Goal: Task Accomplishment & Management: Use online tool/utility

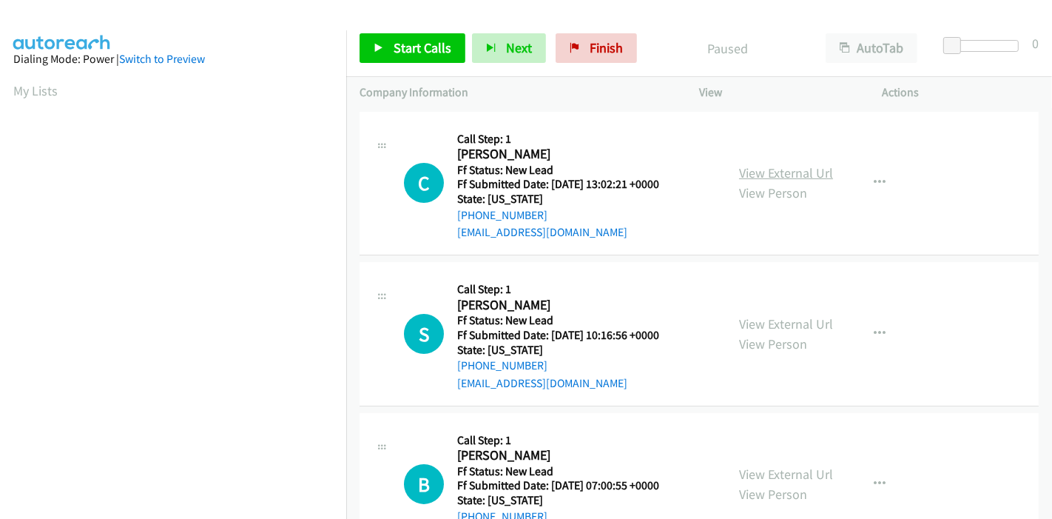
click at [808, 171] on link "View External Url" at bounding box center [786, 172] width 94 height 17
click at [756, 328] on link "View External Url" at bounding box center [786, 323] width 94 height 17
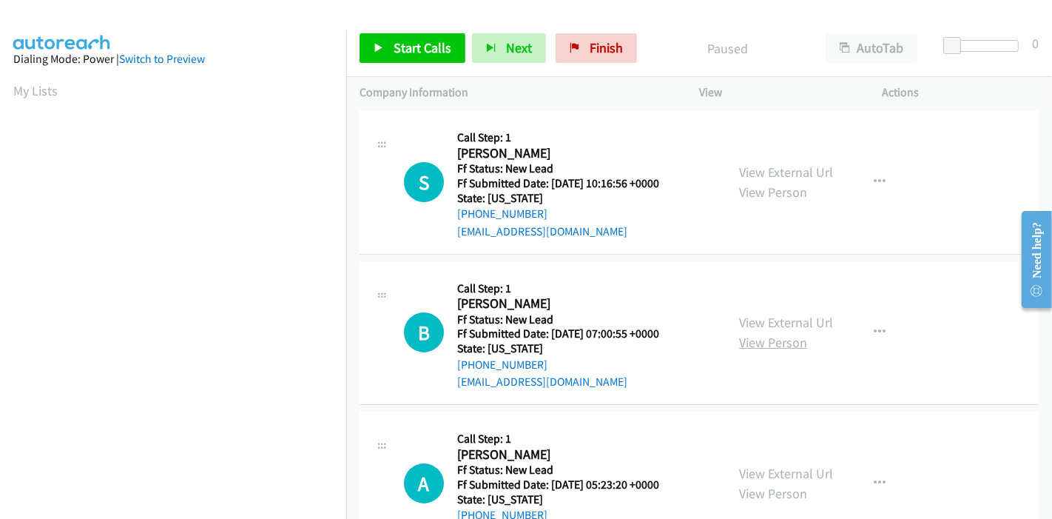
scroll to position [164, 0]
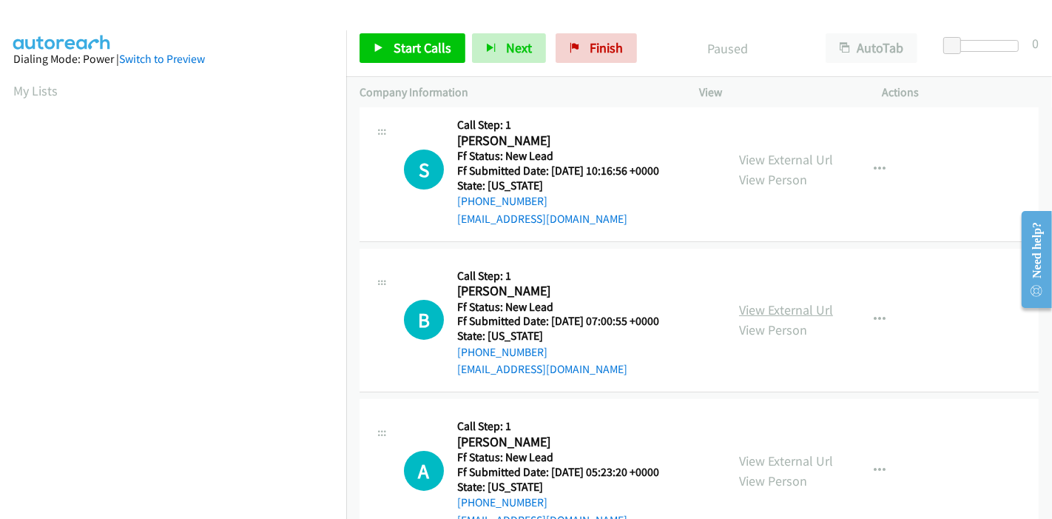
click at [782, 305] on link "View External Url" at bounding box center [786, 309] width 94 height 17
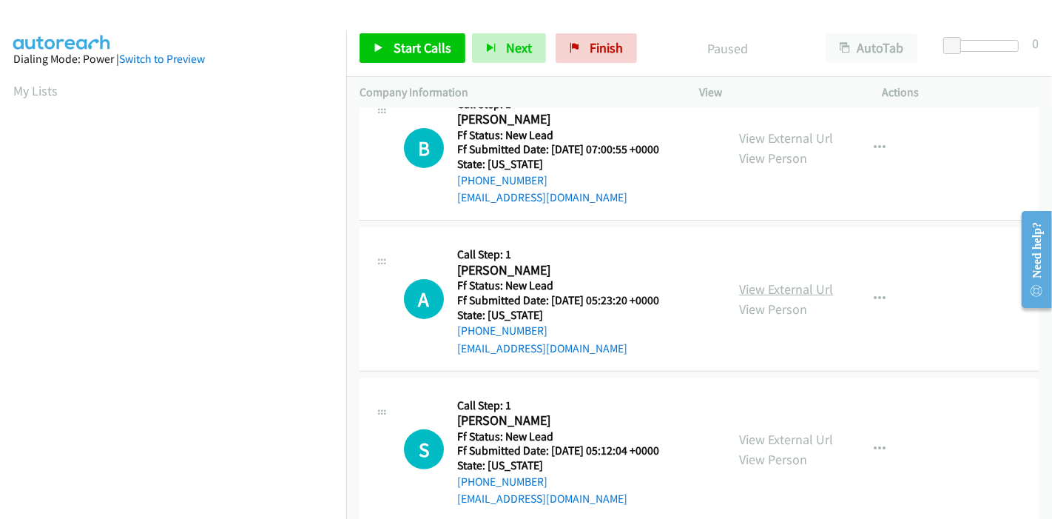
scroll to position [360, 0]
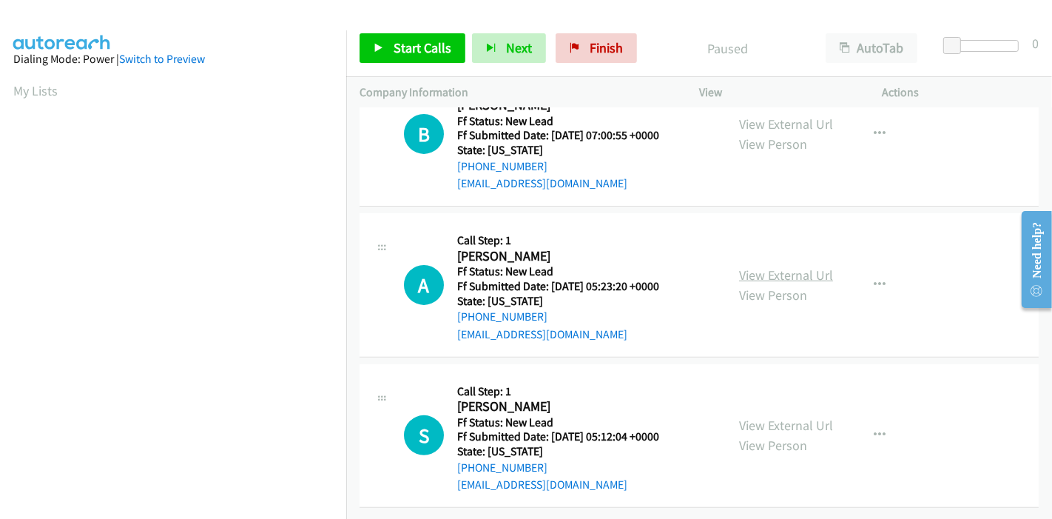
click at [765, 266] on link "View External Url" at bounding box center [786, 274] width 94 height 17
click at [797, 417] on link "View External Url" at bounding box center [786, 424] width 94 height 17
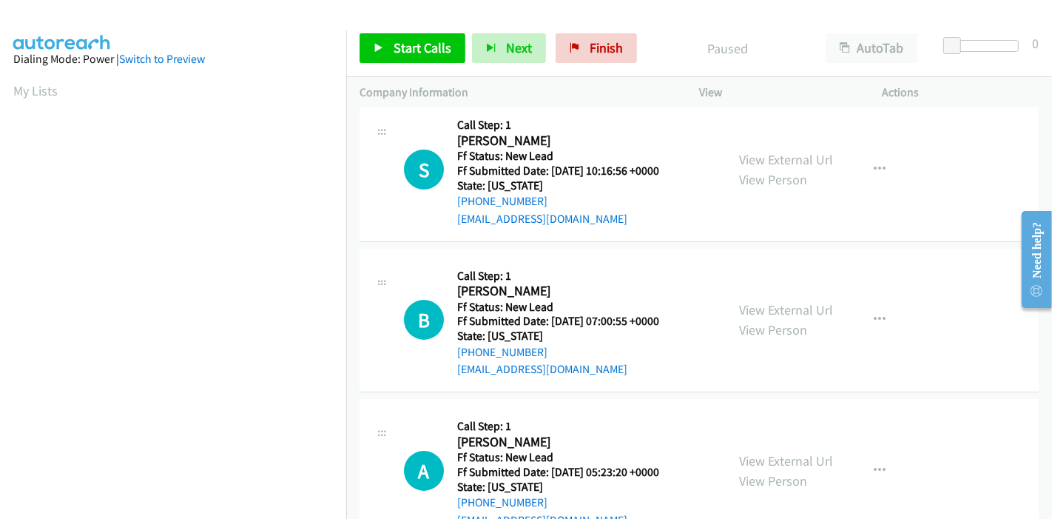
scroll to position [0, 0]
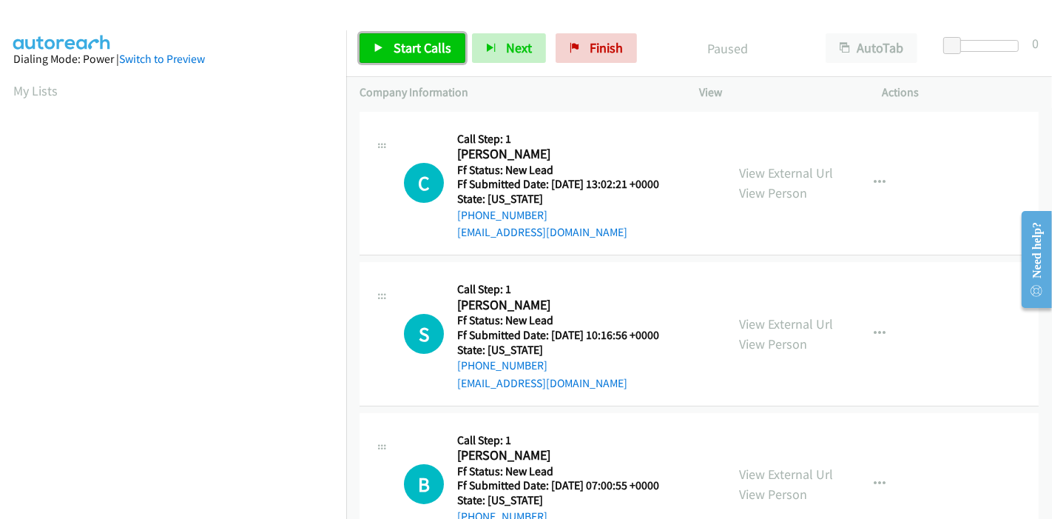
click at [406, 47] on span "Start Calls" at bounding box center [423, 47] width 58 height 17
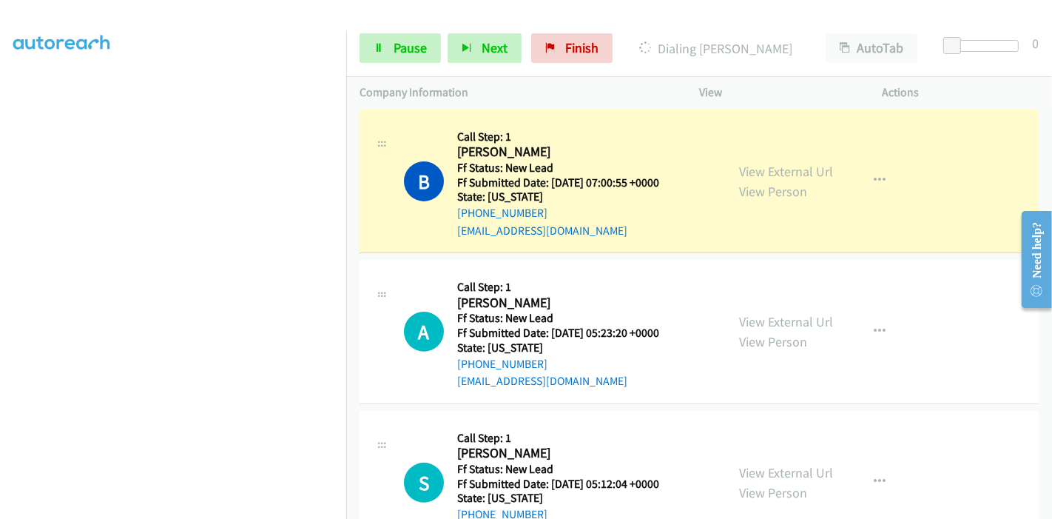
scroll to position [340, 0]
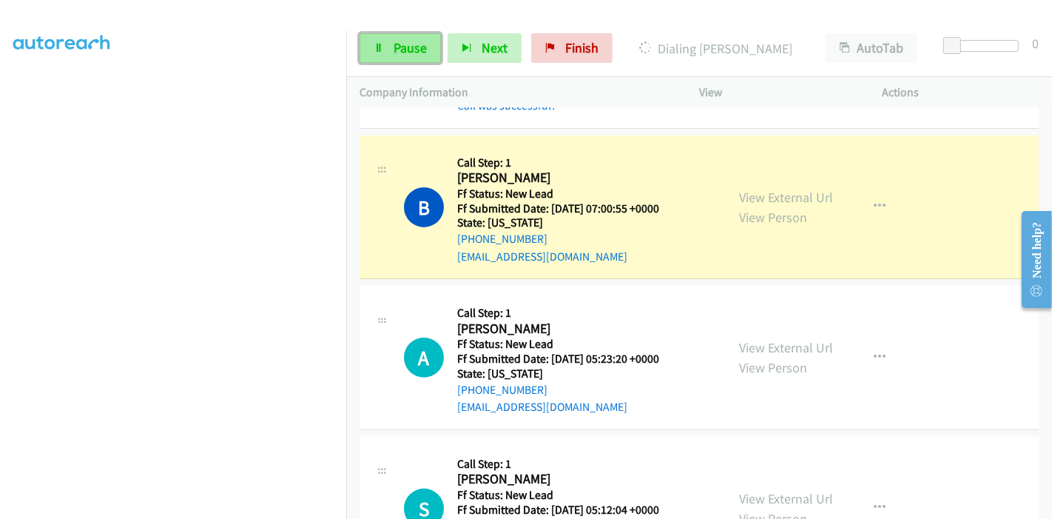
click at [365, 51] on link "Pause" at bounding box center [399, 48] width 81 height 30
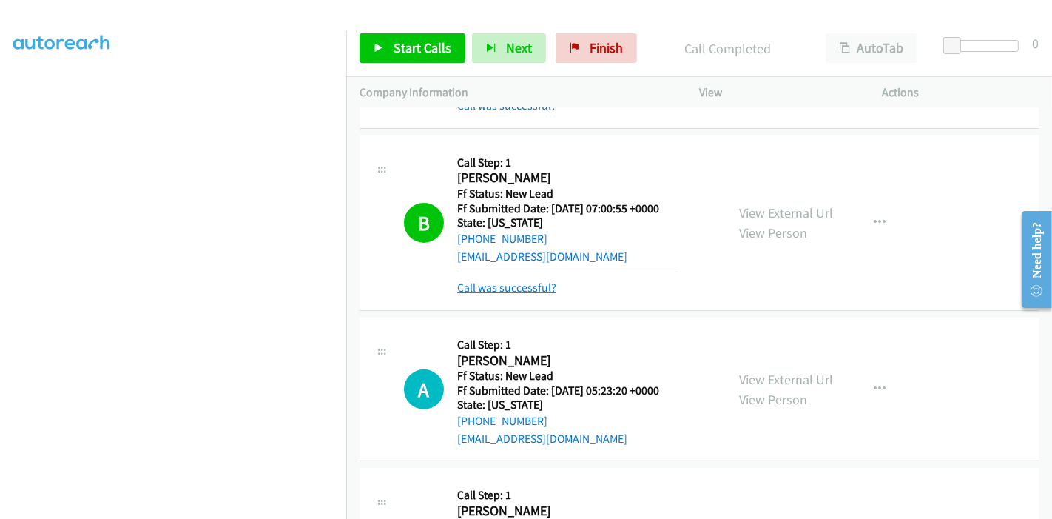
click at [504, 288] on link "Call was successful?" at bounding box center [506, 287] width 99 height 14
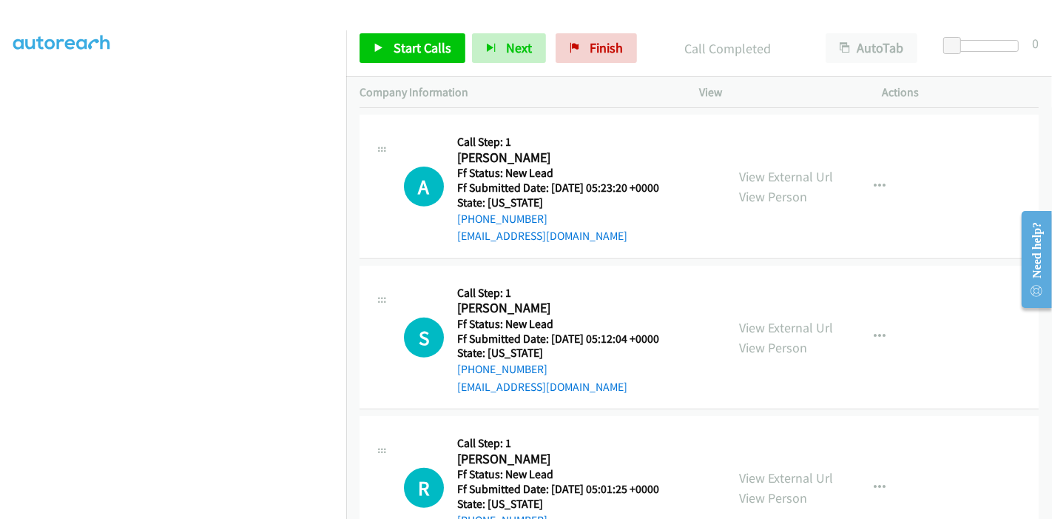
scroll to position [573, 0]
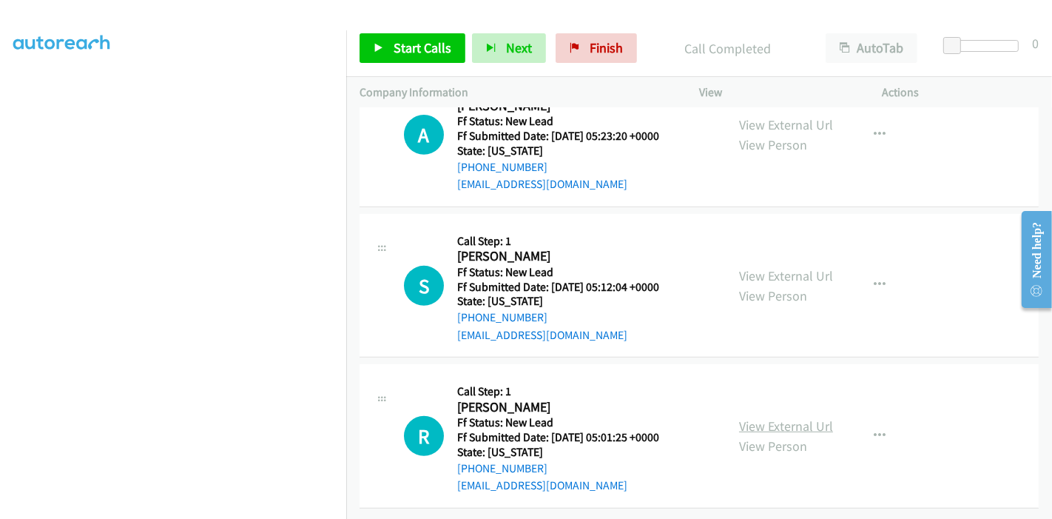
click at [750, 417] on link "View External Url" at bounding box center [786, 425] width 94 height 17
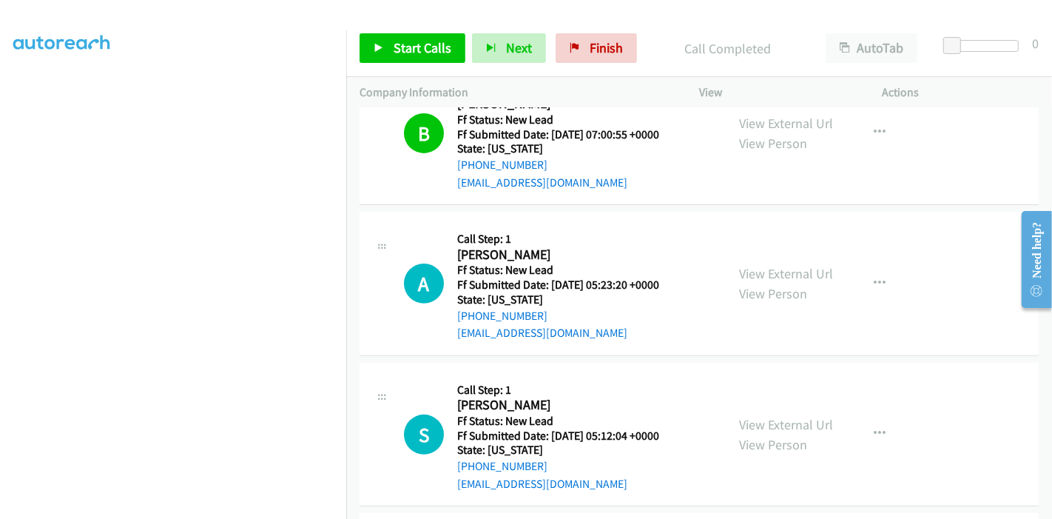
scroll to position [409, 0]
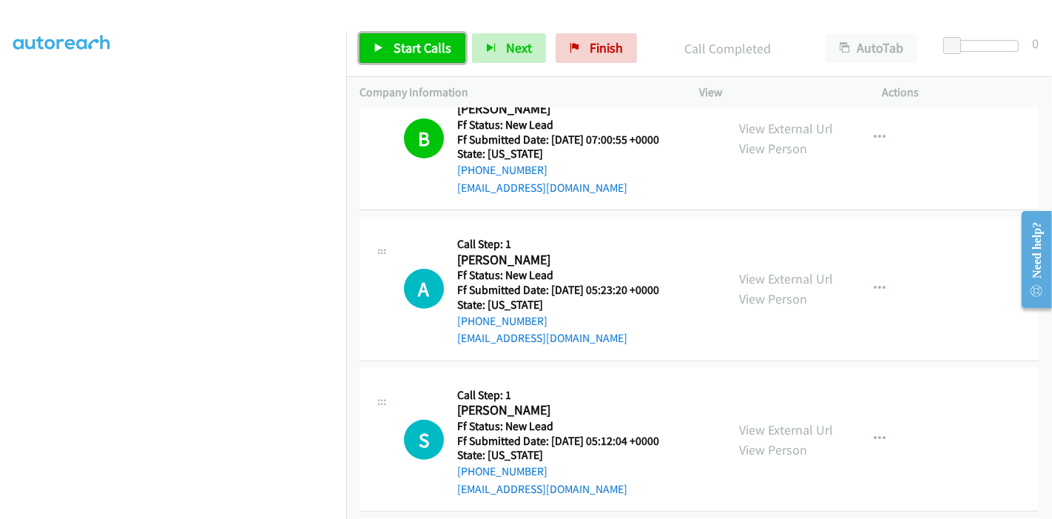
click at [405, 51] on span "Start Calls" at bounding box center [423, 47] width 58 height 17
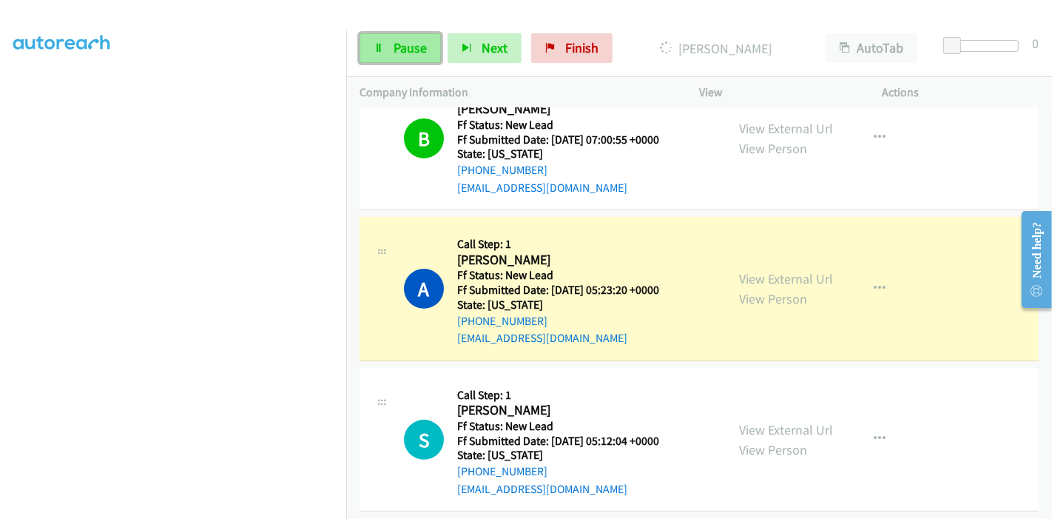
click at [387, 46] on link "Pause" at bounding box center [399, 48] width 81 height 30
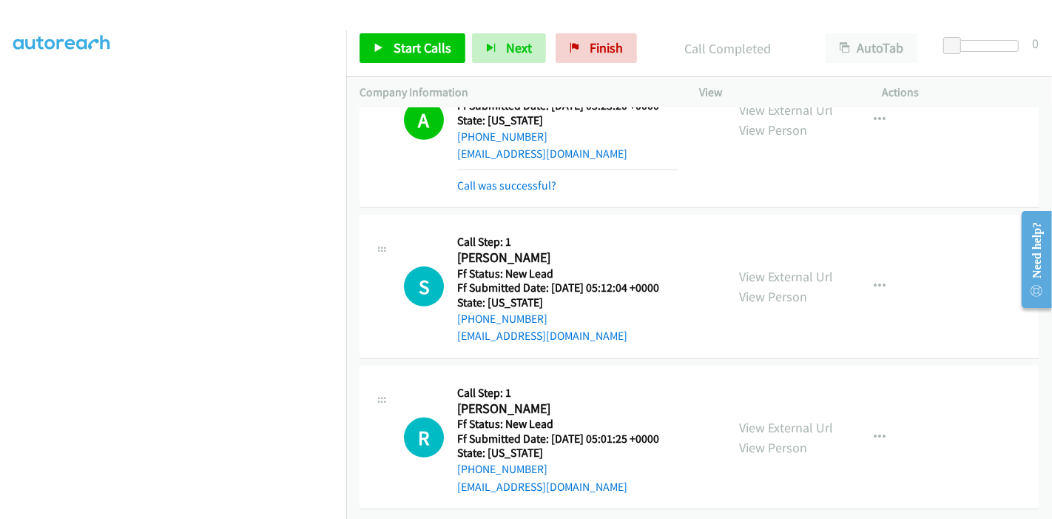
scroll to position [604, 0]
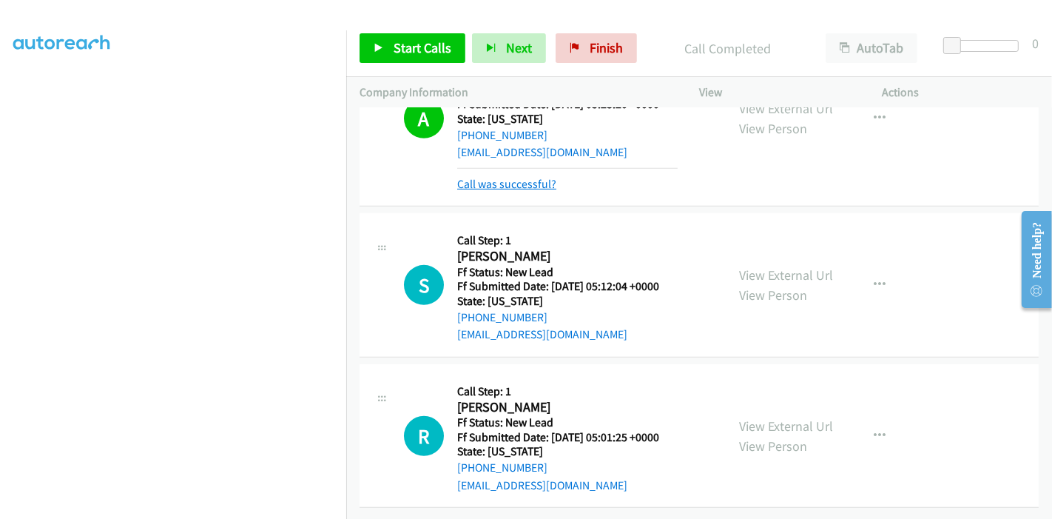
click at [515, 177] on link "Call was successful?" at bounding box center [506, 184] width 99 height 14
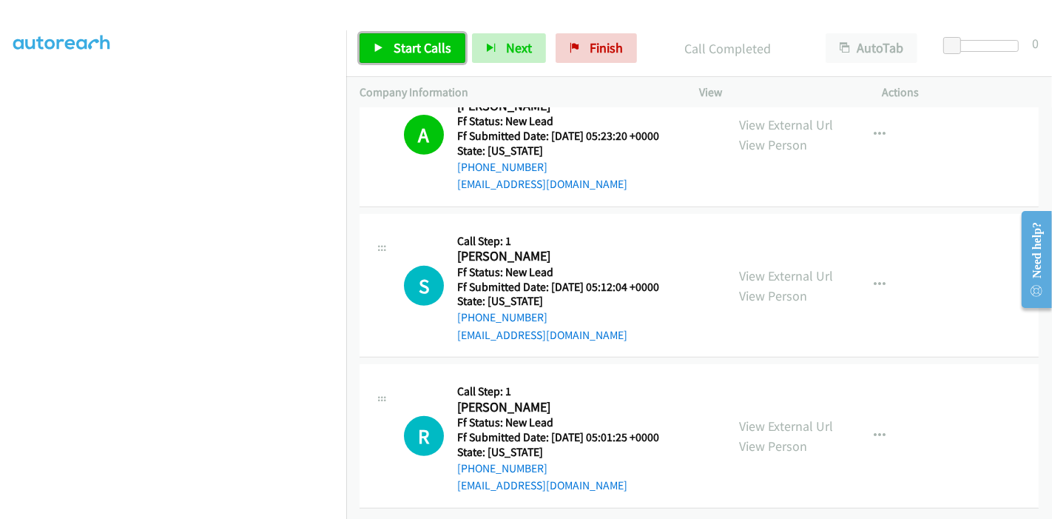
click at [427, 51] on span "Start Calls" at bounding box center [423, 47] width 58 height 17
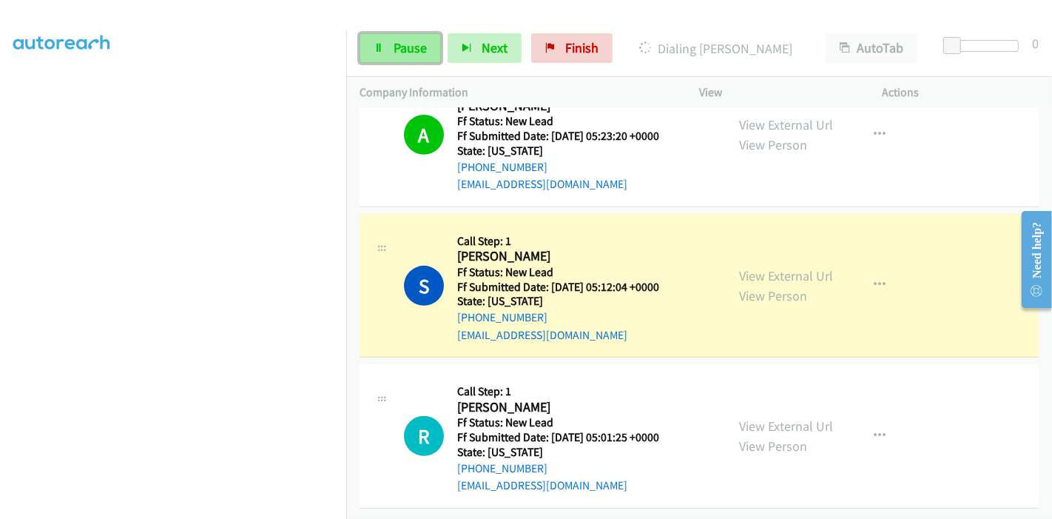
click at [376, 48] on icon at bounding box center [379, 49] width 10 height 10
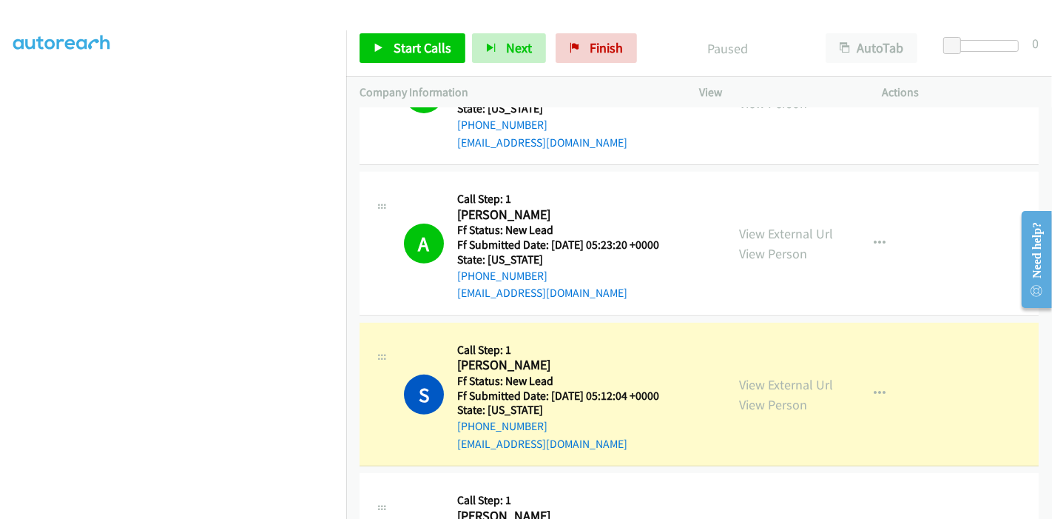
scroll to position [491, 0]
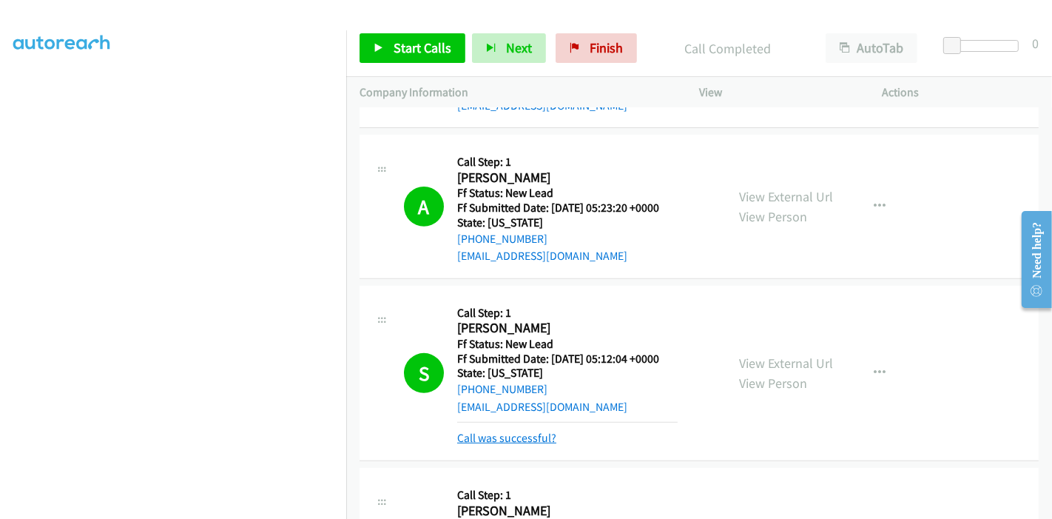
click at [525, 436] on link "Call was successful?" at bounding box center [506, 438] width 99 height 14
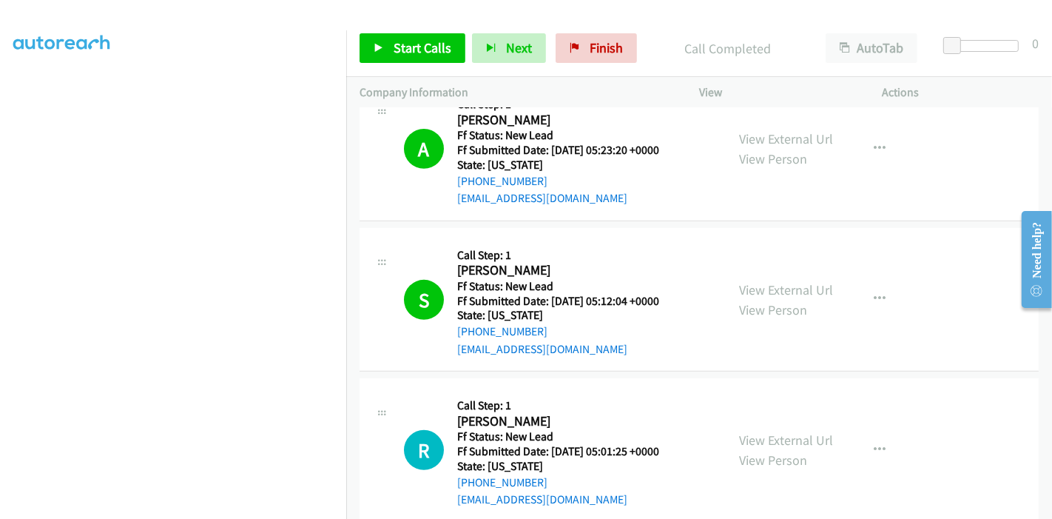
scroll to position [573, 0]
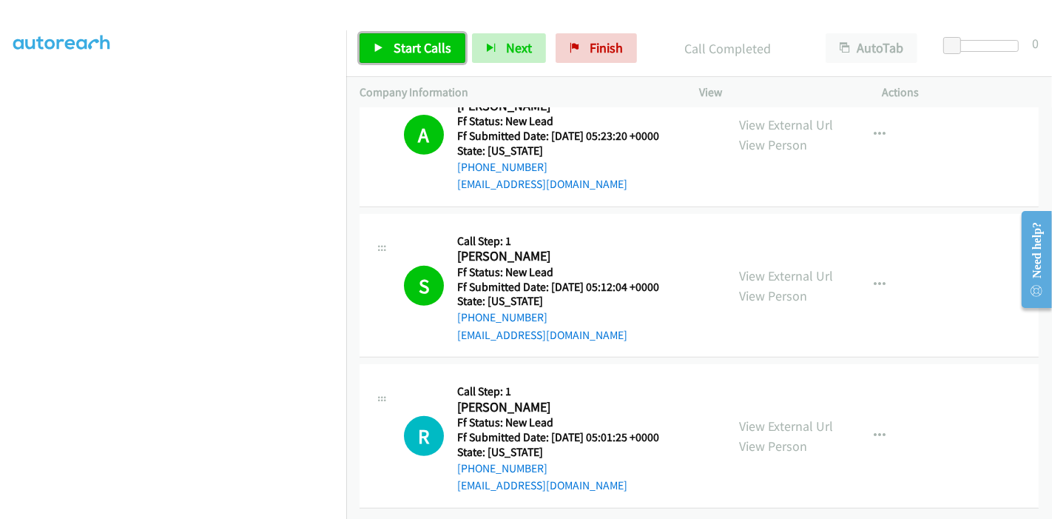
click at [393, 60] on link "Start Calls" at bounding box center [412, 48] width 106 height 30
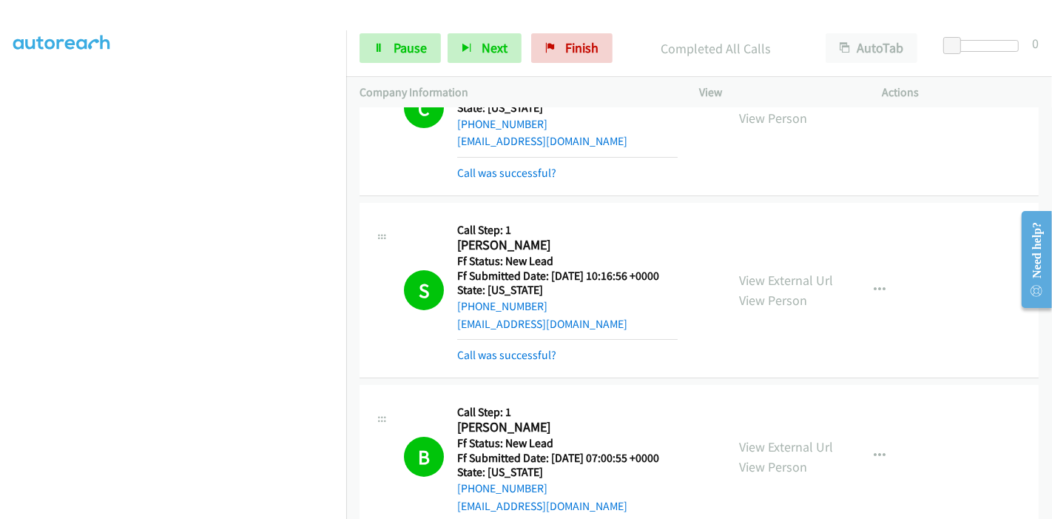
scroll to position [0, 0]
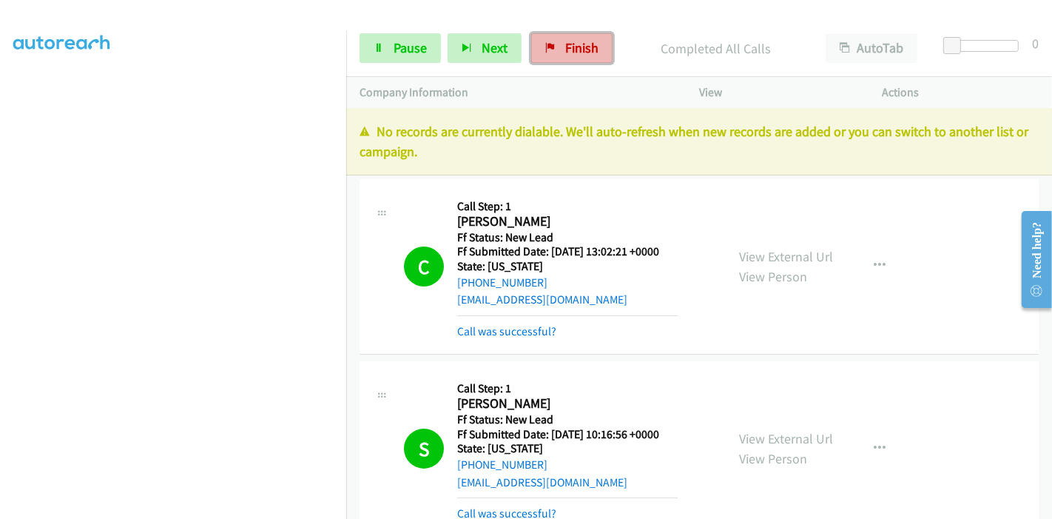
click at [590, 52] on span "Finish" at bounding box center [581, 47] width 33 height 17
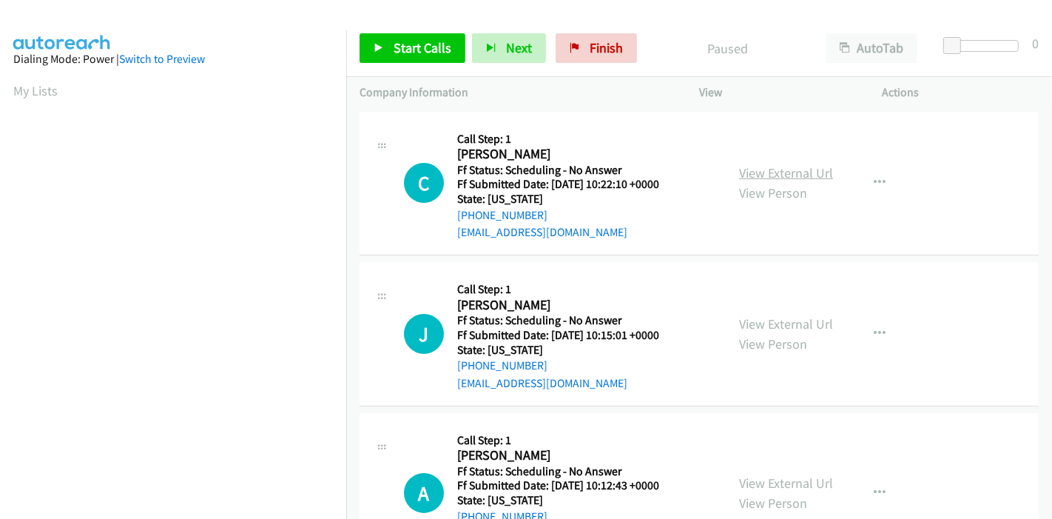
click at [789, 172] on link "View External Url" at bounding box center [786, 172] width 94 height 17
click at [760, 325] on link "View External Url" at bounding box center [786, 323] width 94 height 17
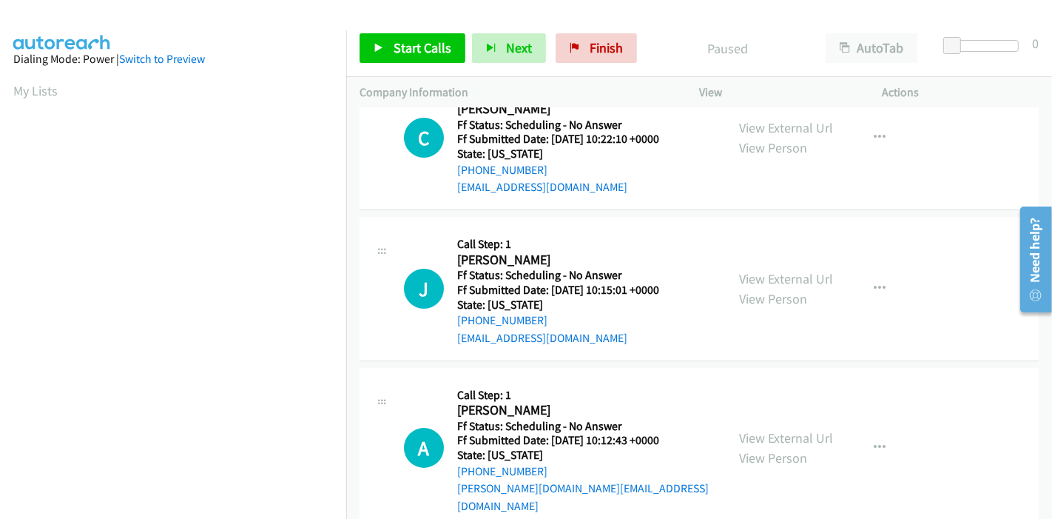
scroll to position [82, 0]
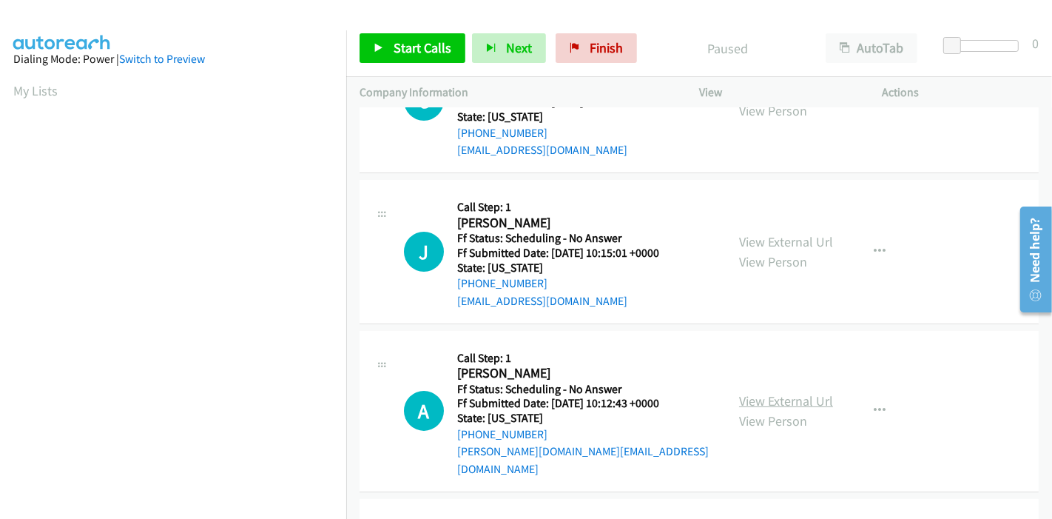
click at [772, 392] on link "View External Url" at bounding box center [786, 400] width 94 height 17
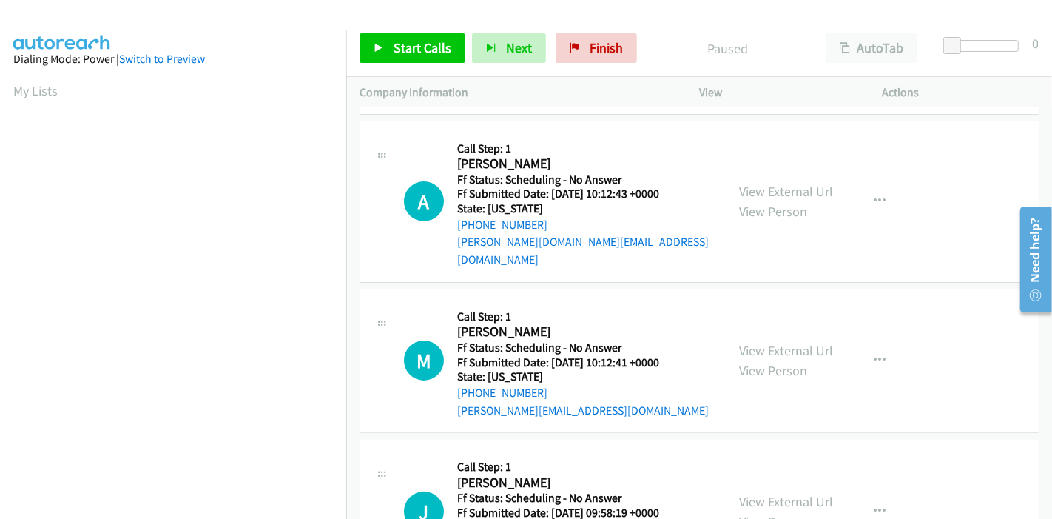
scroll to position [328, 0]
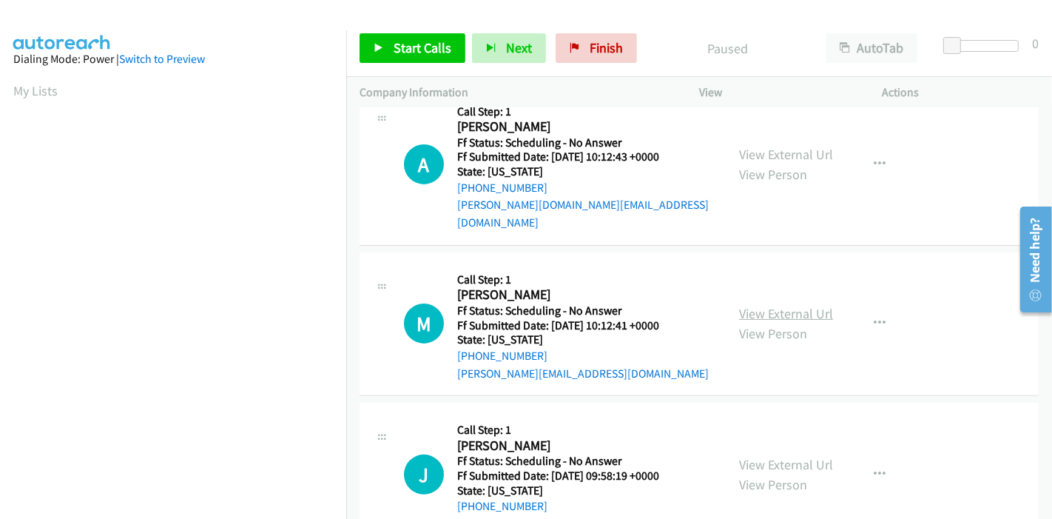
click at [771, 305] on link "View External Url" at bounding box center [786, 313] width 94 height 17
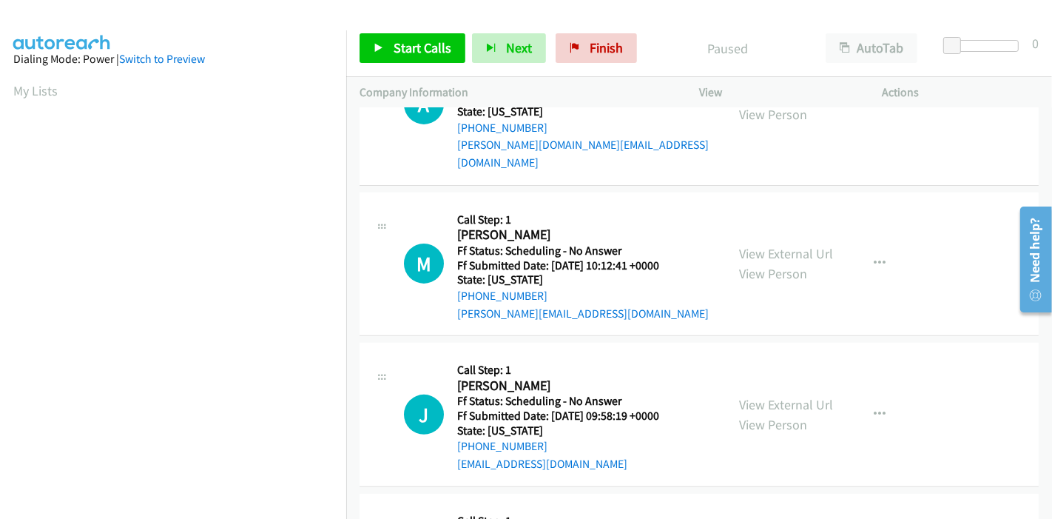
scroll to position [411, 0]
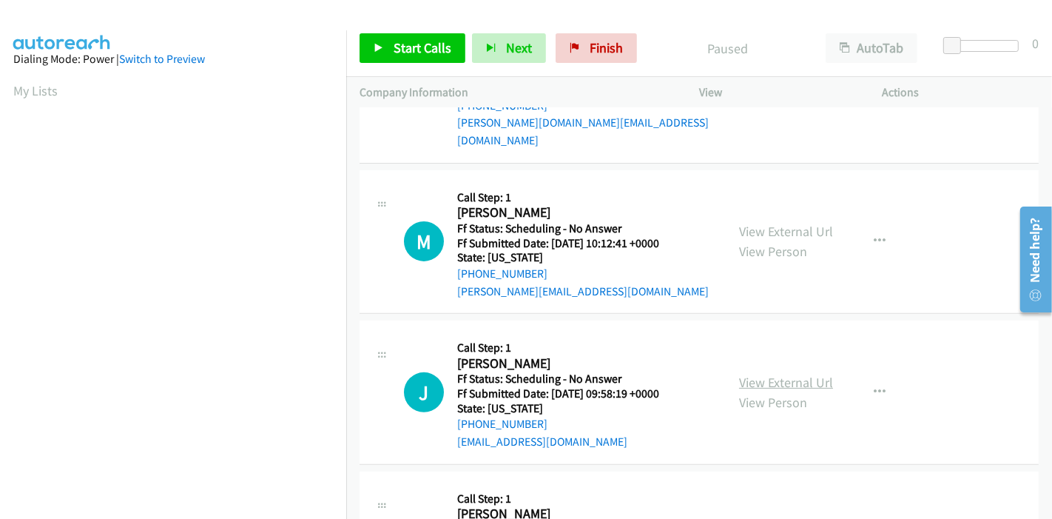
click at [758, 374] on link "View External Url" at bounding box center [786, 382] width 94 height 17
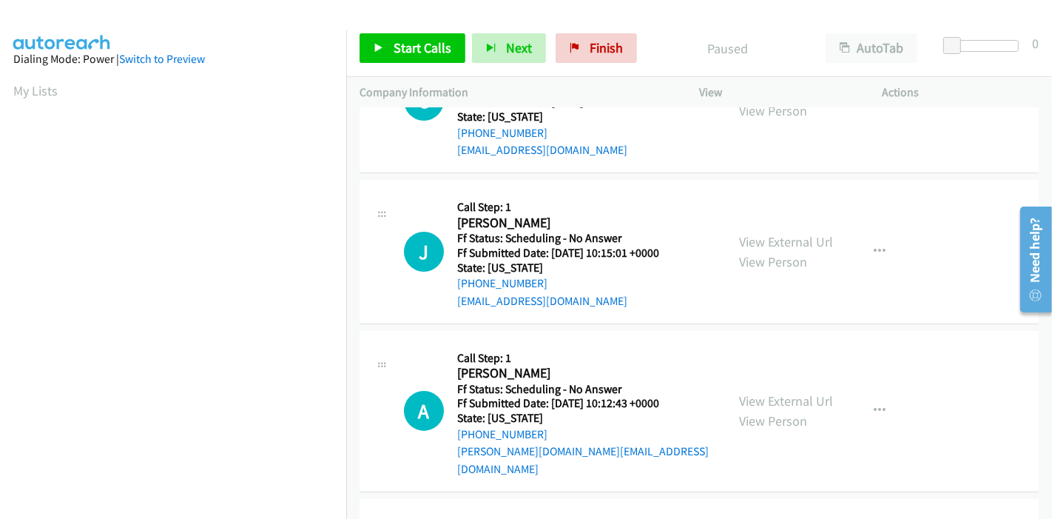
scroll to position [0, 0]
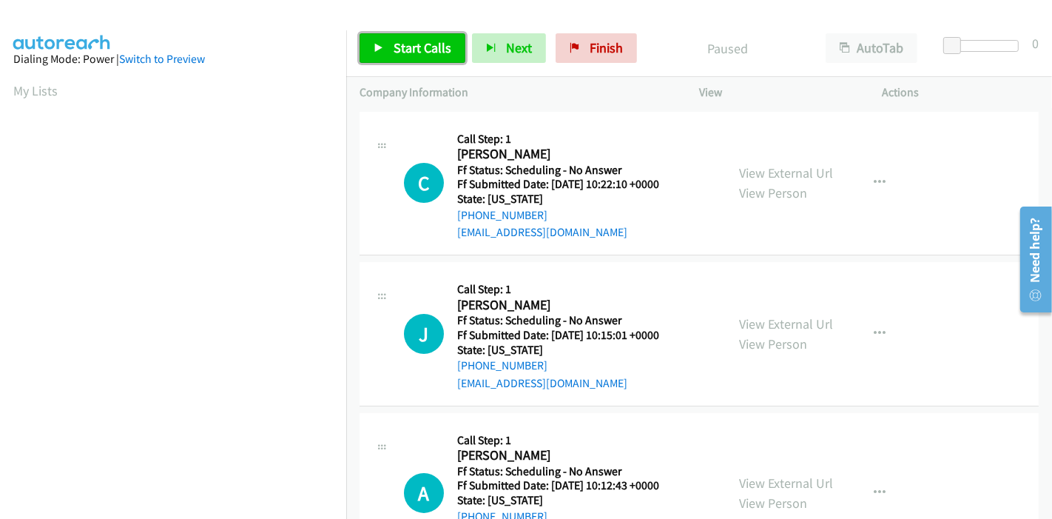
click at [368, 47] on link "Start Calls" at bounding box center [412, 48] width 106 height 30
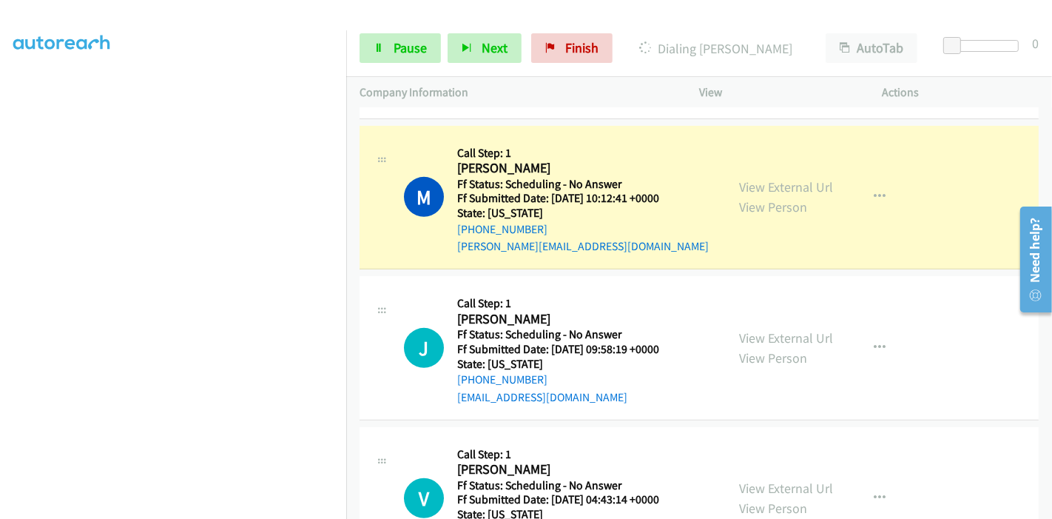
scroll to position [575, 0]
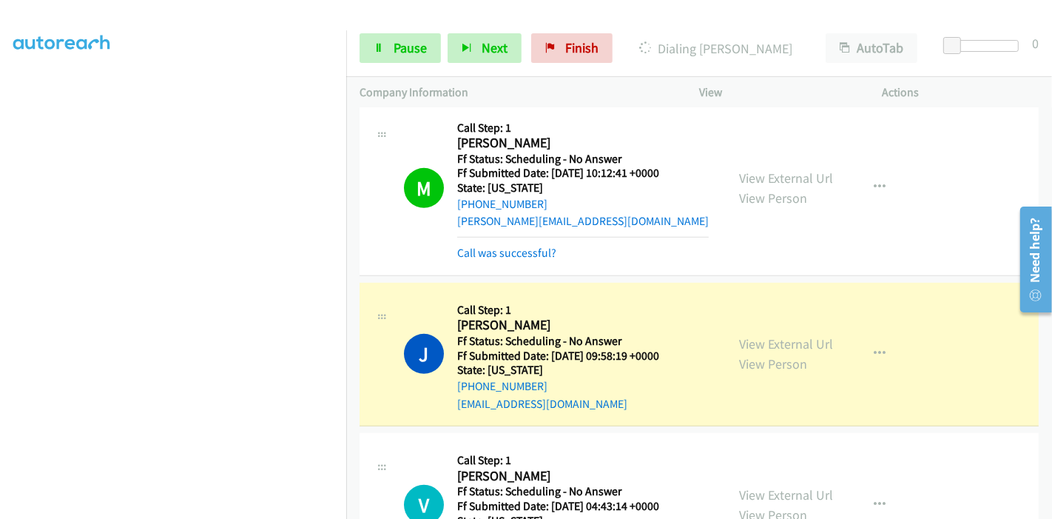
click at [385, 64] on div "Start Calls Pause Next Finish Dialing Jim Amaral AutoTab AutoTab 0" at bounding box center [699, 48] width 706 height 57
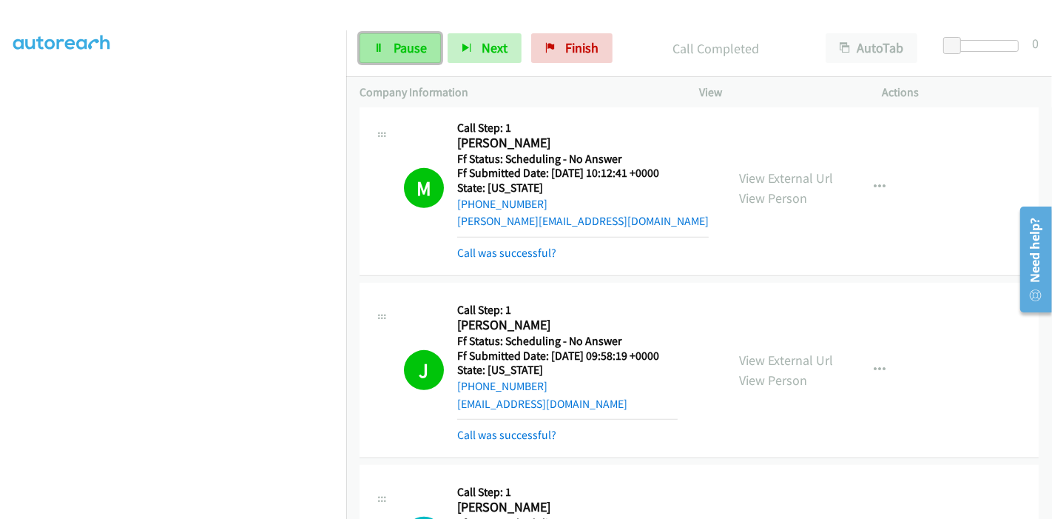
click at [388, 35] on link "Pause" at bounding box center [399, 48] width 81 height 30
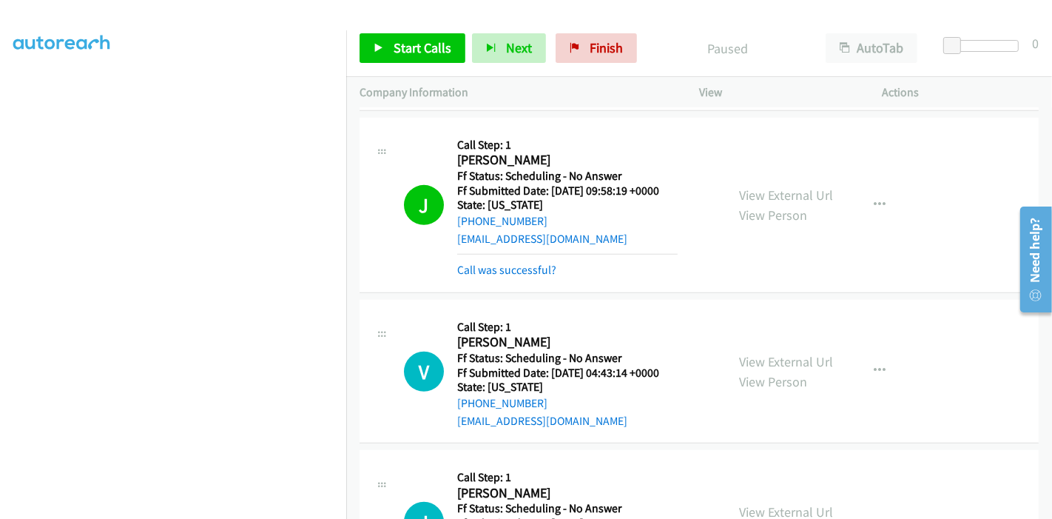
scroll to position [822, 0]
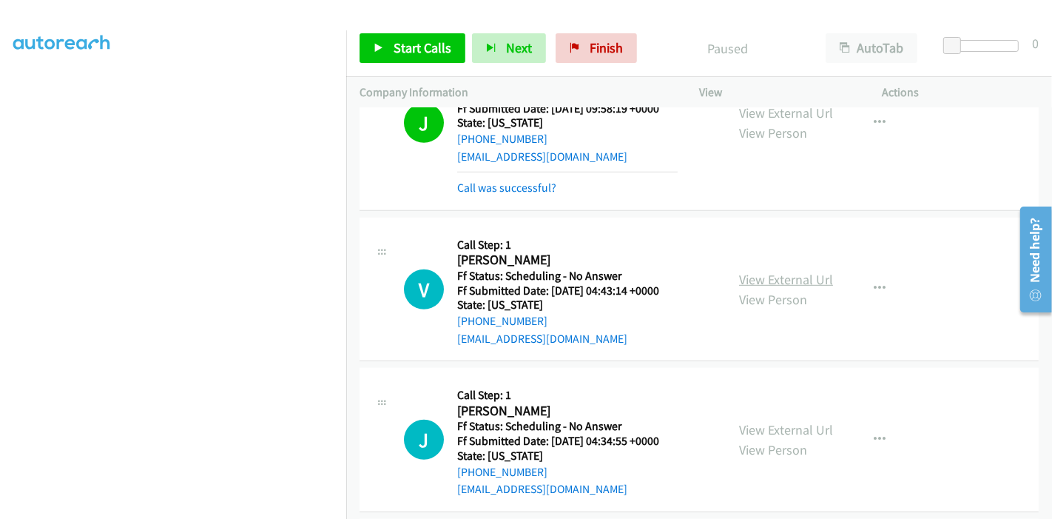
click at [794, 271] on link "View External Url" at bounding box center [786, 279] width 94 height 17
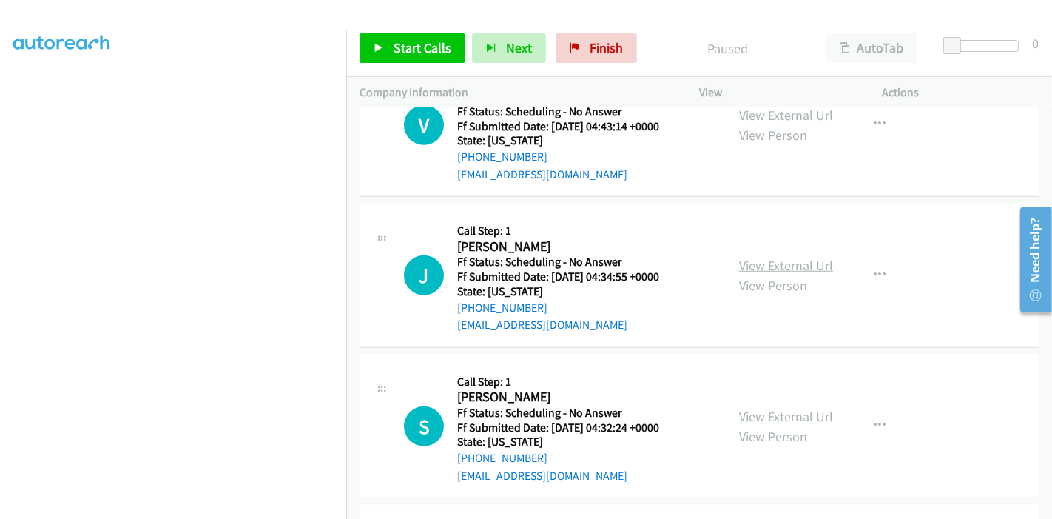
click at [751, 257] on link "View External Url" at bounding box center [786, 265] width 94 height 17
click at [775, 408] on link "View External Url" at bounding box center [786, 416] width 94 height 17
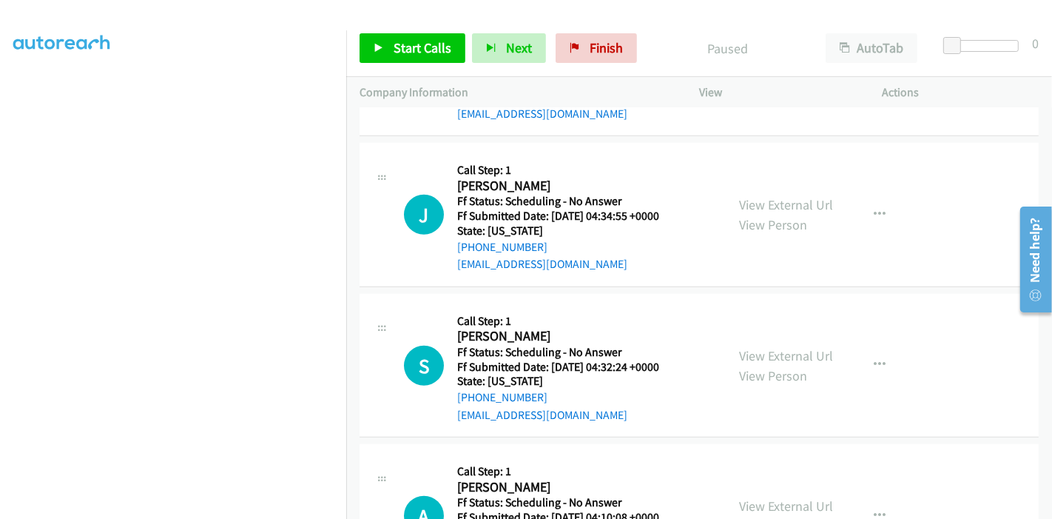
scroll to position [1150, 0]
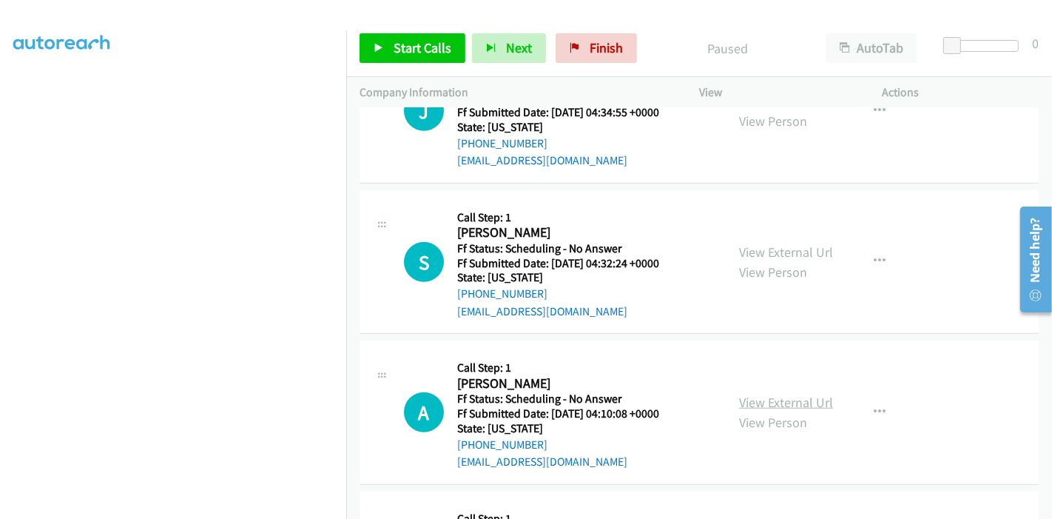
click at [766, 394] on link "View External Url" at bounding box center [786, 402] width 94 height 17
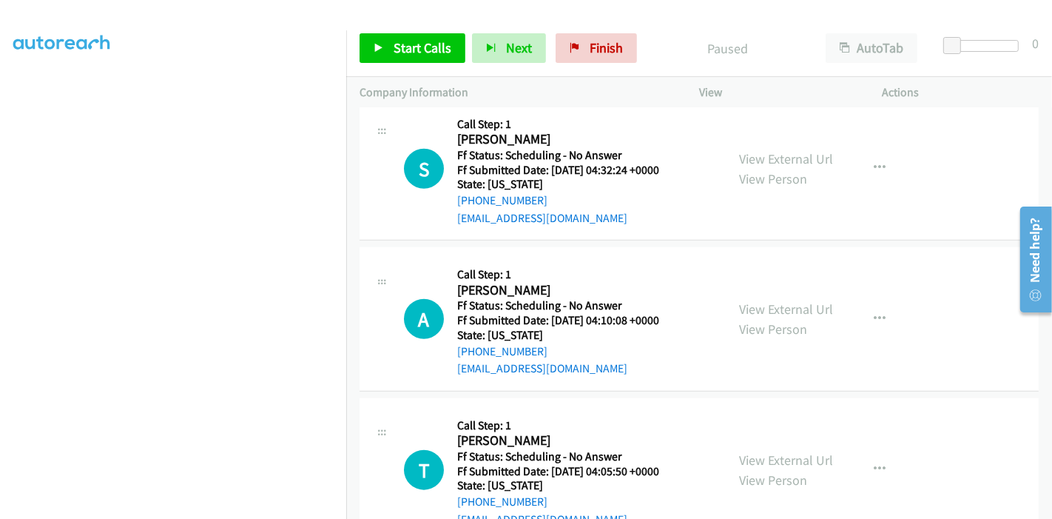
scroll to position [1314, 0]
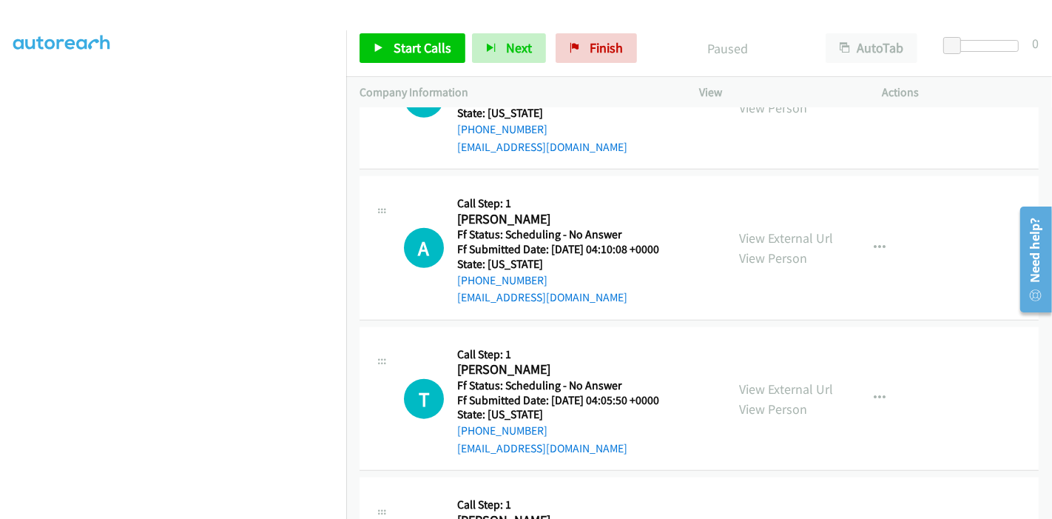
click at [781, 357] on div "View External Url View Person View External Url Email Schedule/Manage Callback …" at bounding box center [824, 398] width 197 height 117
click at [777, 380] on link "View External Url" at bounding box center [786, 388] width 94 height 17
click at [600, 45] on span "Finish" at bounding box center [606, 47] width 33 height 17
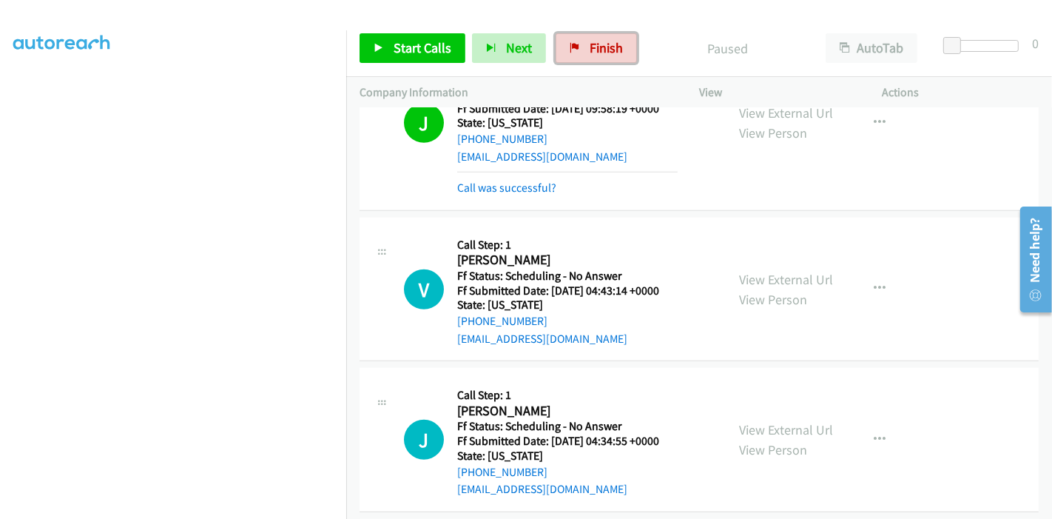
scroll to position [904, 0]
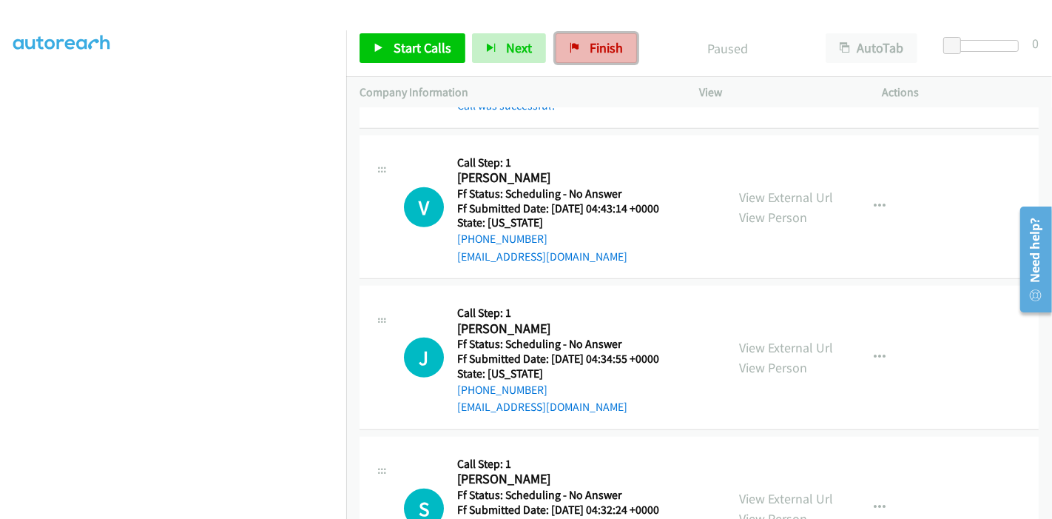
click at [594, 34] on link "Finish" at bounding box center [596, 48] width 81 height 30
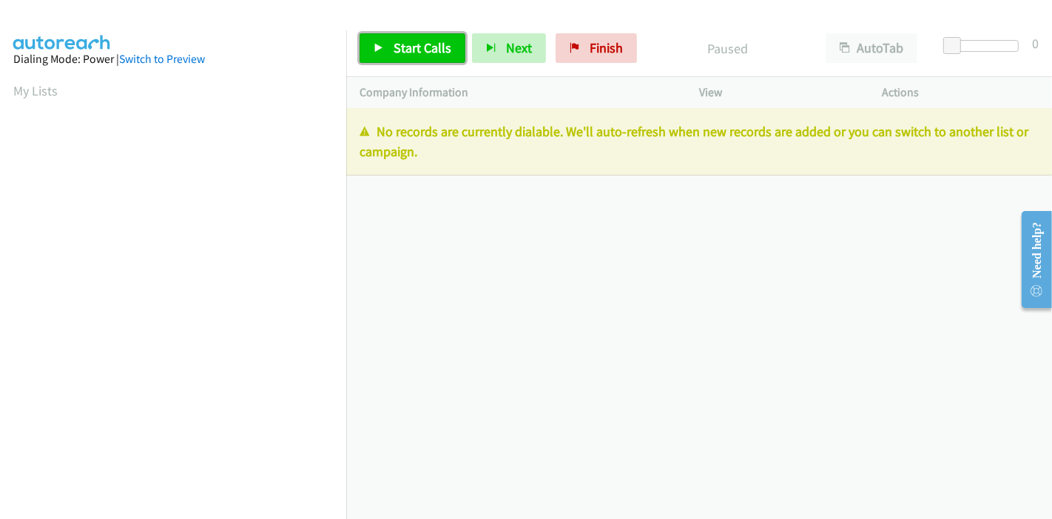
click at [388, 47] on link "Start Calls" at bounding box center [412, 48] width 106 height 30
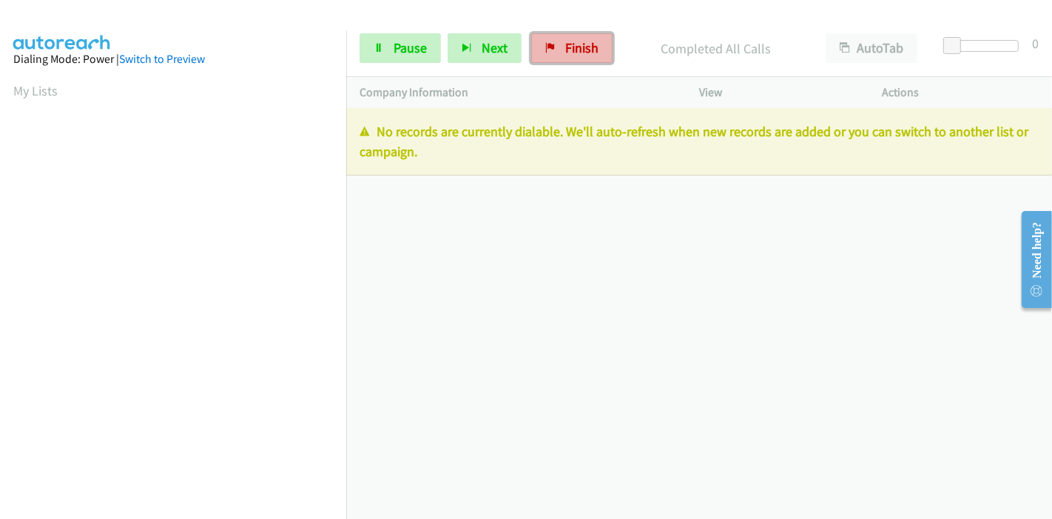
click at [553, 45] on link "Finish" at bounding box center [571, 48] width 81 height 30
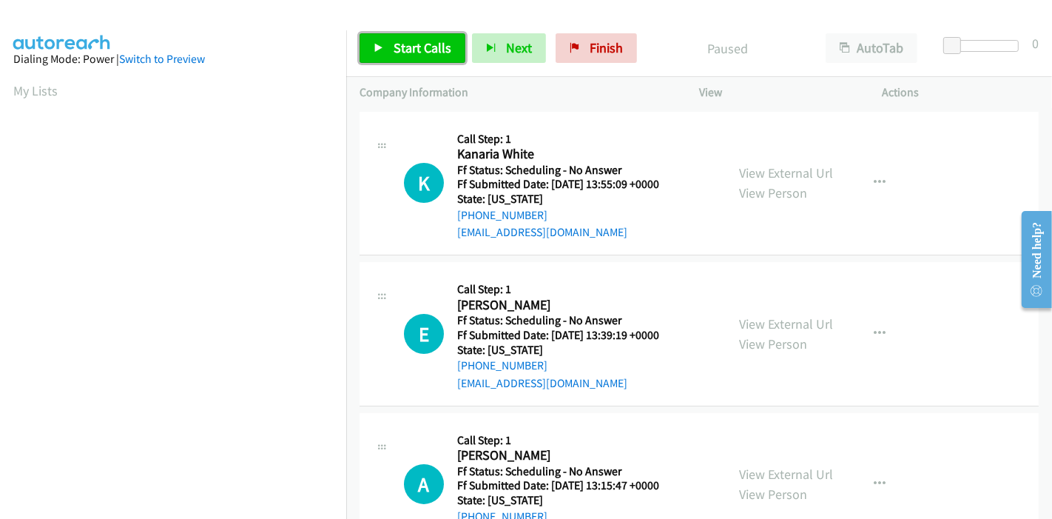
click at [395, 49] on span "Start Calls" at bounding box center [423, 47] width 58 height 17
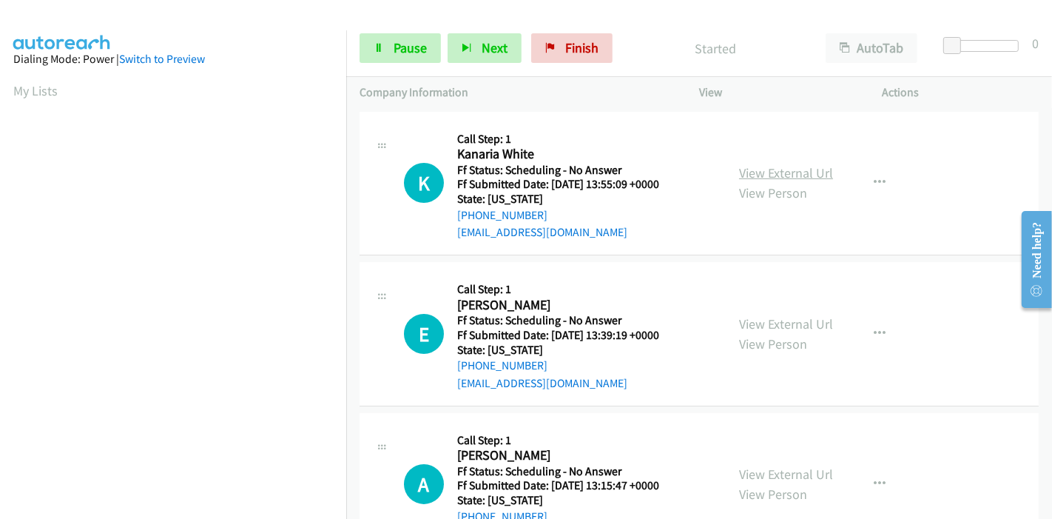
click at [788, 176] on link "View External Url" at bounding box center [786, 172] width 94 height 17
click at [743, 321] on link "View External Url" at bounding box center [786, 323] width 94 height 17
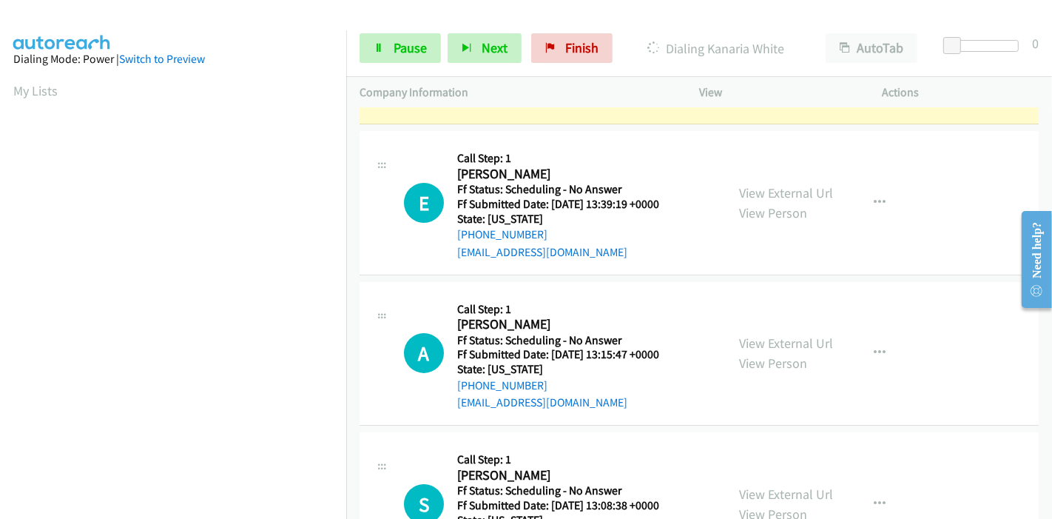
scroll to position [164, 0]
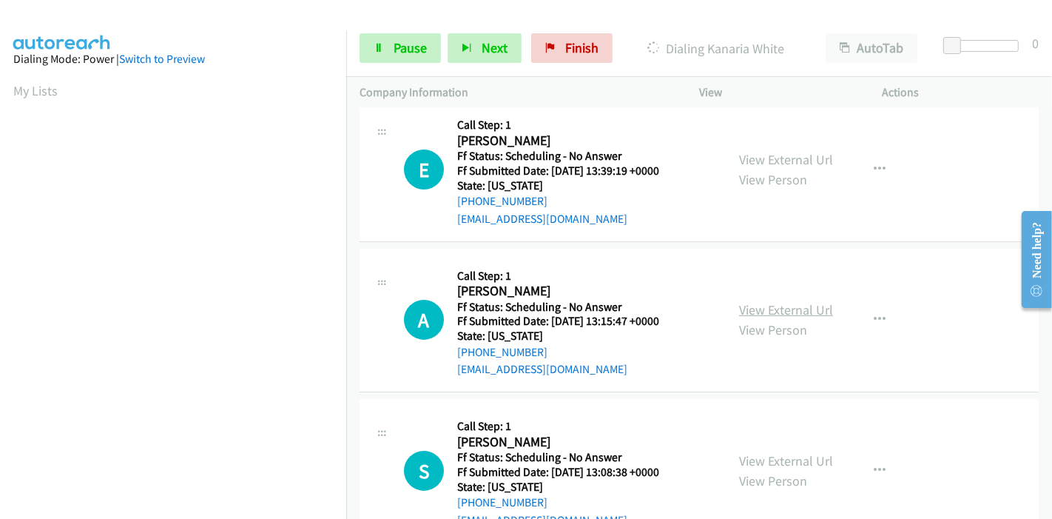
click at [773, 311] on link "View External Url" at bounding box center [786, 309] width 94 height 17
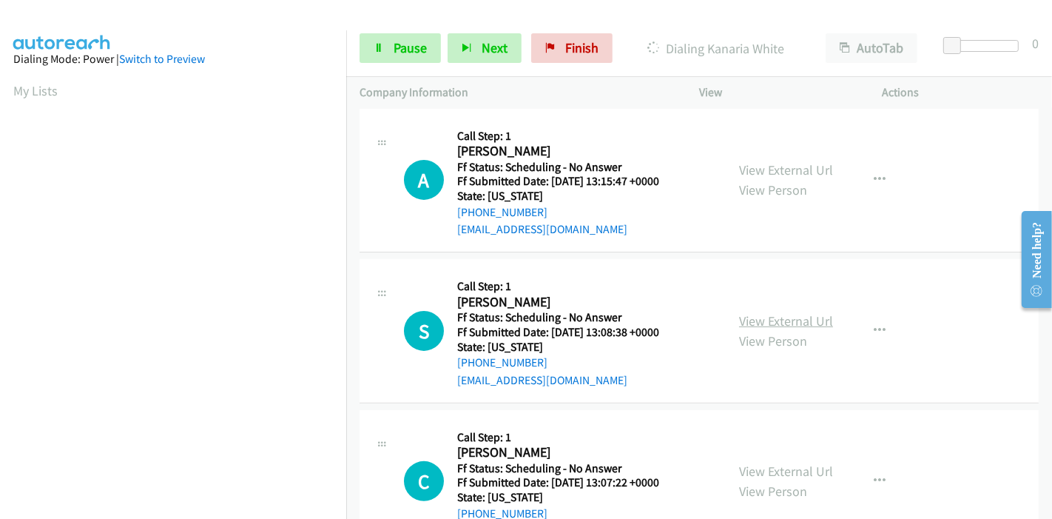
scroll to position [328, 0]
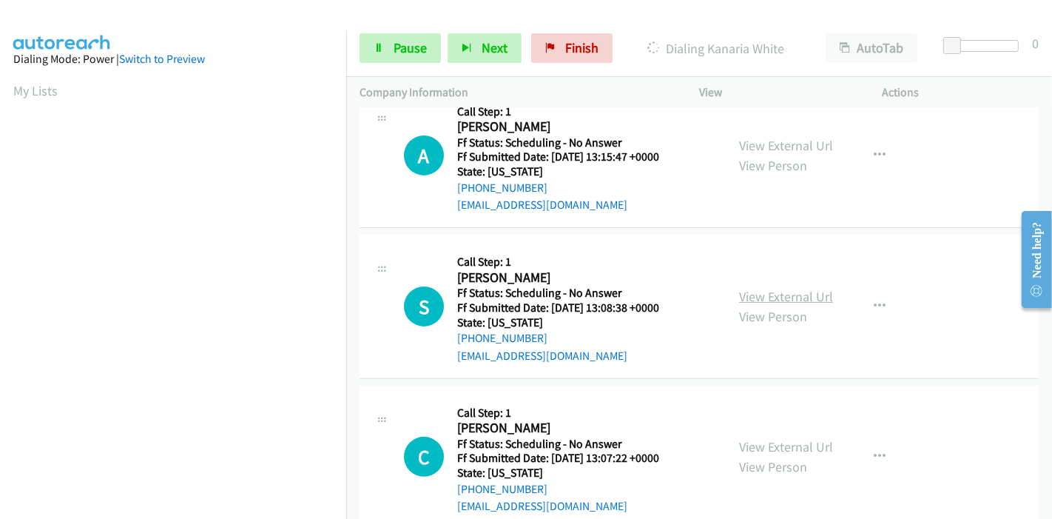
click at [748, 299] on link "View External Url" at bounding box center [786, 296] width 94 height 17
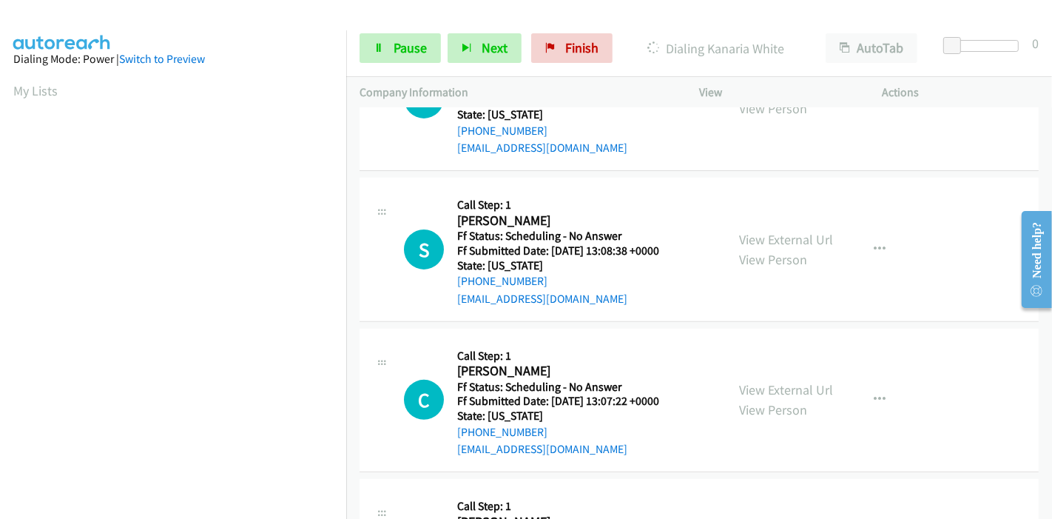
scroll to position [411, 0]
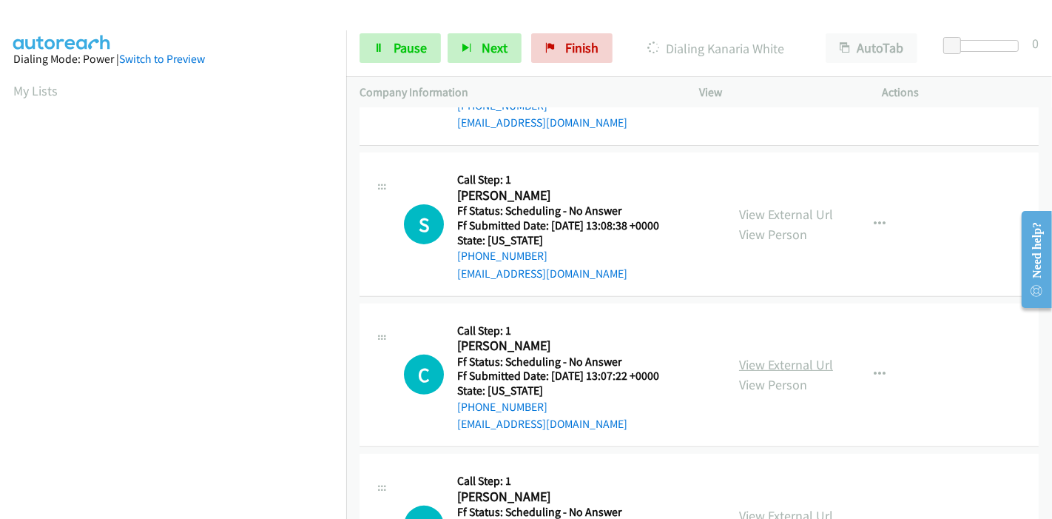
click at [760, 359] on link "View External Url" at bounding box center [786, 364] width 94 height 17
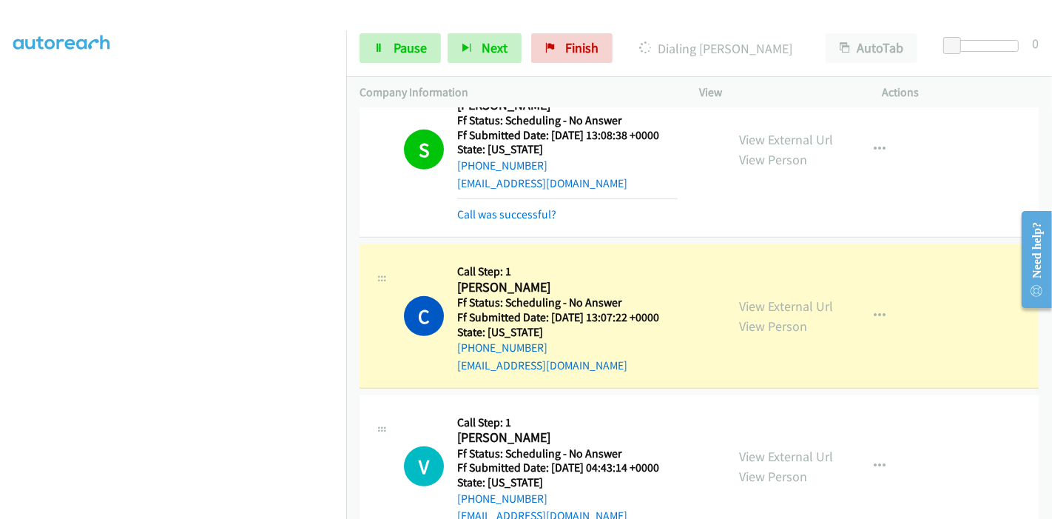
scroll to position [607, 0]
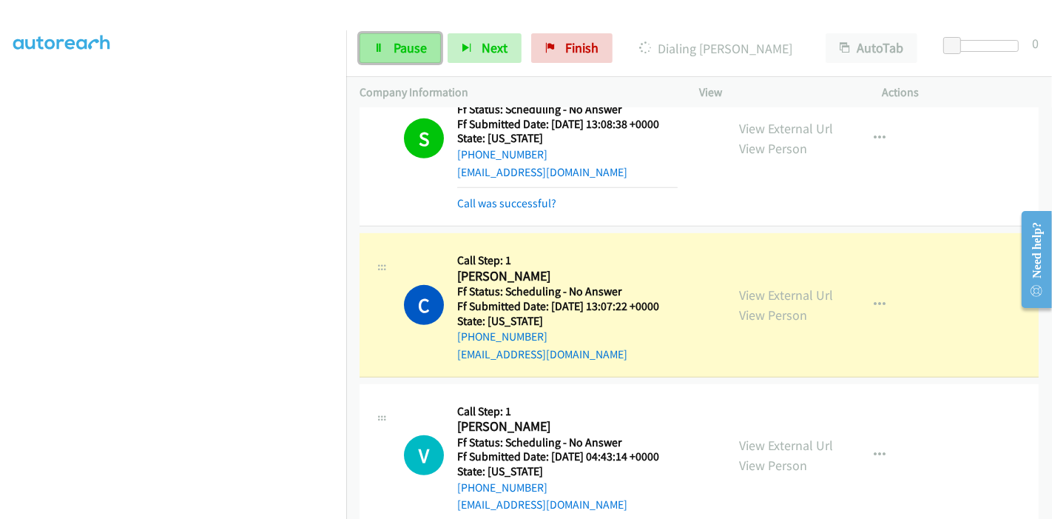
click at [396, 47] on span "Pause" at bounding box center [410, 47] width 33 height 17
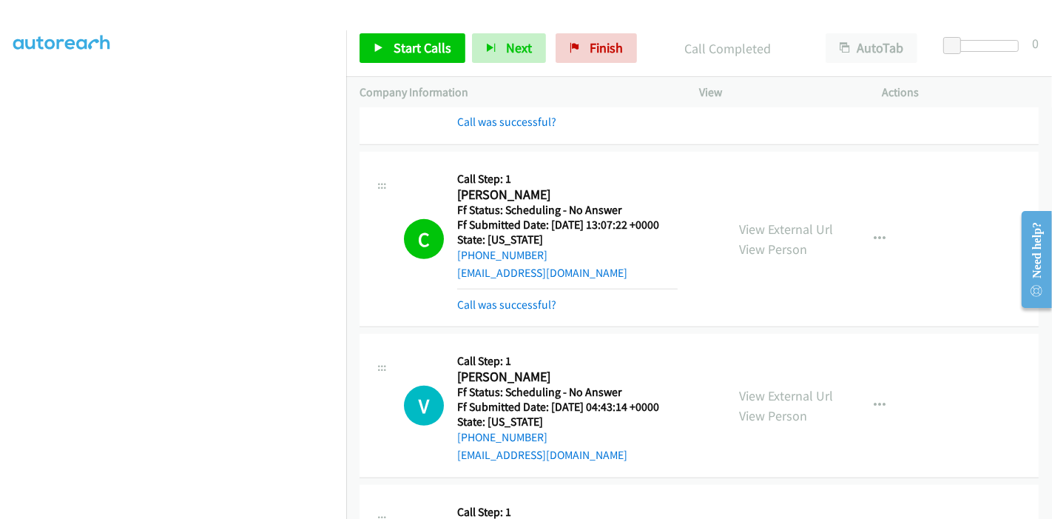
scroll to position [689, 0]
drag, startPoint x: 595, startPoint y: 50, endPoint x: 598, endPoint y: 64, distance: 14.2
click at [595, 50] on span "Finish" at bounding box center [606, 47] width 33 height 17
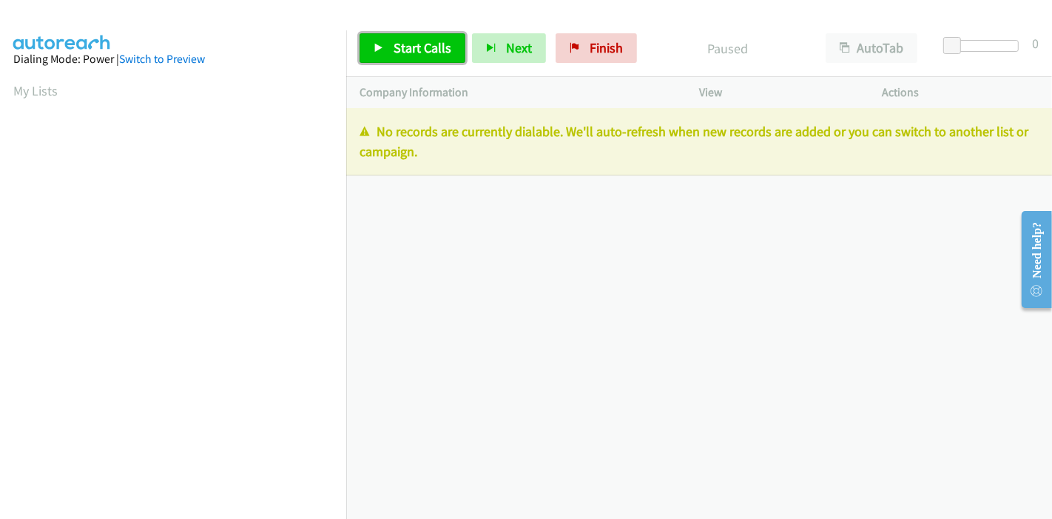
click at [374, 44] on icon at bounding box center [379, 49] width 10 height 10
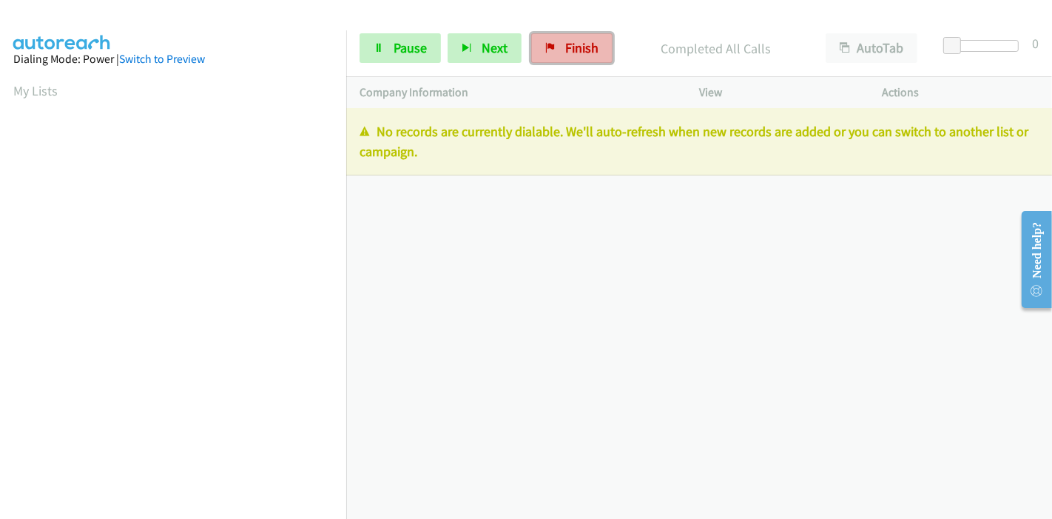
click at [565, 43] on span "Finish" at bounding box center [581, 47] width 33 height 17
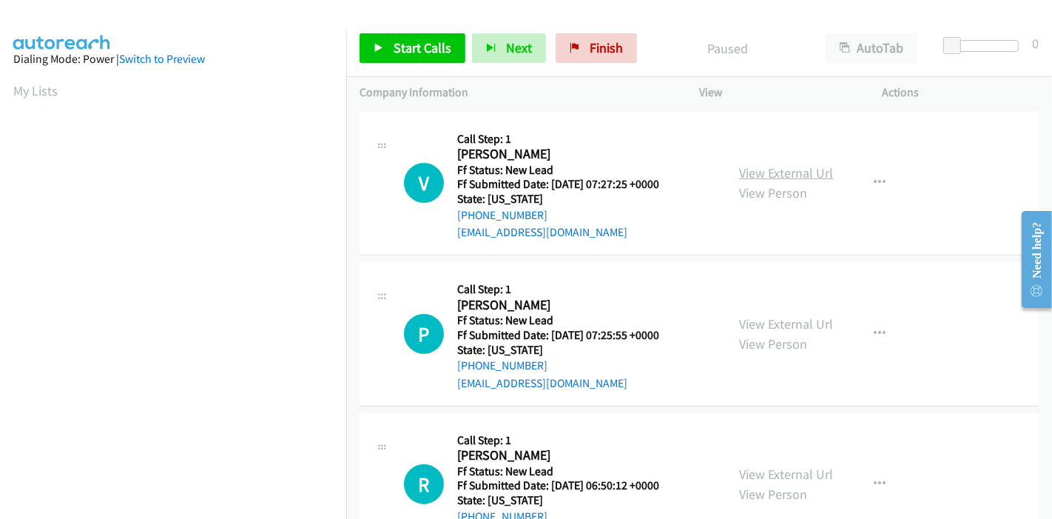
click at [772, 172] on link "View External Url" at bounding box center [786, 172] width 94 height 17
click at [763, 324] on link "View External Url" at bounding box center [786, 323] width 94 height 17
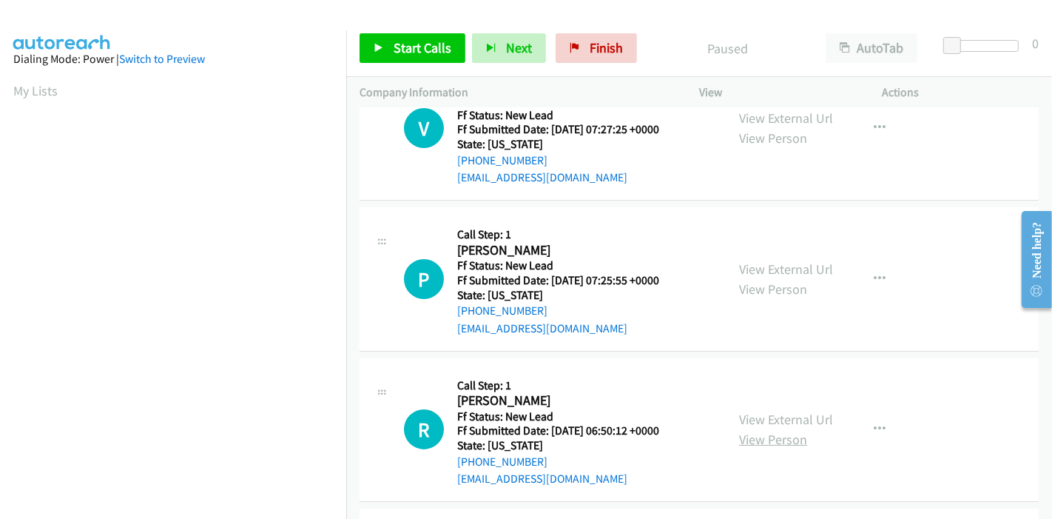
scroll to position [164, 0]
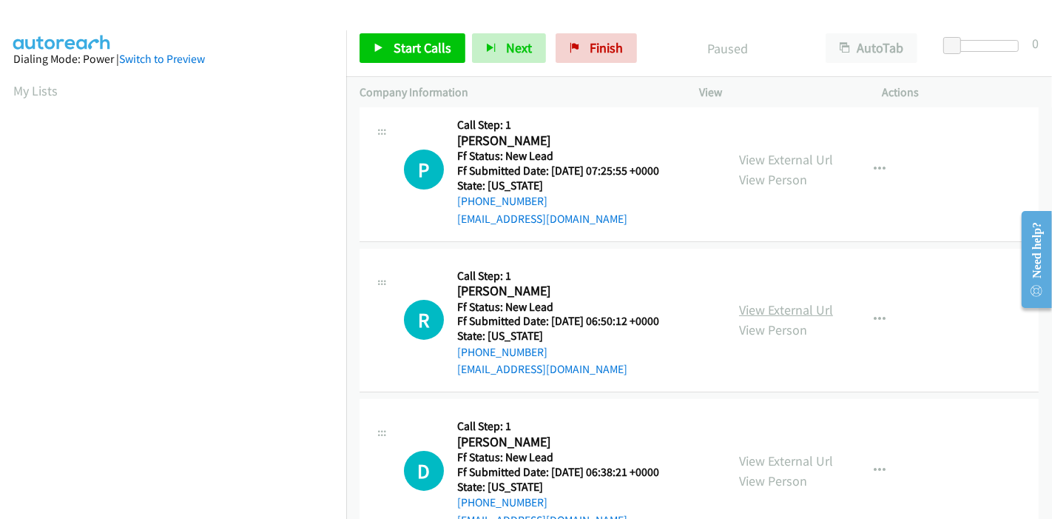
click at [779, 313] on link "View External Url" at bounding box center [786, 309] width 94 height 17
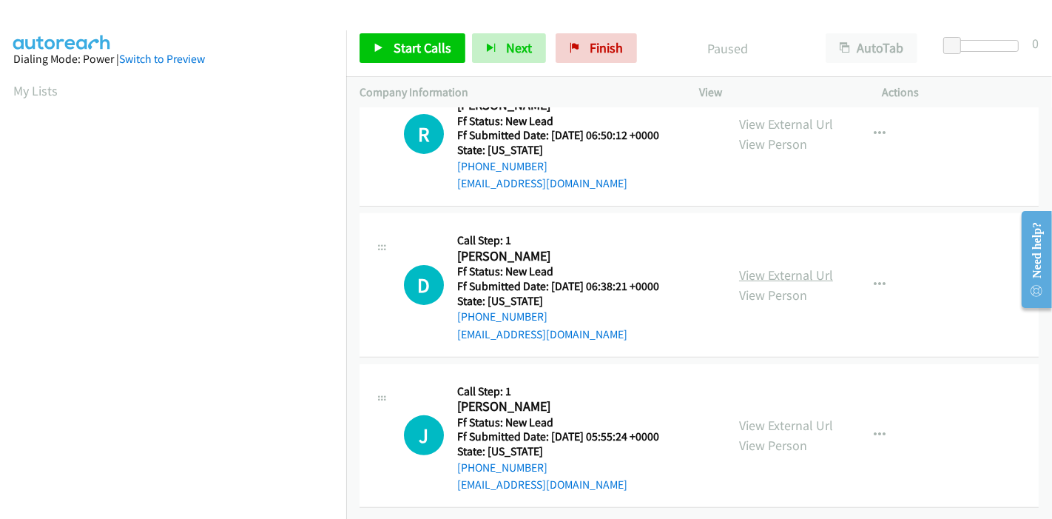
scroll to position [360, 0]
click at [780, 266] on link "View External Url" at bounding box center [786, 274] width 94 height 17
click at [749, 416] on link "View External Url" at bounding box center [786, 424] width 94 height 17
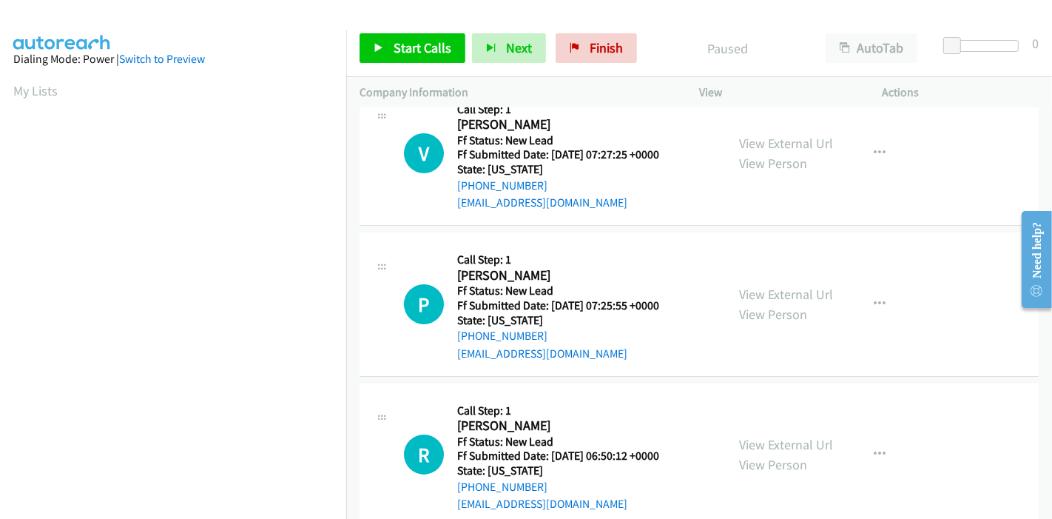
scroll to position [0, 0]
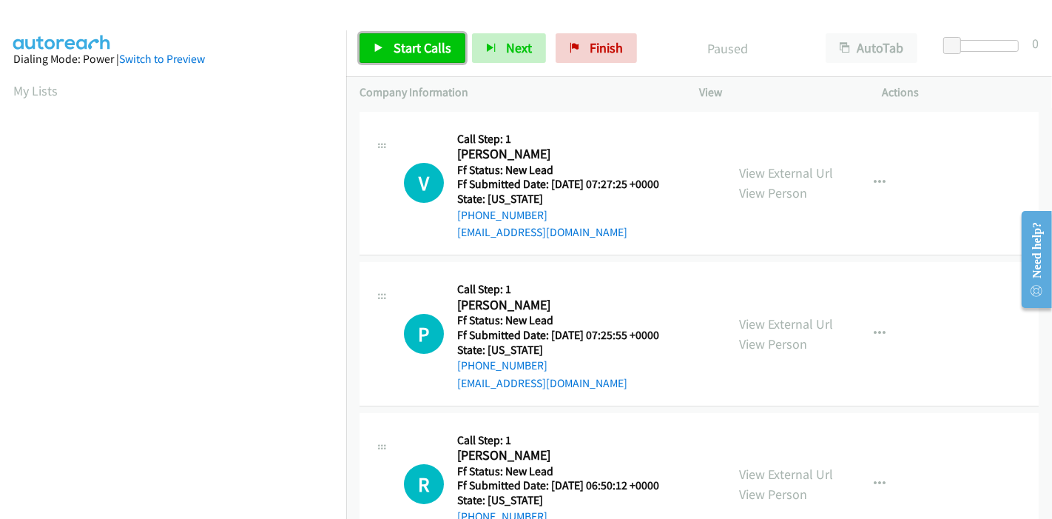
click at [418, 46] on span "Start Calls" at bounding box center [423, 47] width 58 height 17
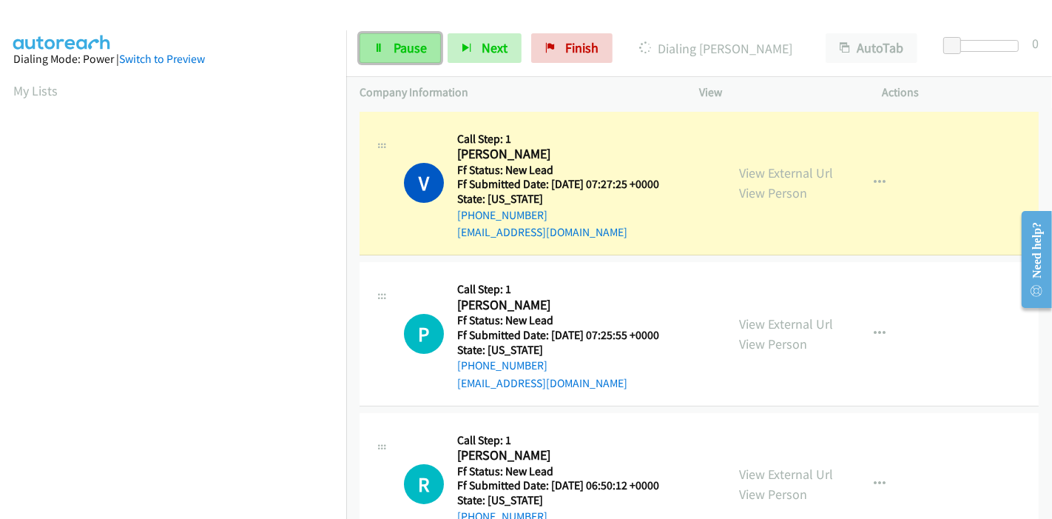
click at [394, 47] on span "Pause" at bounding box center [410, 47] width 33 height 17
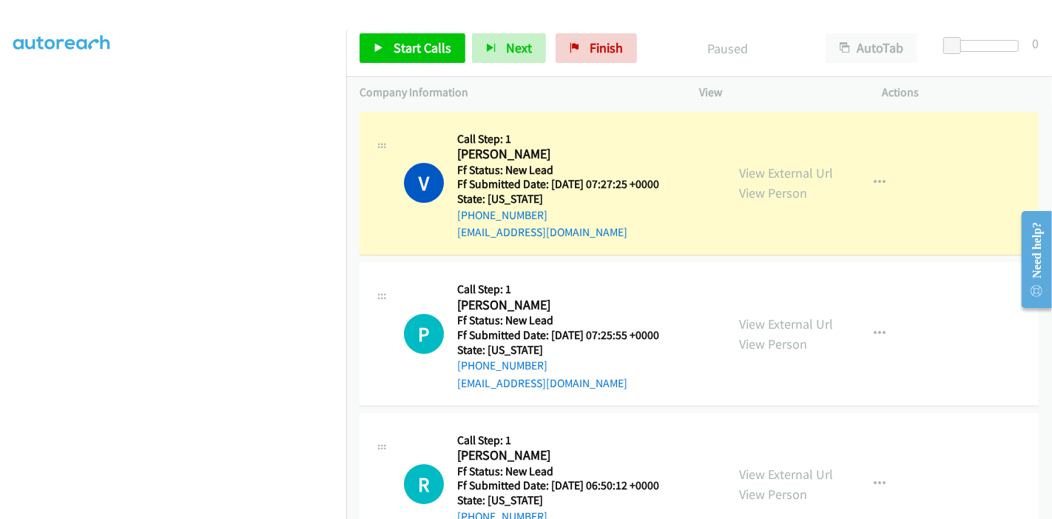
scroll to position [312, 0]
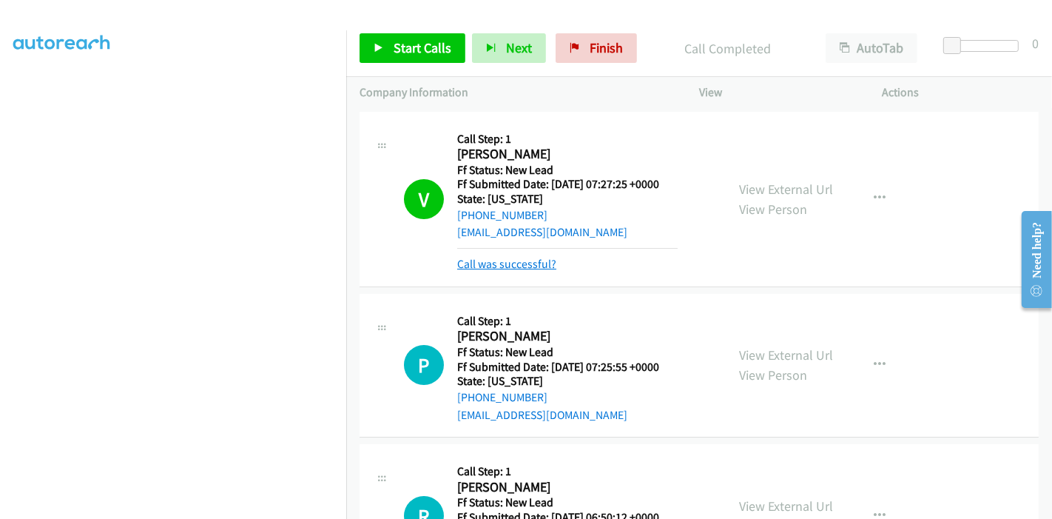
click at [540, 267] on link "Call was successful?" at bounding box center [506, 264] width 99 height 14
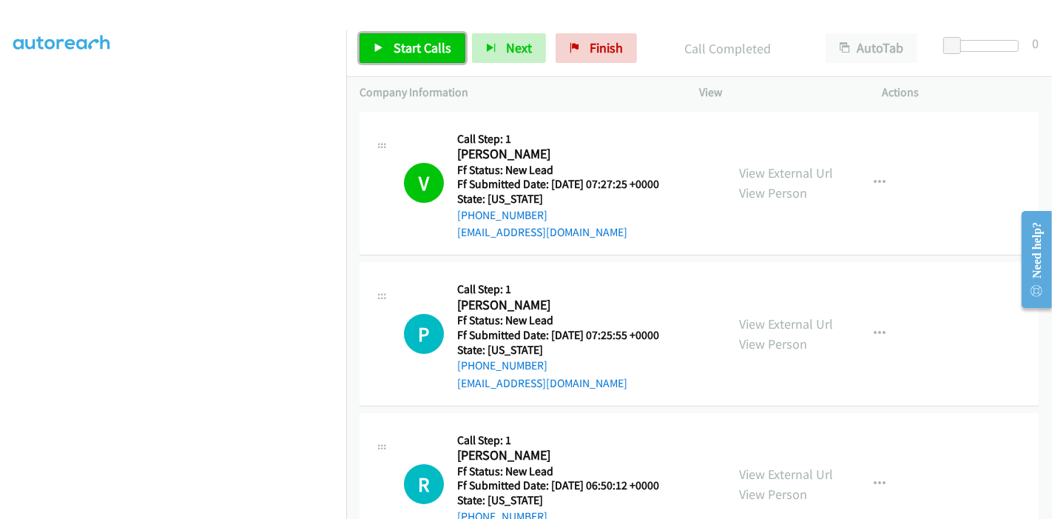
click at [394, 46] on span "Start Calls" at bounding box center [423, 47] width 58 height 17
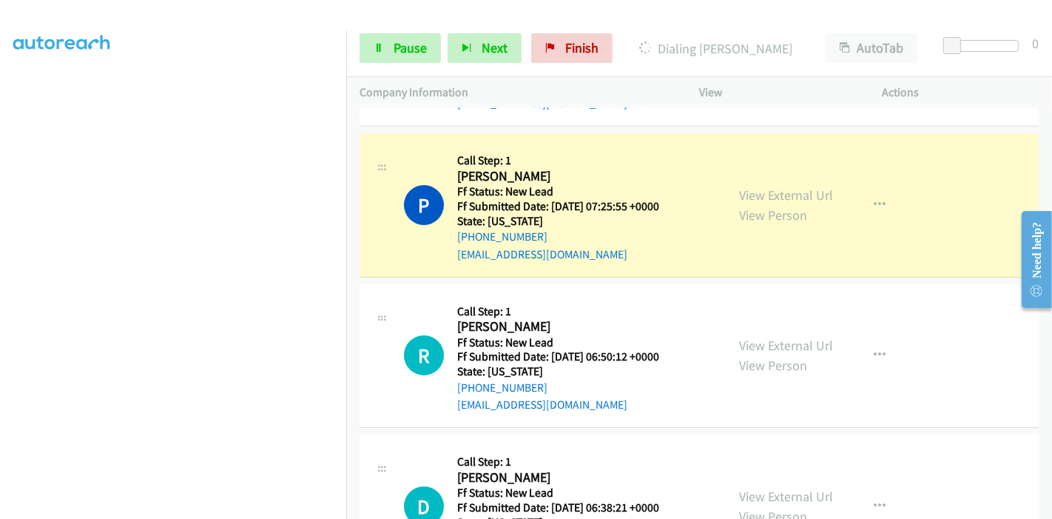
scroll to position [114, 0]
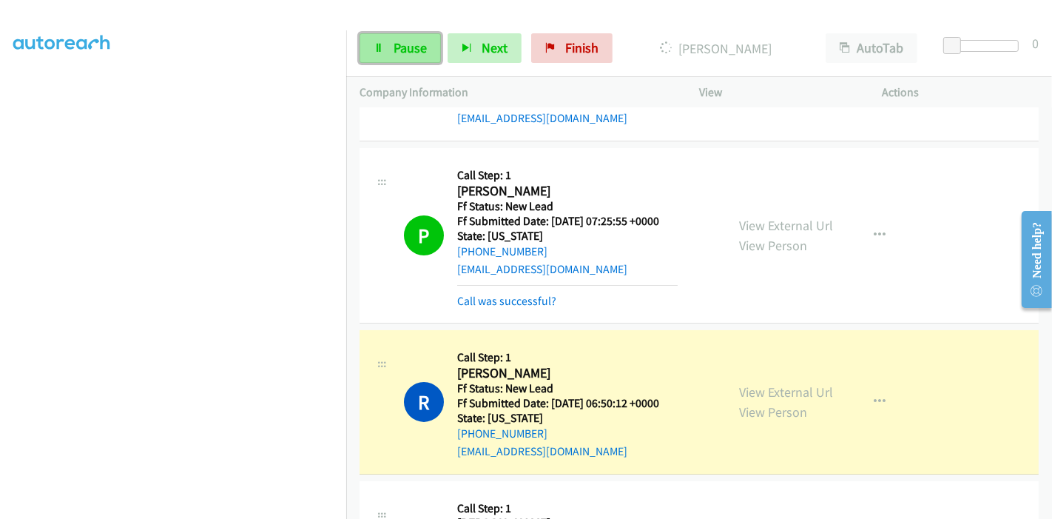
click at [382, 50] on icon at bounding box center [379, 49] width 10 height 10
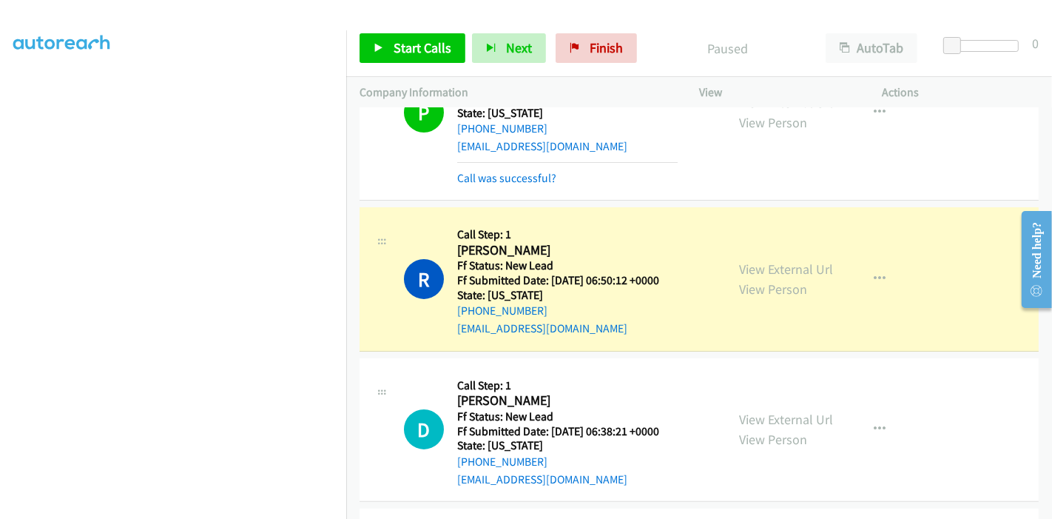
scroll to position [278, 0]
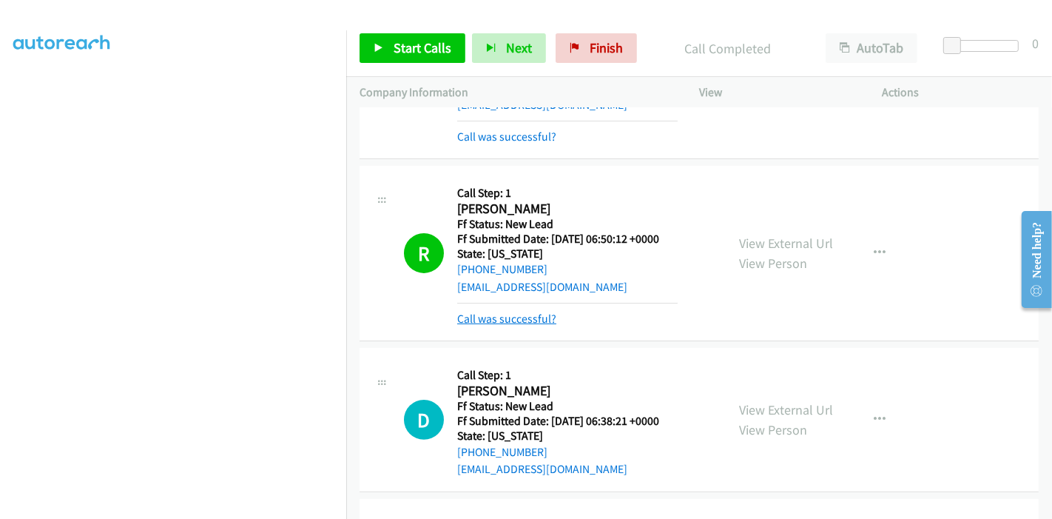
click at [486, 318] on link "Call was successful?" at bounding box center [506, 318] width 99 height 14
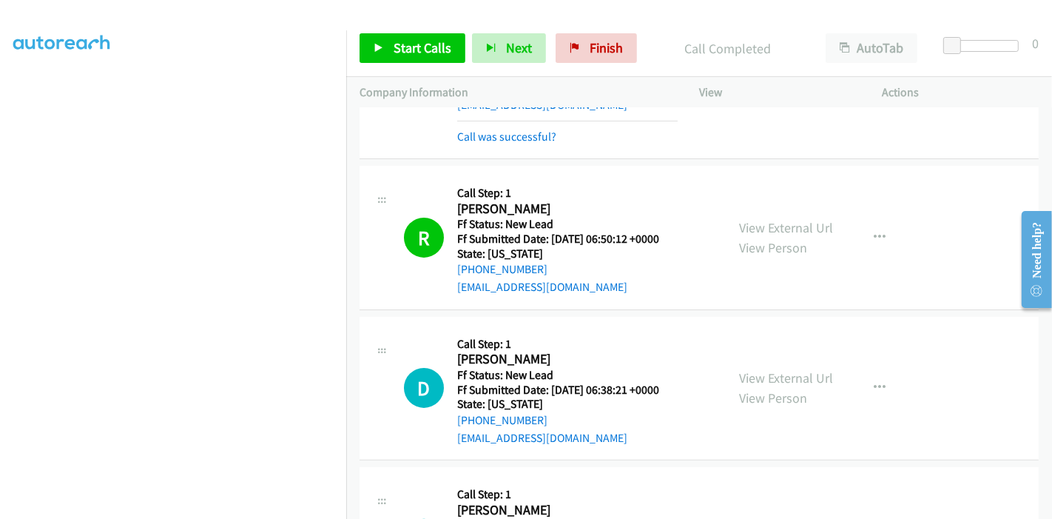
scroll to position [391, 0]
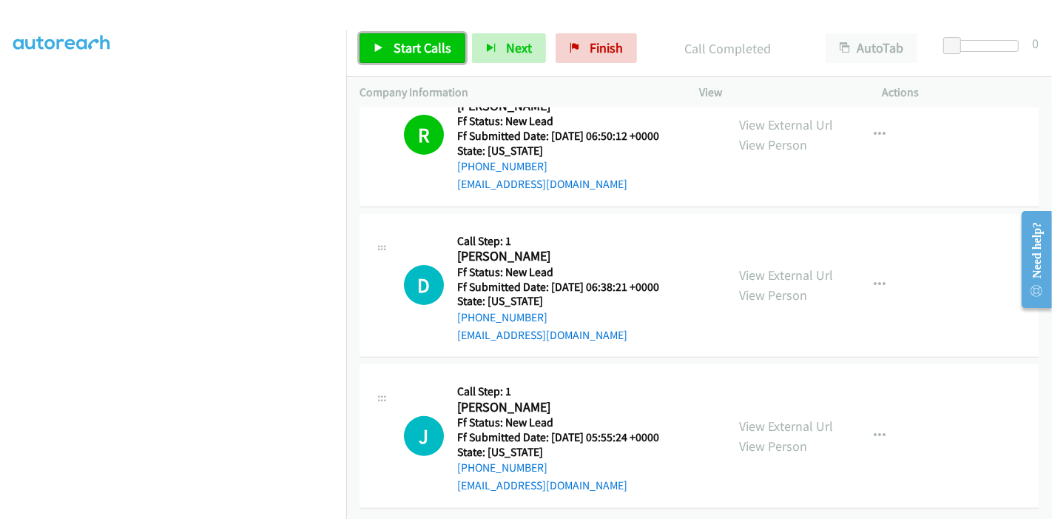
click at [402, 47] on span "Start Calls" at bounding box center [423, 47] width 58 height 17
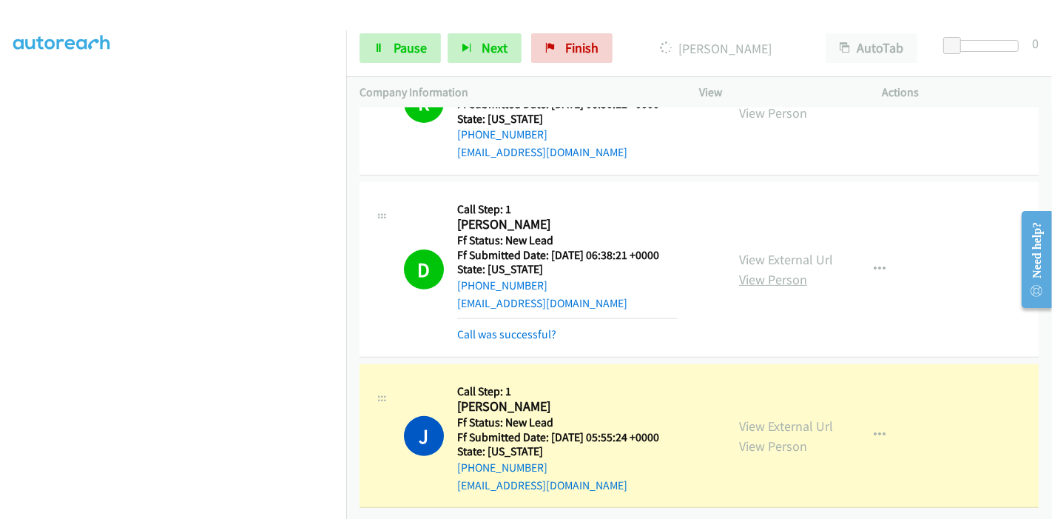
scroll to position [422, 0]
click at [395, 52] on span "Pause" at bounding box center [410, 47] width 33 height 17
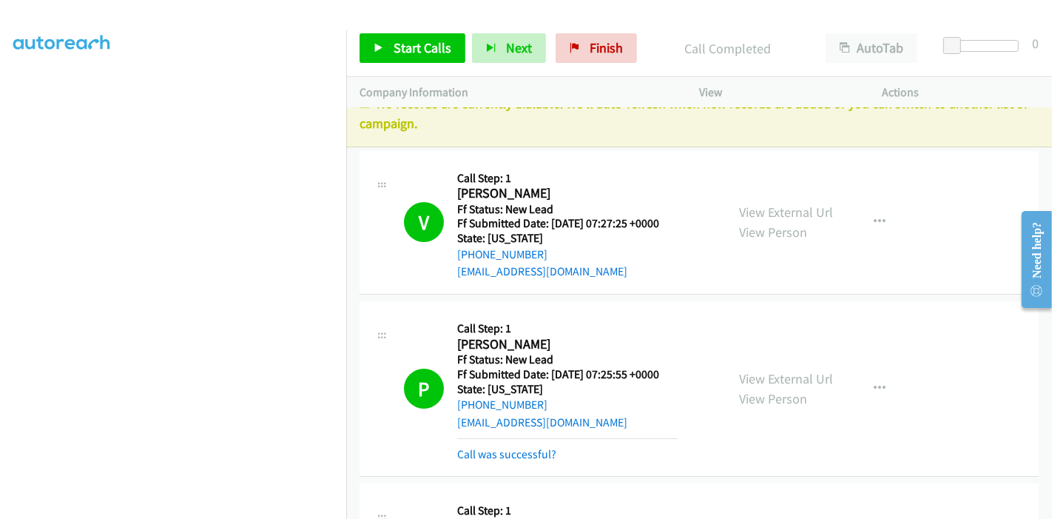
scroll to position [0, 0]
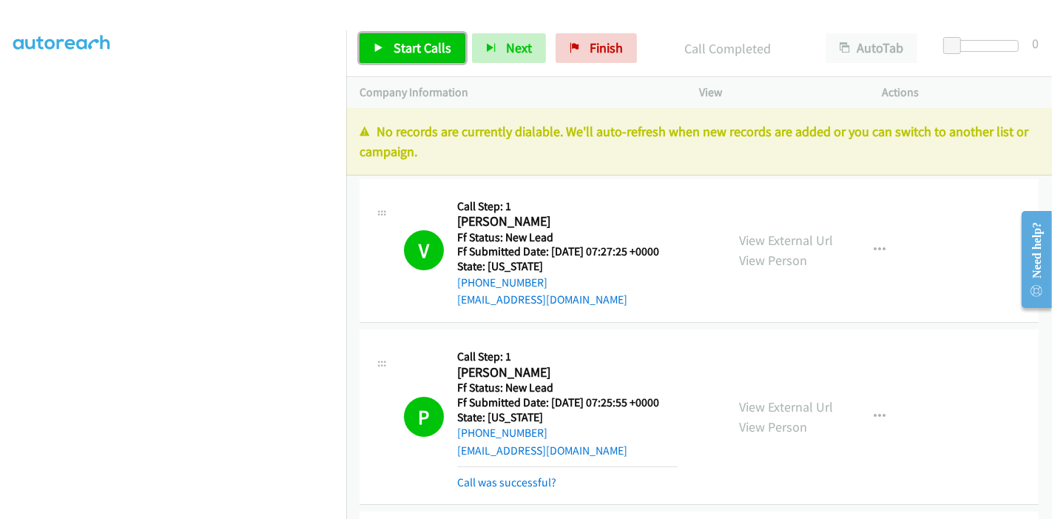
click at [440, 49] on span "Start Calls" at bounding box center [423, 47] width 58 height 17
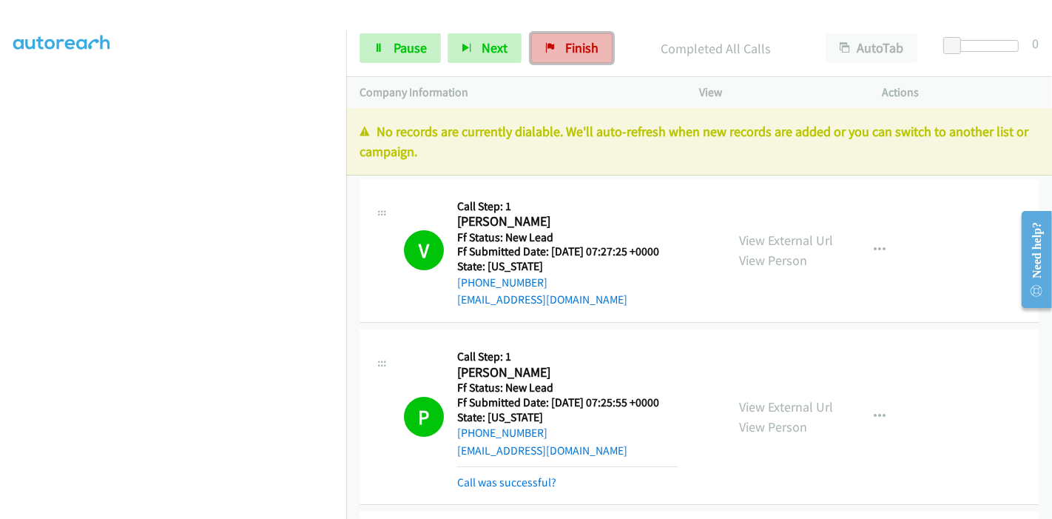
click at [598, 47] on link "Finish" at bounding box center [571, 48] width 81 height 30
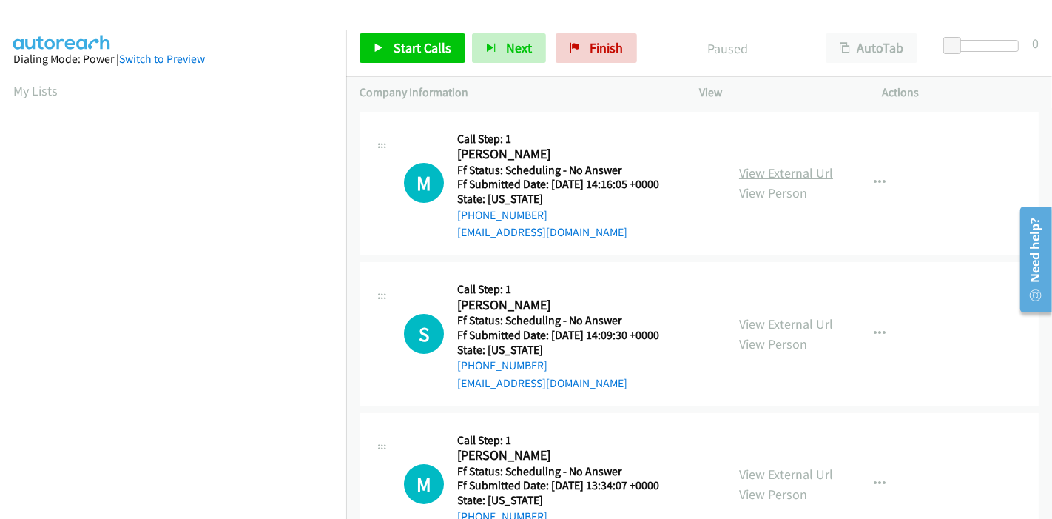
click at [786, 174] on link "View External Url" at bounding box center [786, 172] width 94 height 17
click at [792, 320] on link "View External Url" at bounding box center [786, 323] width 94 height 17
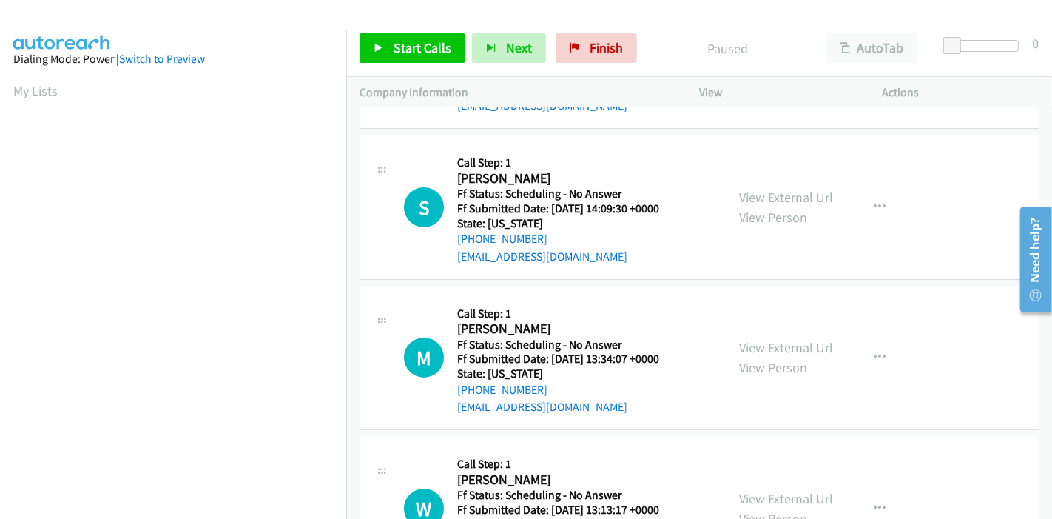
scroll to position [164, 0]
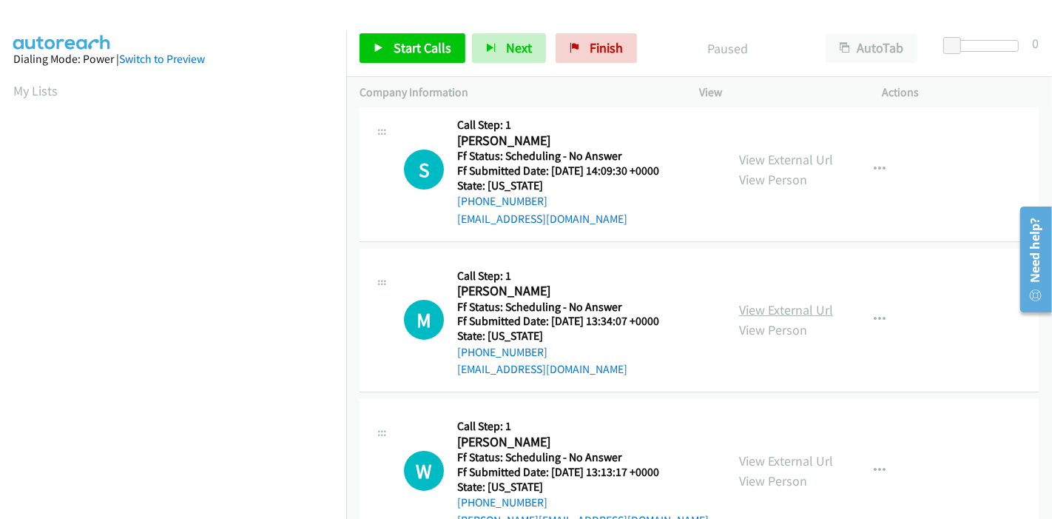
click at [769, 304] on link "View External Url" at bounding box center [786, 309] width 94 height 17
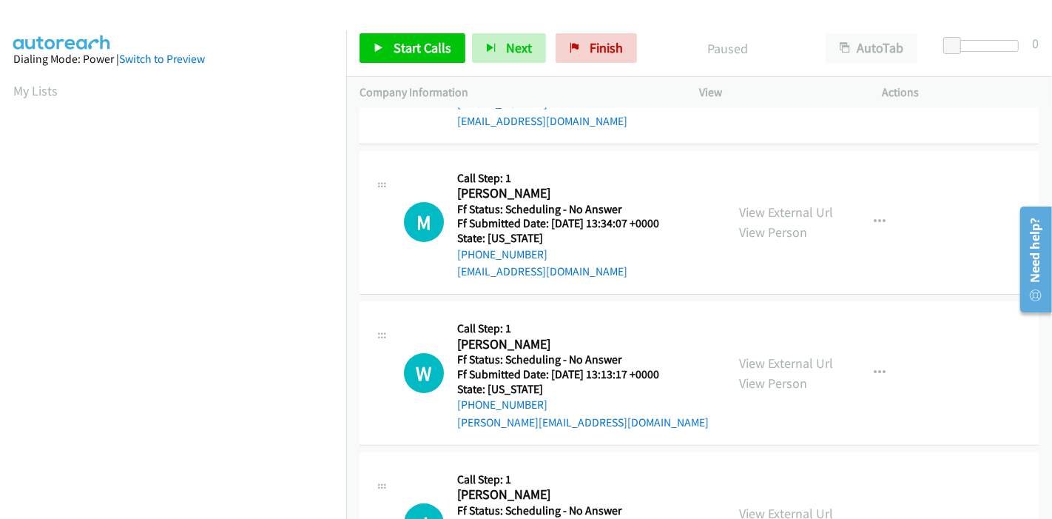
scroll to position [328, 0]
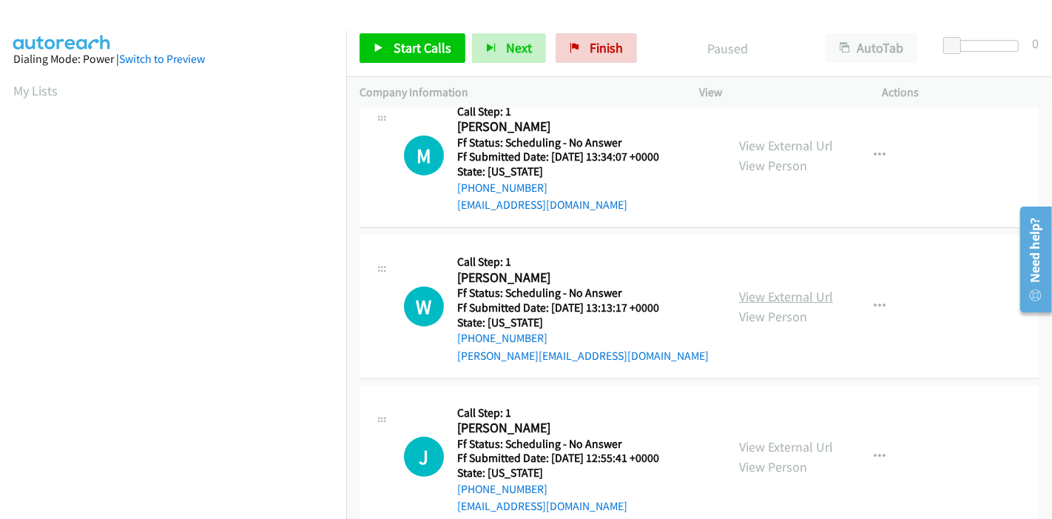
click at [758, 301] on link "View External Url" at bounding box center [786, 296] width 94 height 17
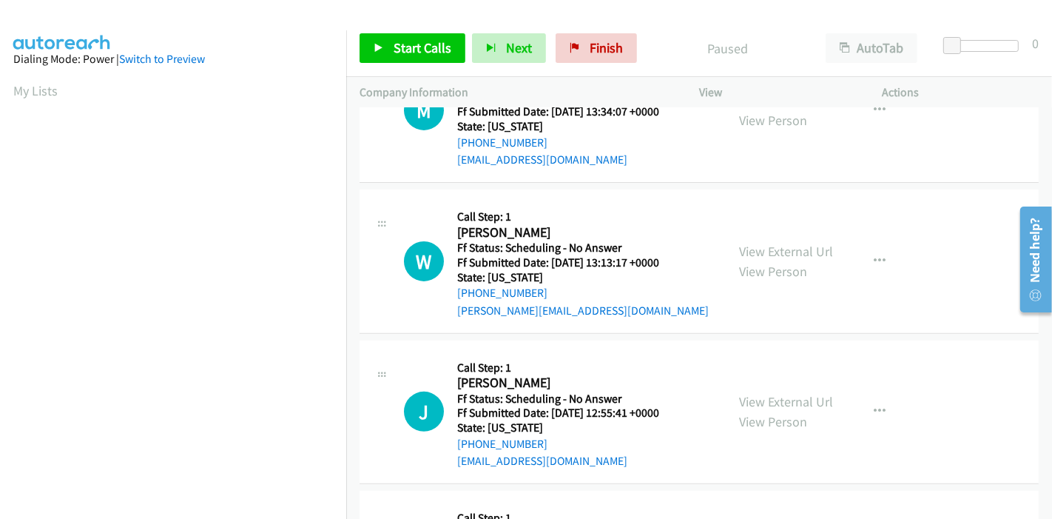
scroll to position [411, 0]
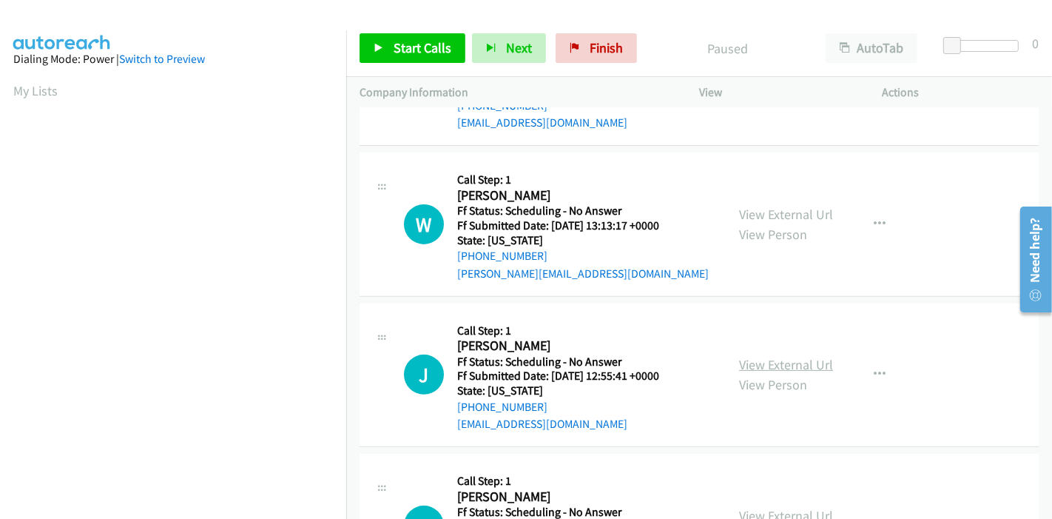
click at [765, 361] on link "View External Url" at bounding box center [786, 364] width 94 height 17
click at [421, 43] on span "Start Calls" at bounding box center [423, 47] width 58 height 17
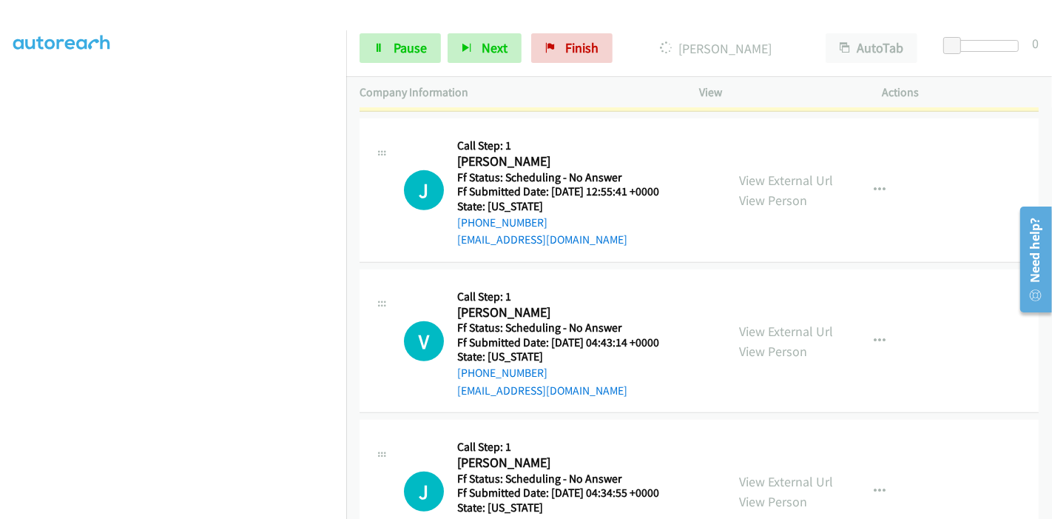
scroll to position [822, 0]
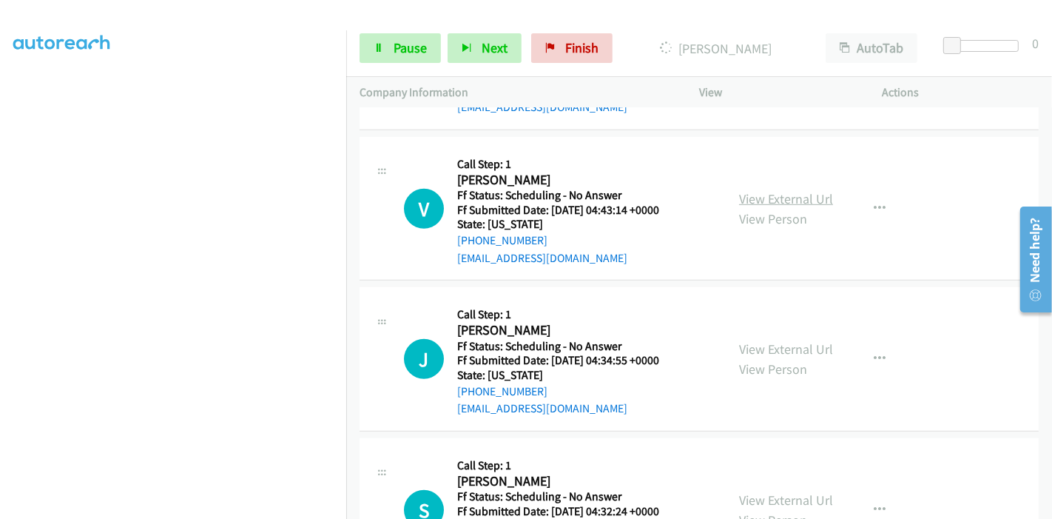
click at [781, 194] on link "View External Url" at bounding box center [786, 198] width 94 height 17
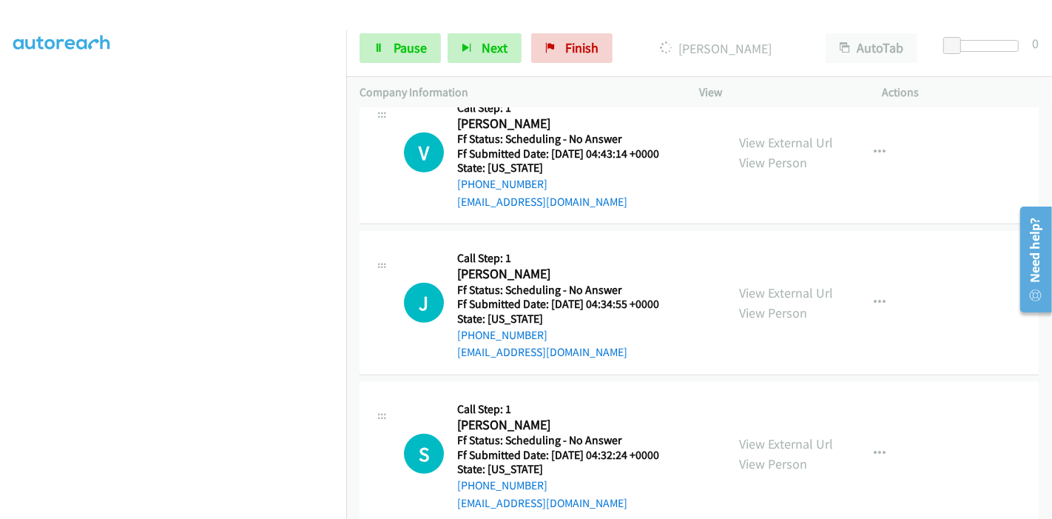
scroll to position [904, 0]
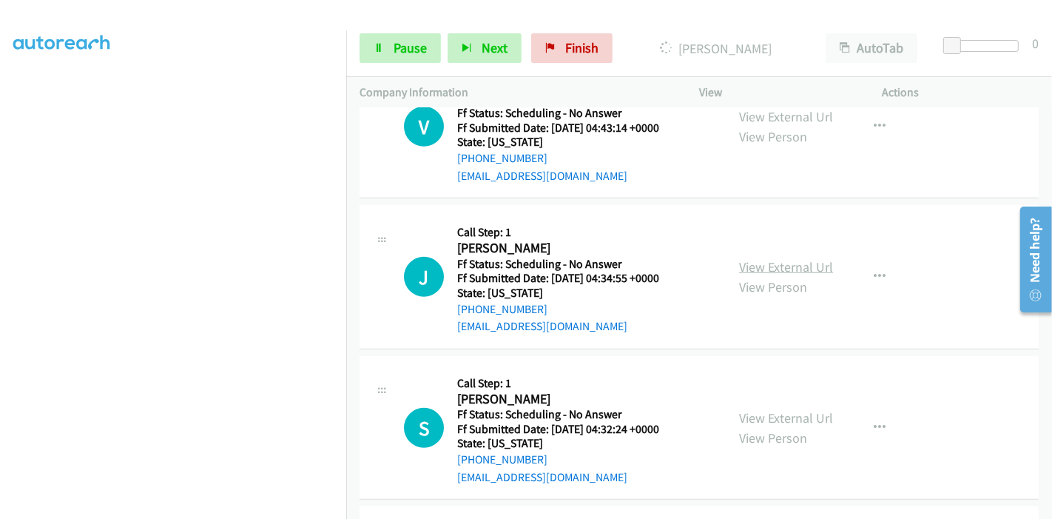
click at [767, 262] on link "View External Url" at bounding box center [786, 266] width 94 height 17
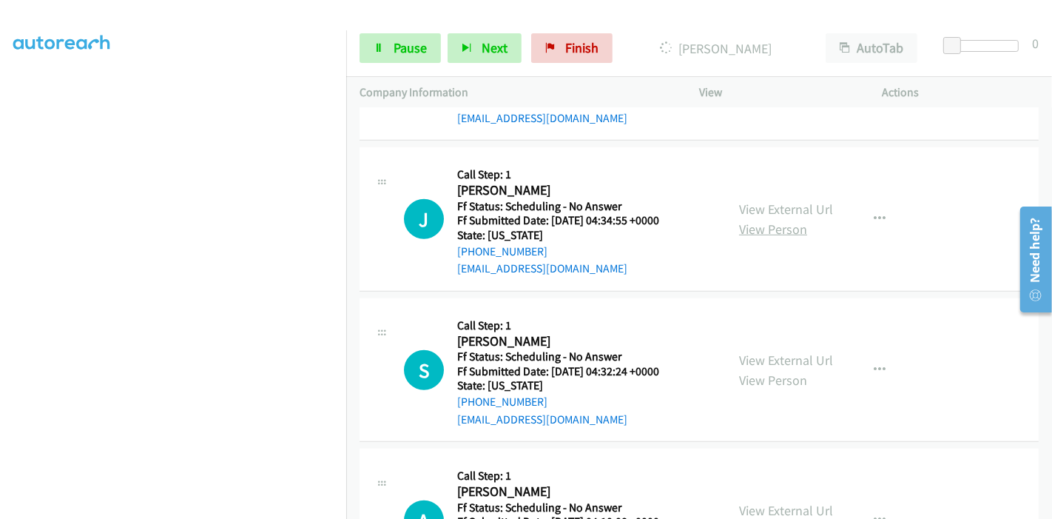
scroll to position [986, 0]
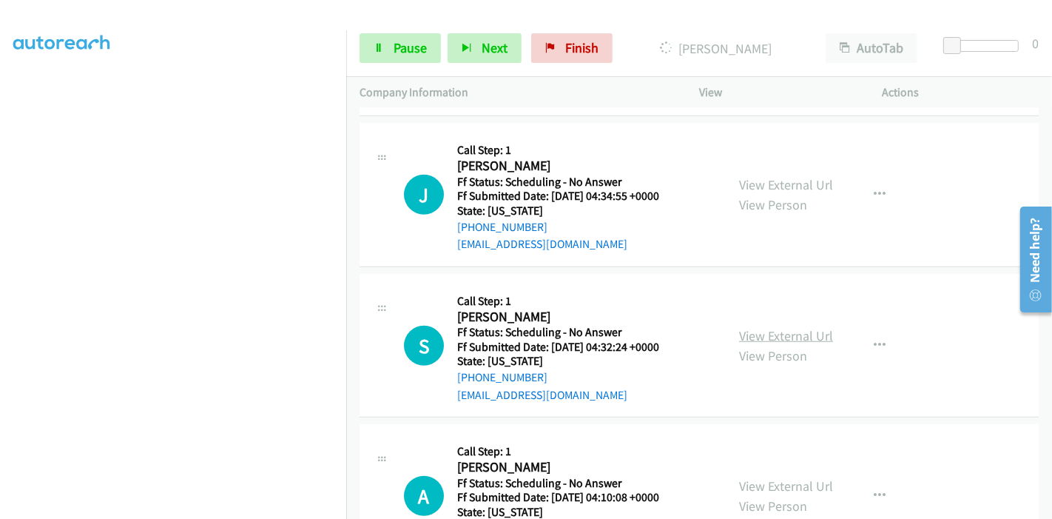
click at [758, 331] on link "View External Url" at bounding box center [786, 335] width 94 height 17
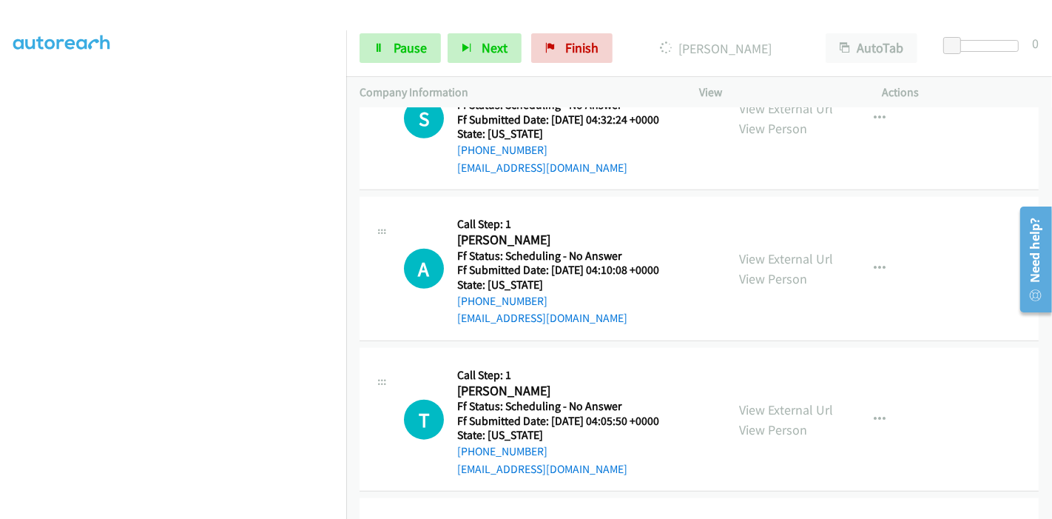
scroll to position [1232, 0]
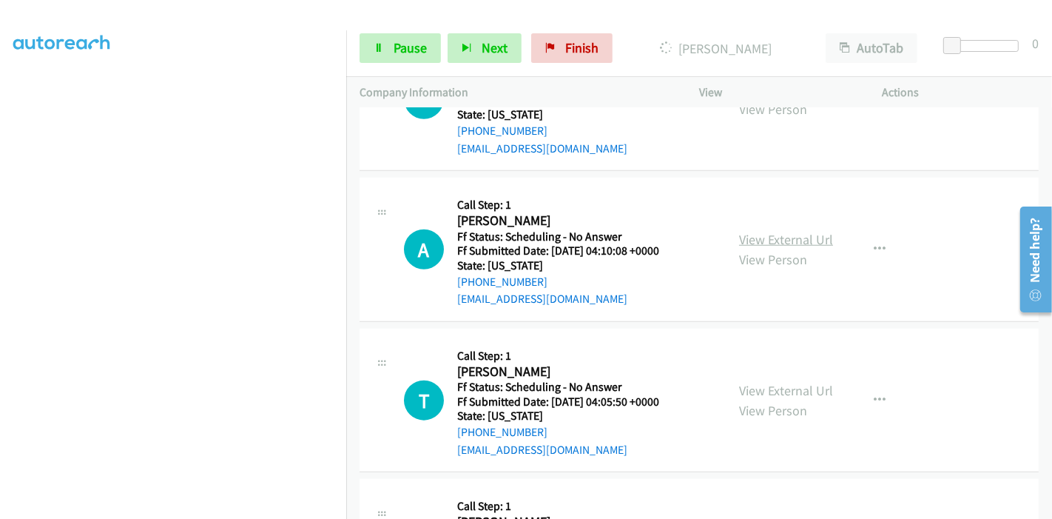
click at [751, 240] on link "View External Url" at bounding box center [786, 239] width 94 height 17
click at [771, 385] on link "View External Url" at bounding box center [786, 390] width 94 height 17
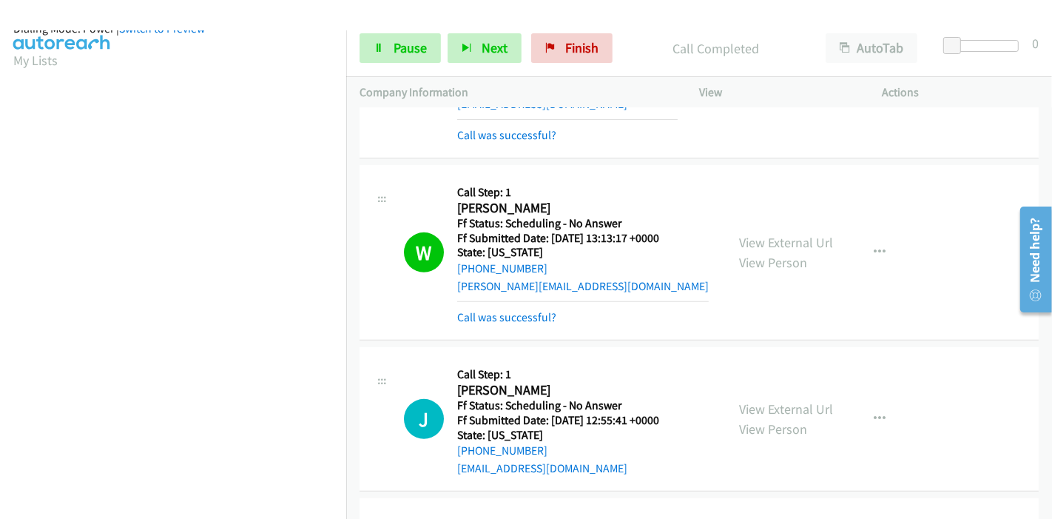
scroll to position [0, 0]
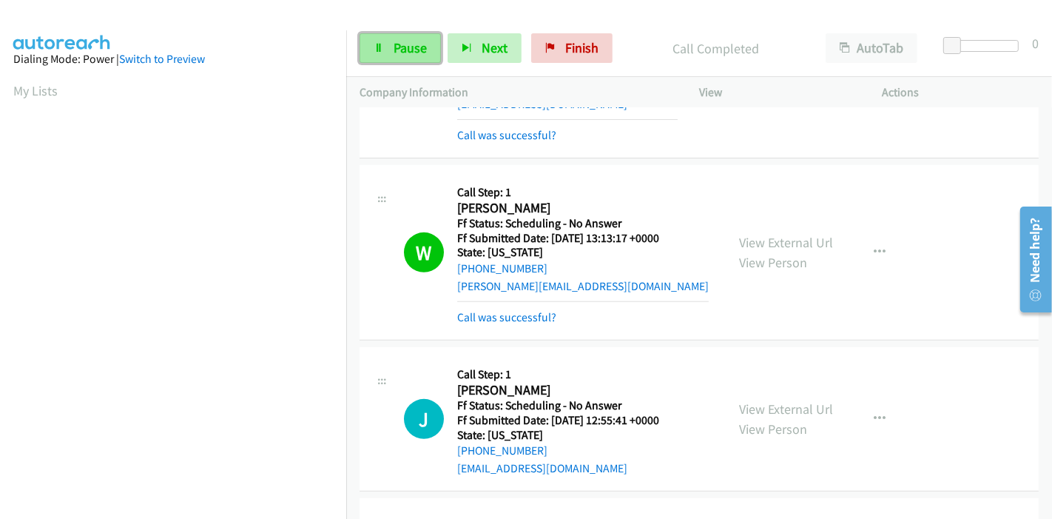
click at [377, 44] on icon at bounding box center [379, 49] width 10 height 10
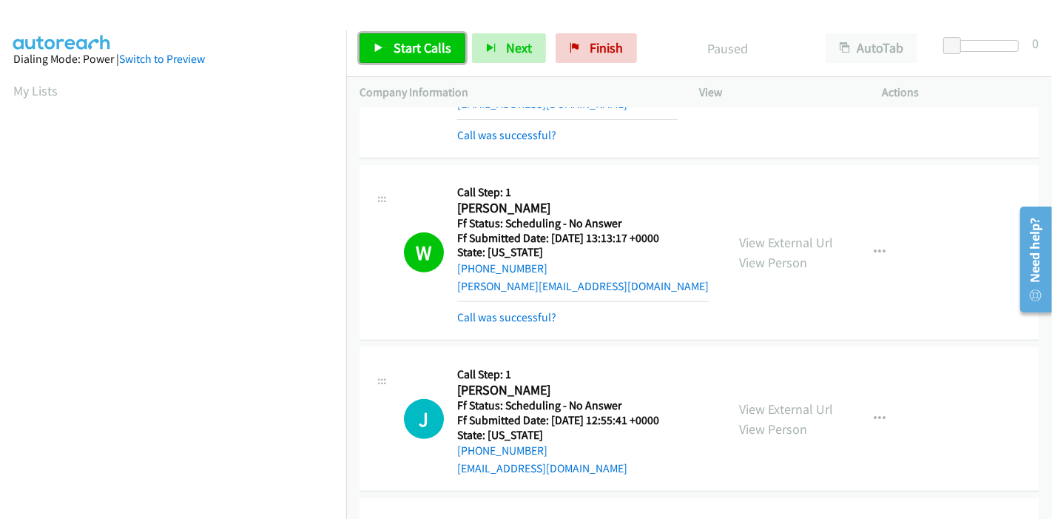
click at [394, 44] on span "Start Calls" at bounding box center [423, 47] width 58 height 17
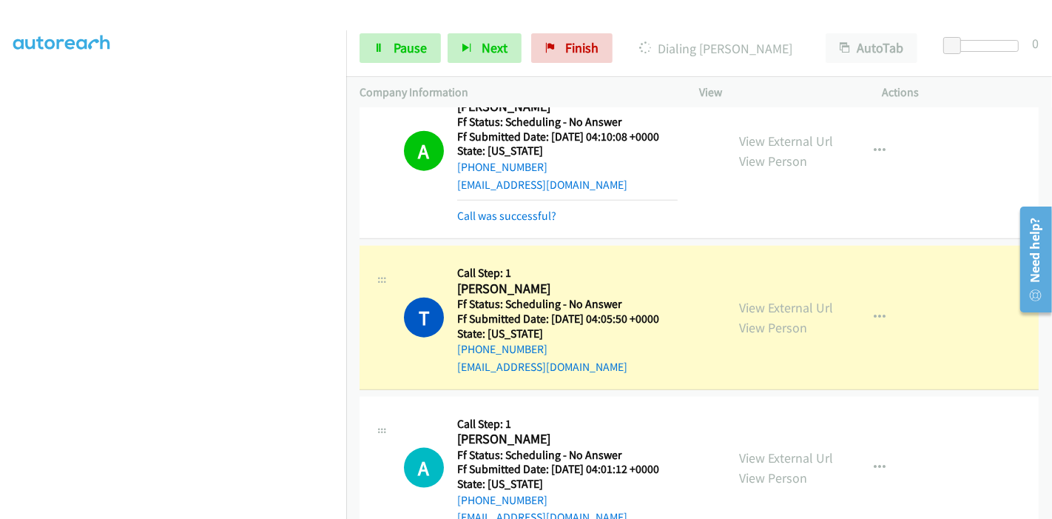
scroll to position [1562, 0]
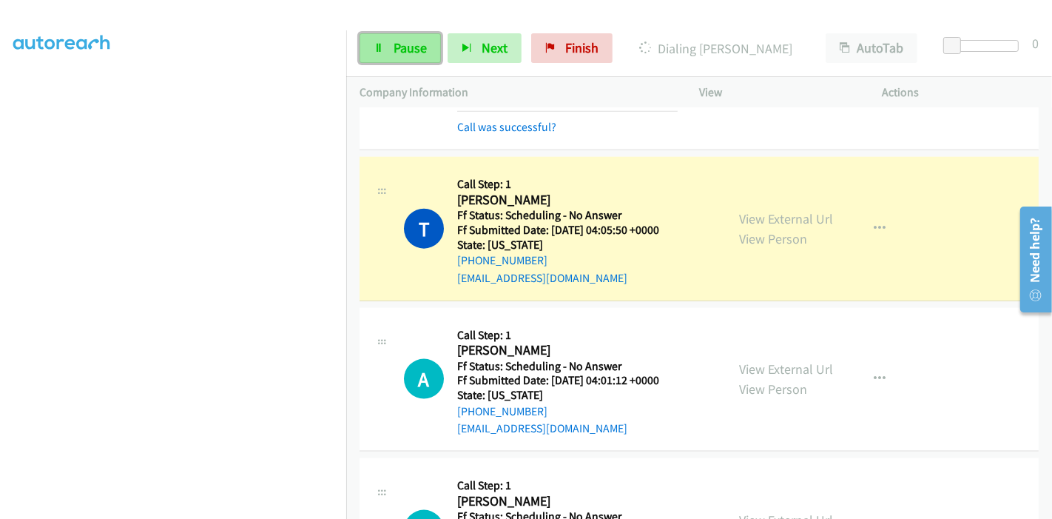
click at [395, 41] on span "Pause" at bounding box center [410, 47] width 33 height 17
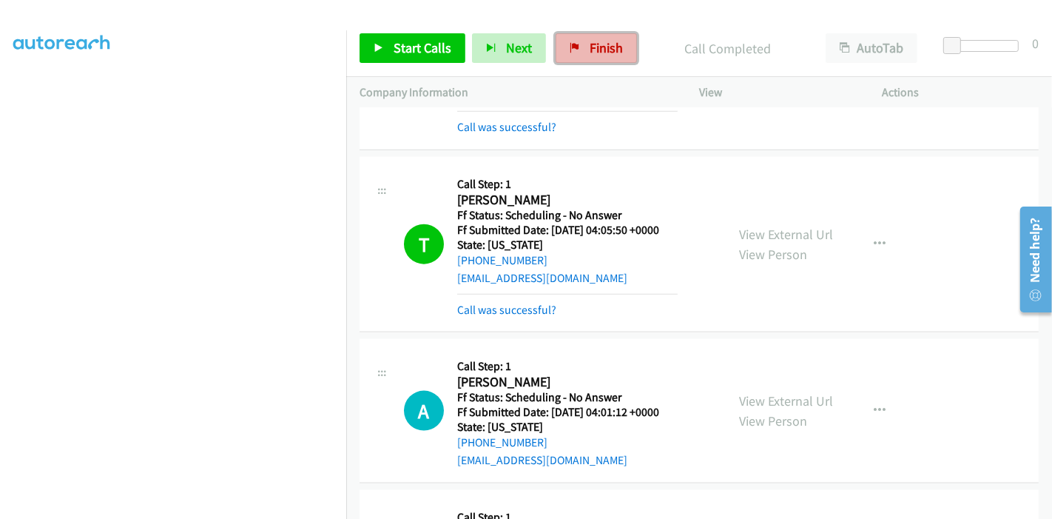
click at [595, 57] on link "Finish" at bounding box center [596, 48] width 81 height 30
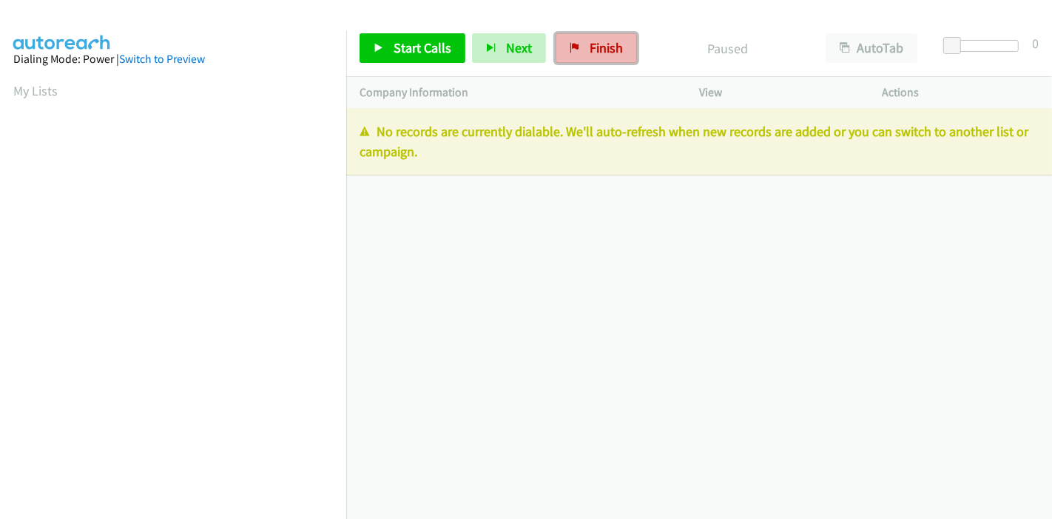
click at [604, 53] on span "Finish" at bounding box center [606, 47] width 33 height 17
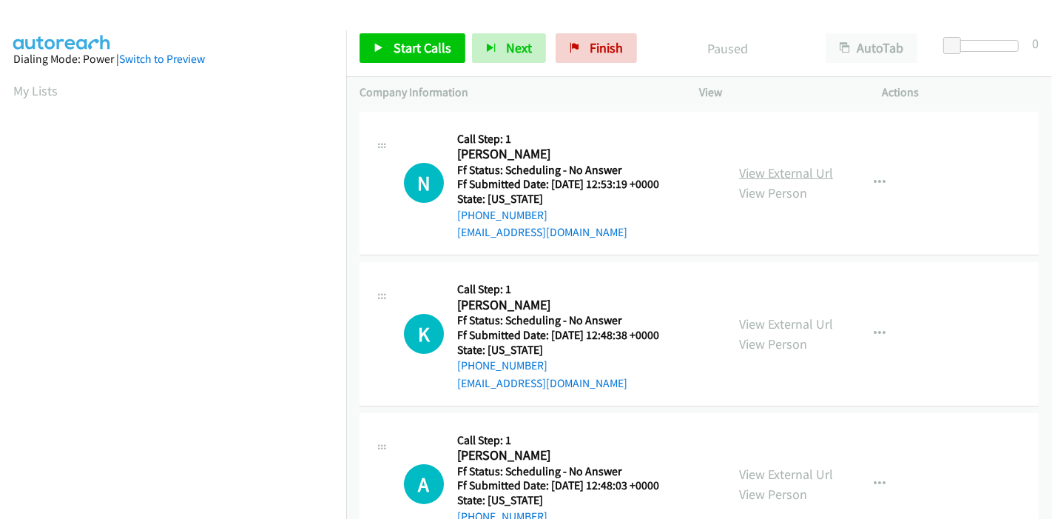
click at [757, 173] on link "View External Url" at bounding box center [786, 172] width 94 height 17
click at [791, 323] on link "View External Url" at bounding box center [786, 323] width 94 height 17
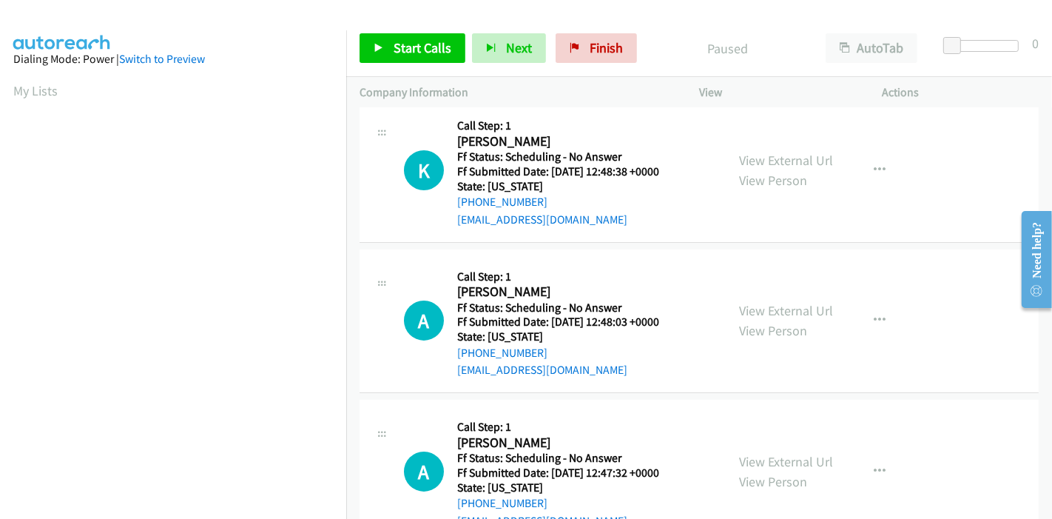
scroll to position [164, 0]
click at [750, 308] on link "View External Url" at bounding box center [786, 309] width 94 height 17
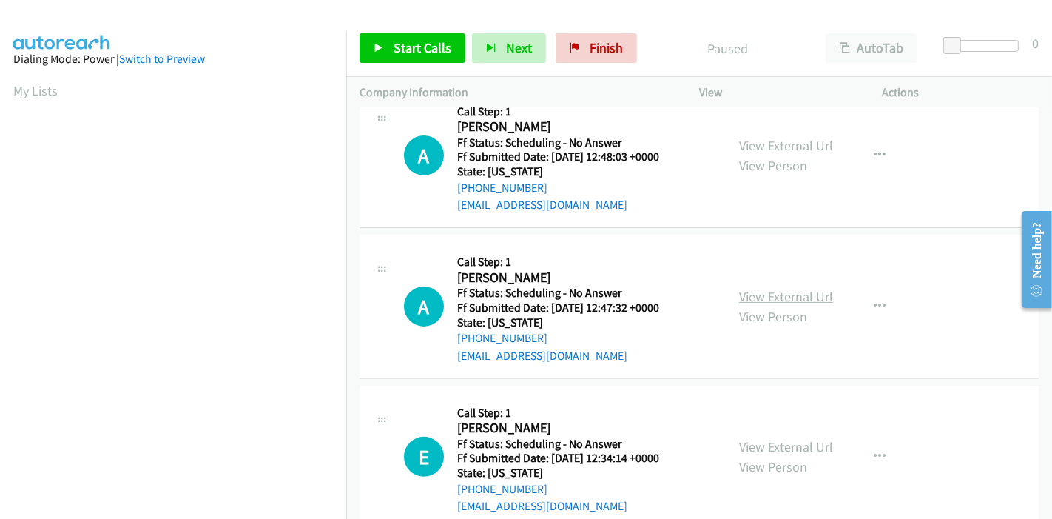
click at [755, 290] on link "View External Url" at bounding box center [786, 296] width 94 height 17
click at [747, 442] on link "View External Url" at bounding box center [786, 446] width 94 height 17
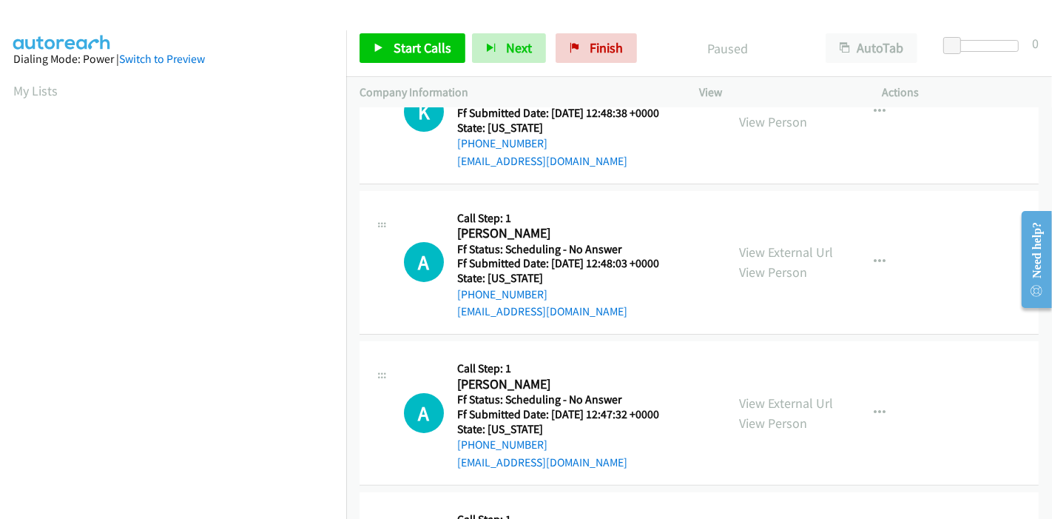
scroll to position [0, 0]
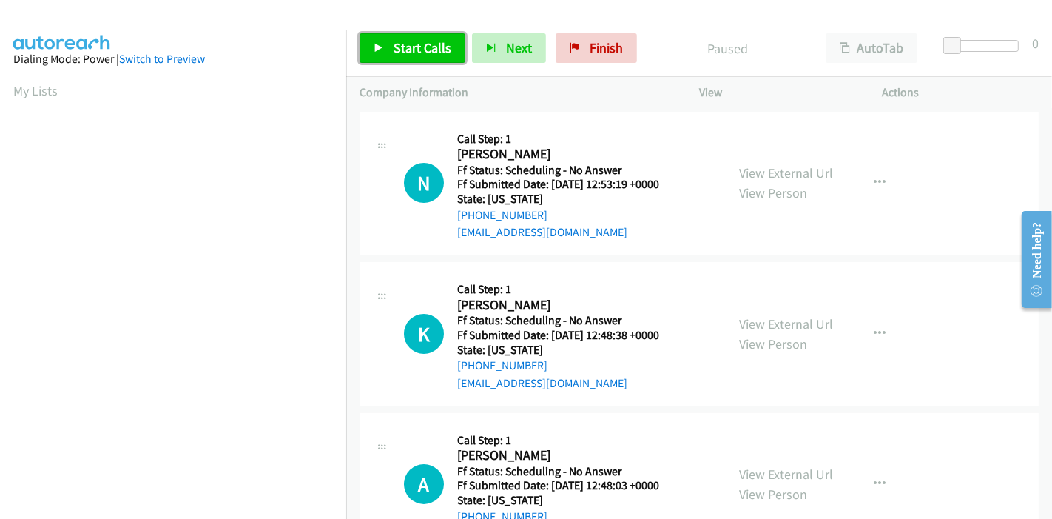
click at [416, 50] on span "Start Calls" at bounding box center [423, 47] width 58 height 17
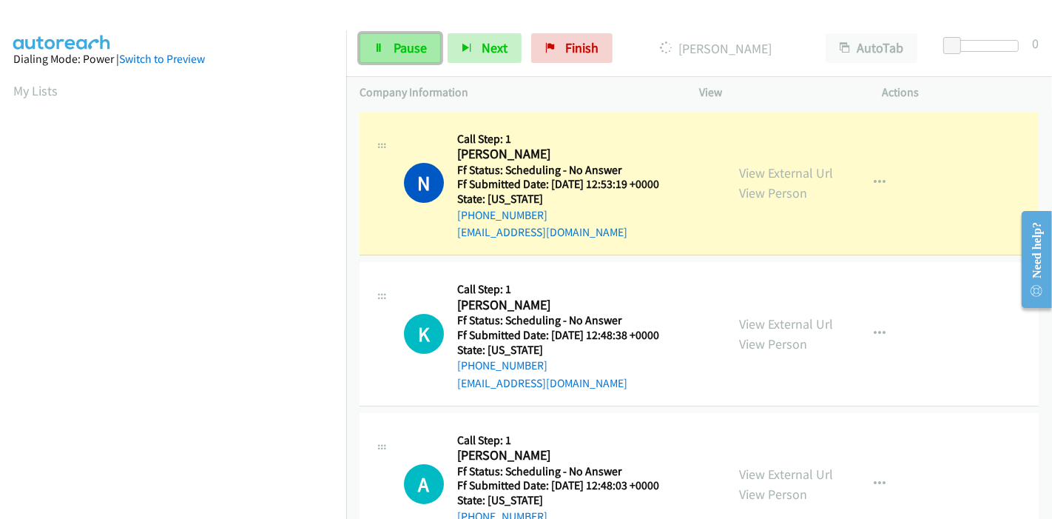
click at [391, 50] on link "Pause" at bounding box center [399, 48] width 81 height 30
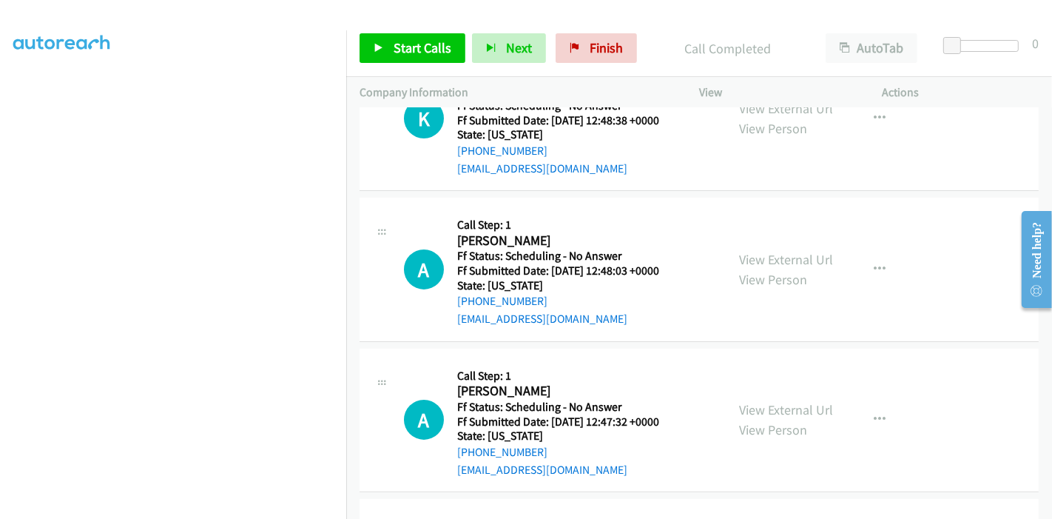
scroll to position [164, 0]
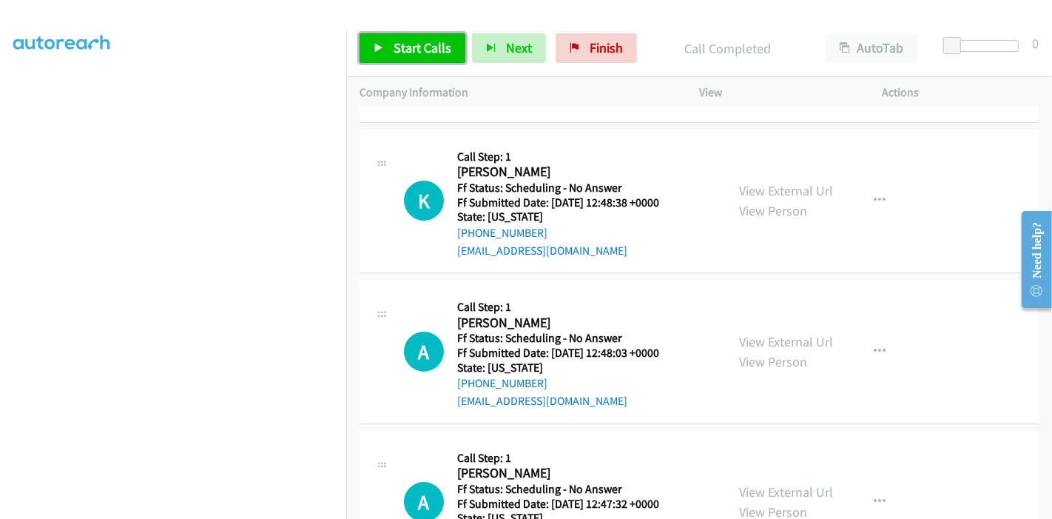
click at [412, 44] on span "Start Calls" at bounding box center [423, 47] width 58 height 17
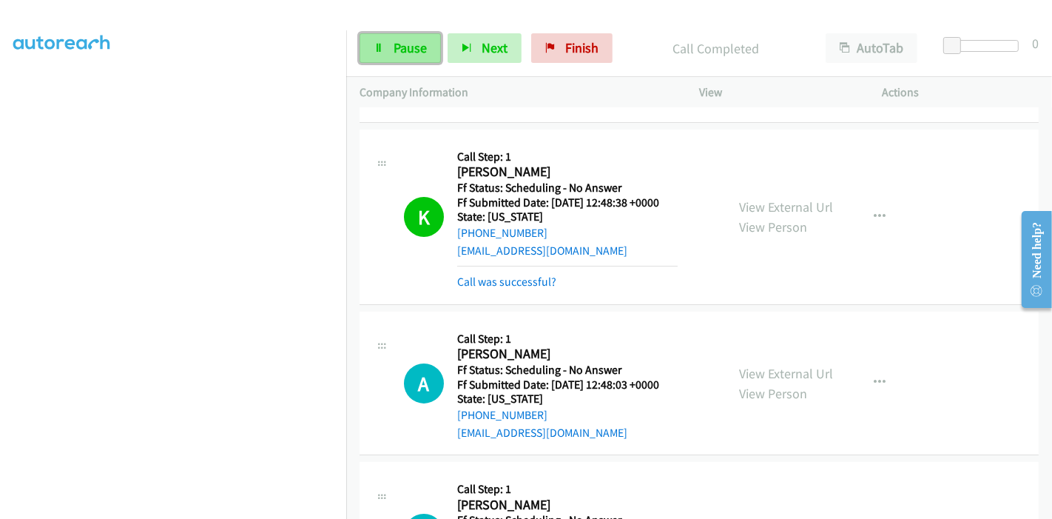
click at [394, 50] on span "Pause" at bounding box center [410, 47] width 33 height 17
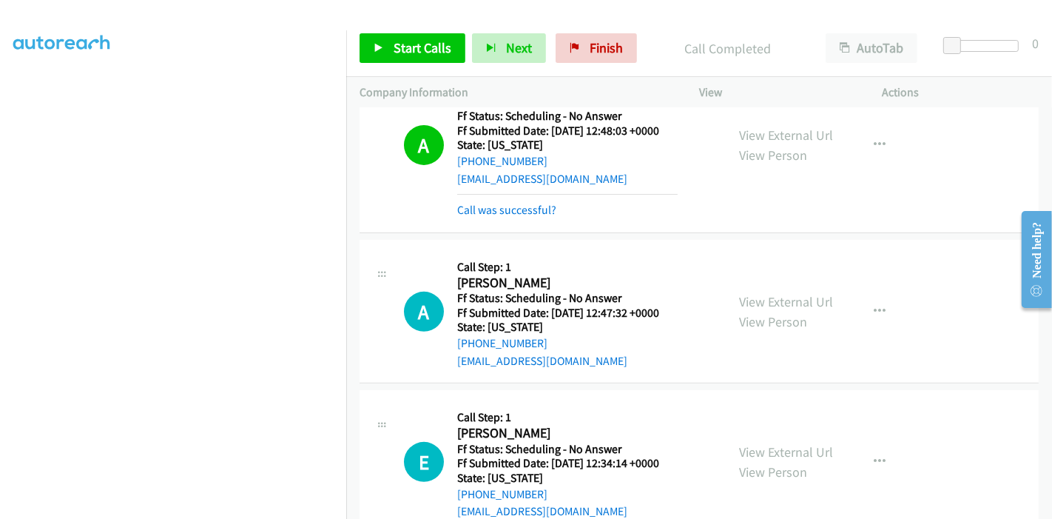
scroll to position [493, 0]
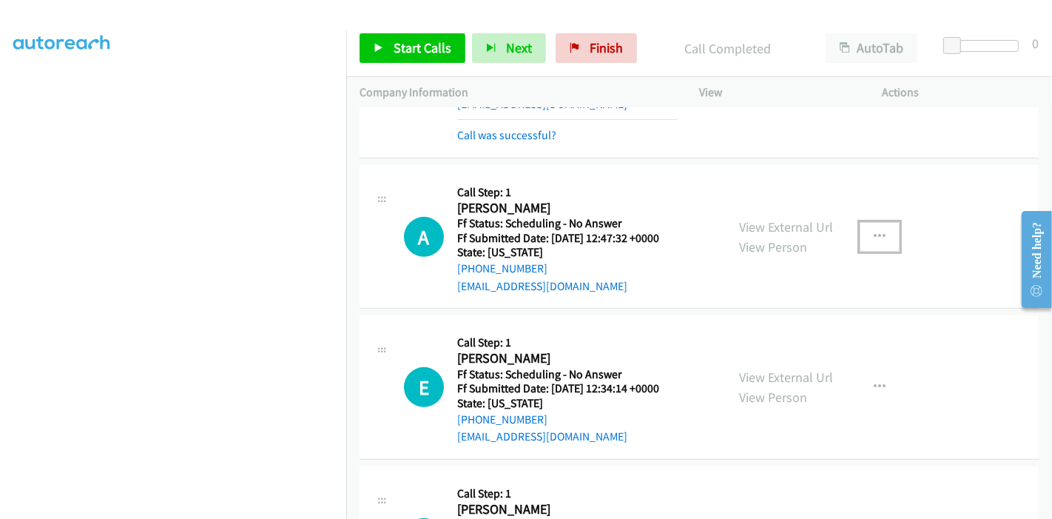
click at [861, 237] on button "button" at bounding box center [880, 237] width 40 height 30
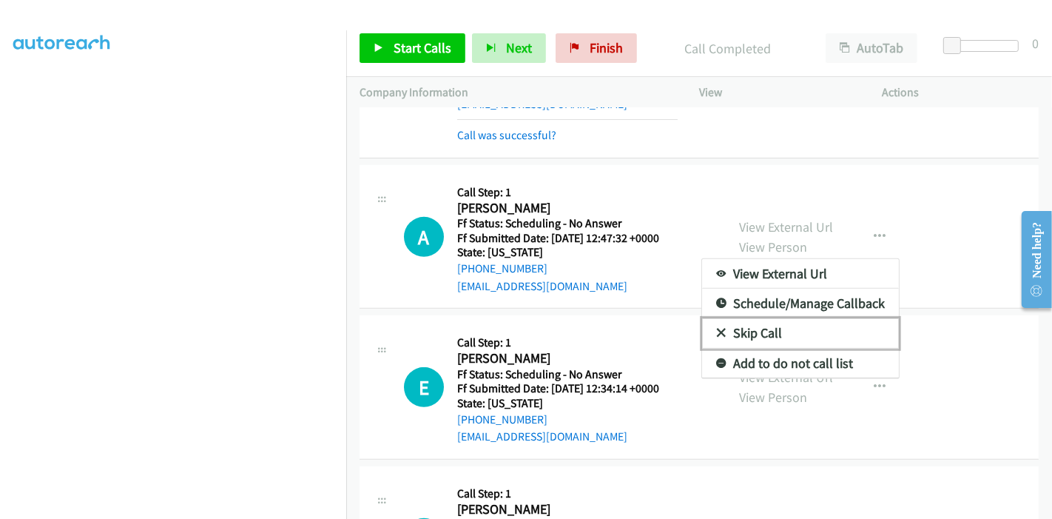
click at [772, 328] on link "Skip Call" at bounding box center [800, 333] width 197 height 30
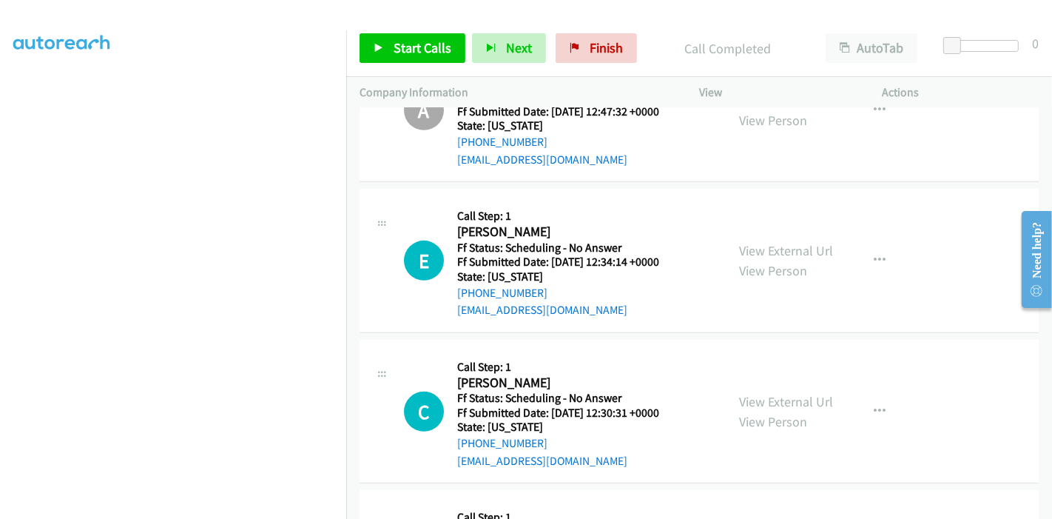
scroll to position [657, 0]
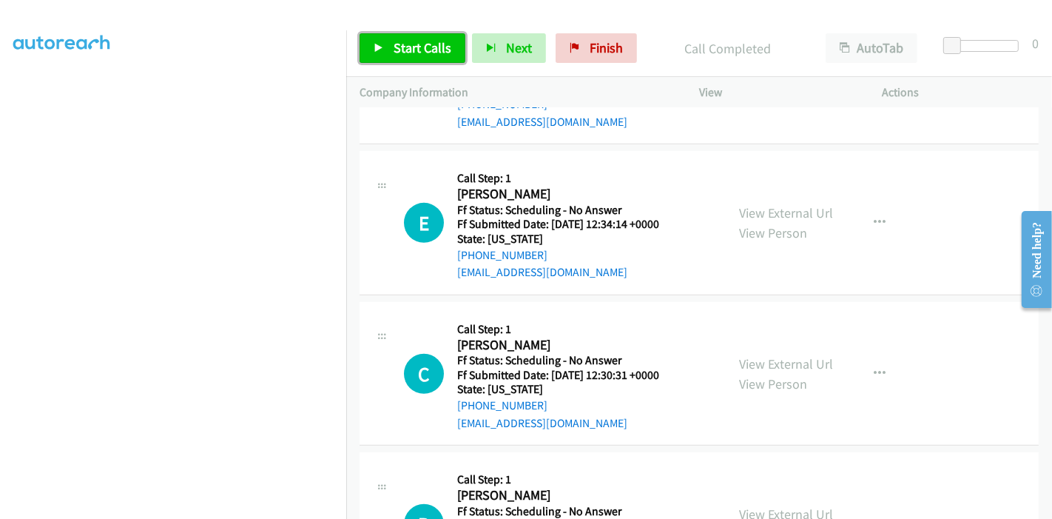
click at [422, 52] on span "Start Calls" at bounding box center [423, 47] width 58 height 17
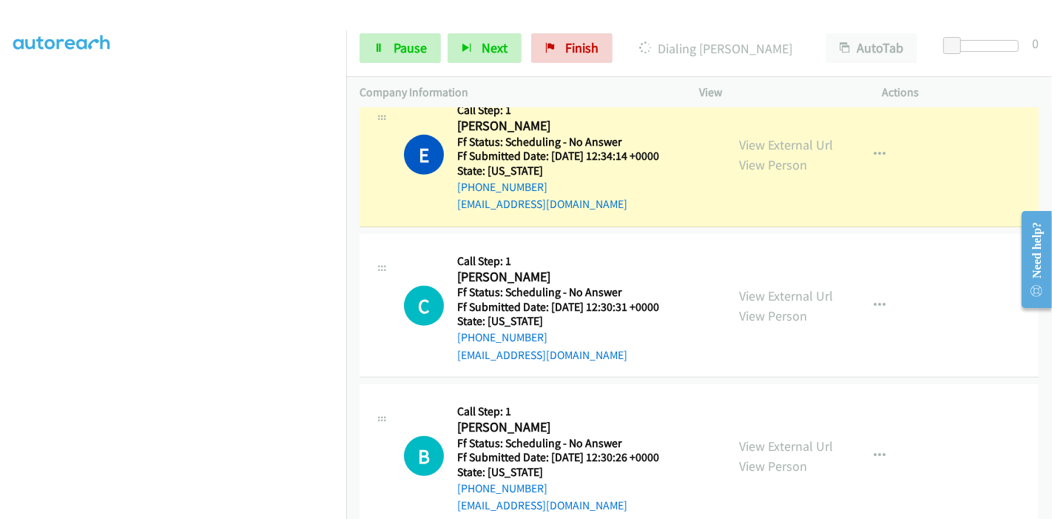
scroll to position [740, 0]
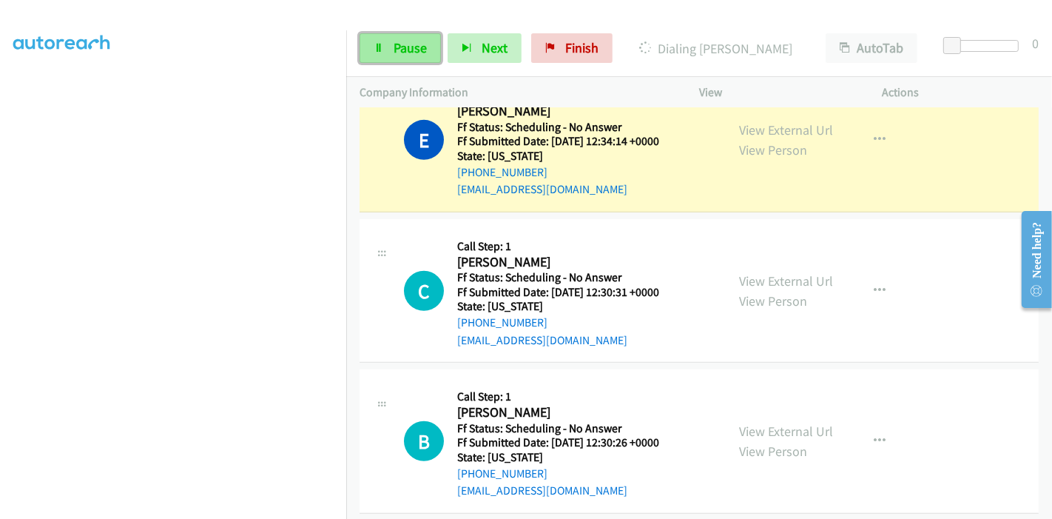
click at [401, 47] on span "Pause" at bounding box center [410, 47] width 33 height 17
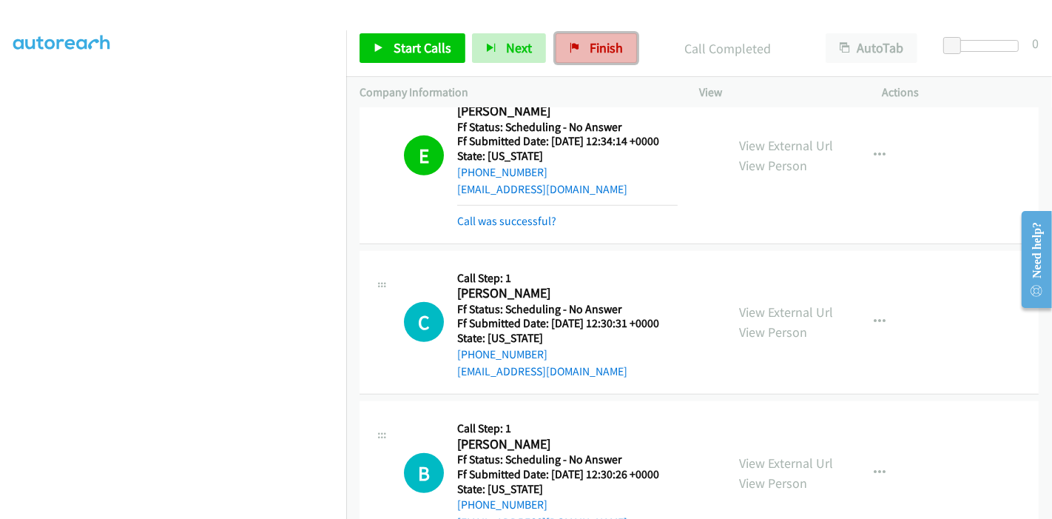
click at [602, 50] on span "Finish" at bounding box center [606, 47] width 33 height 17
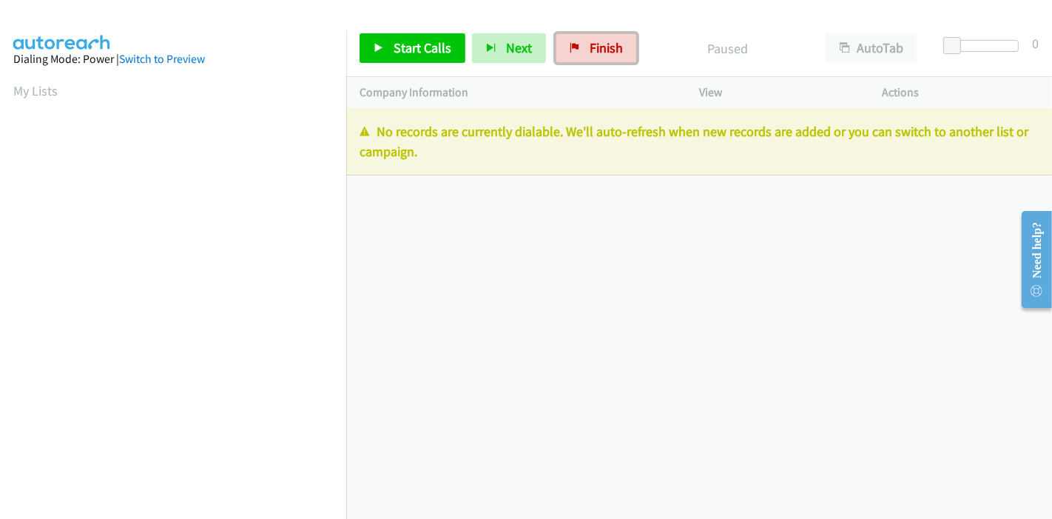
drag, startPoint x: 563, startPoint y: 47, endPoint x: 566, endPoint y: 62, distance: 15.8
click at [563, 47] on link "Finish" at bounding box center [596, 48] width 81 height 30
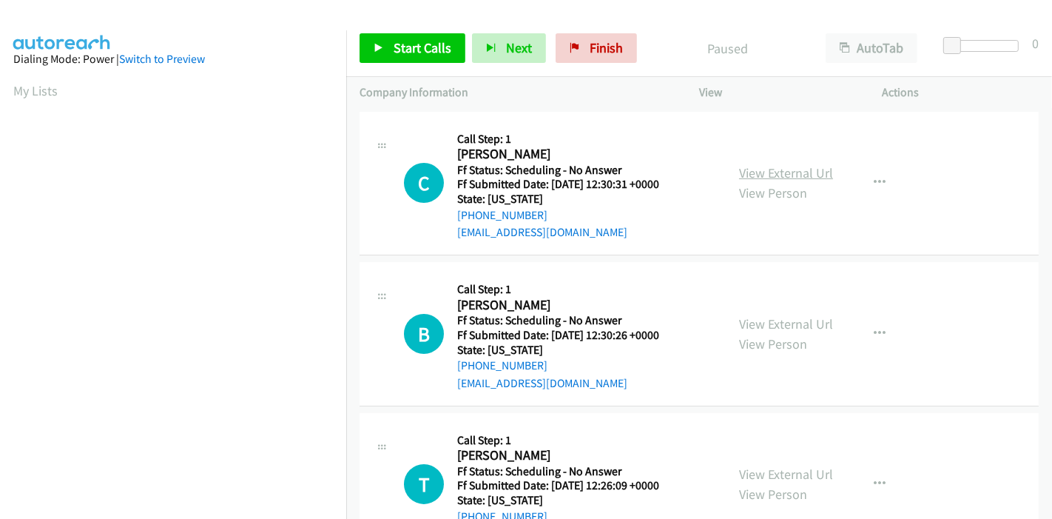
click at [796, 172] on link "View External Url" at bounding box center [786, 172] width 94 height 17
click at [781, 323] on link "View External Url" at bounding box center [786, 323] width 94 height 17
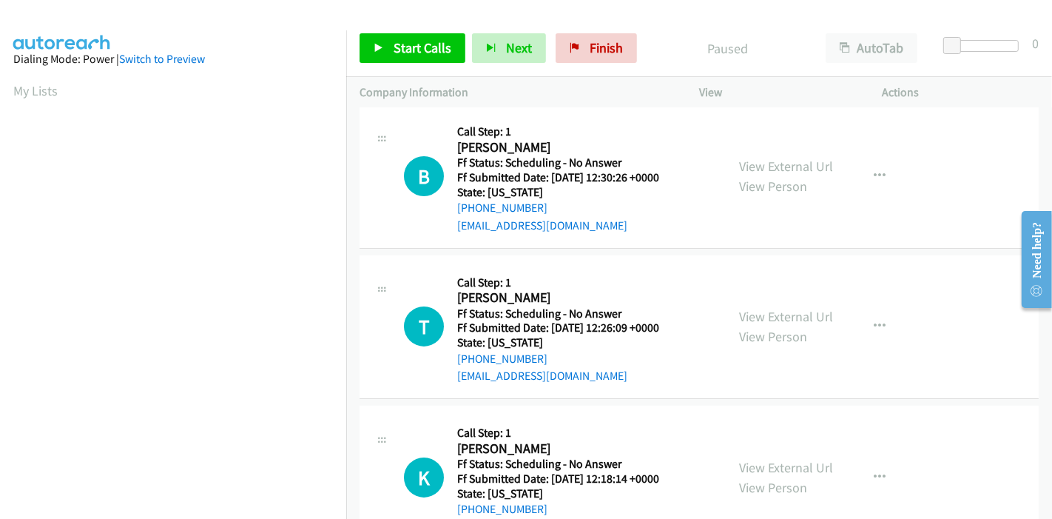
scroll to position [164, 0]
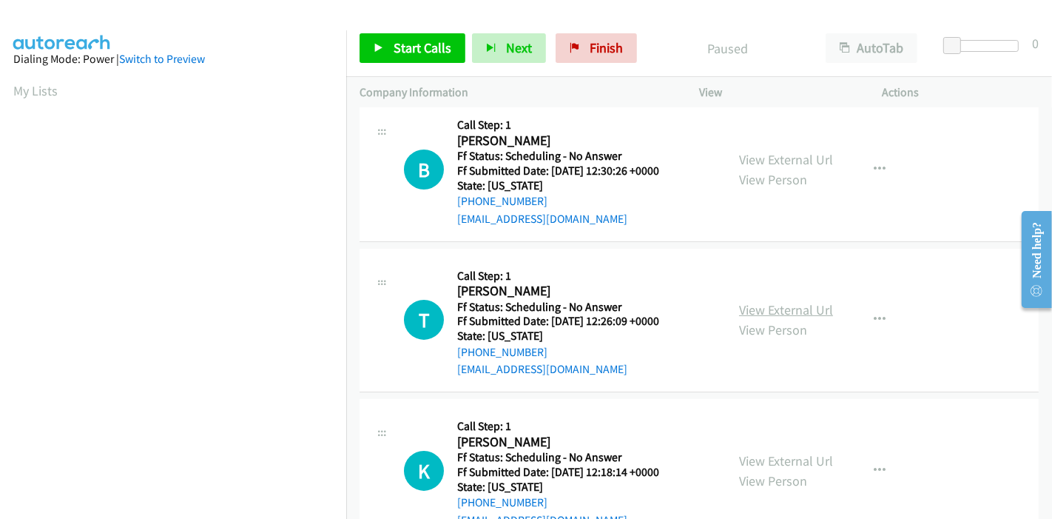
click at [775, 309] on link "View External Url" at bounding box center [786, 309] width 94 height 17
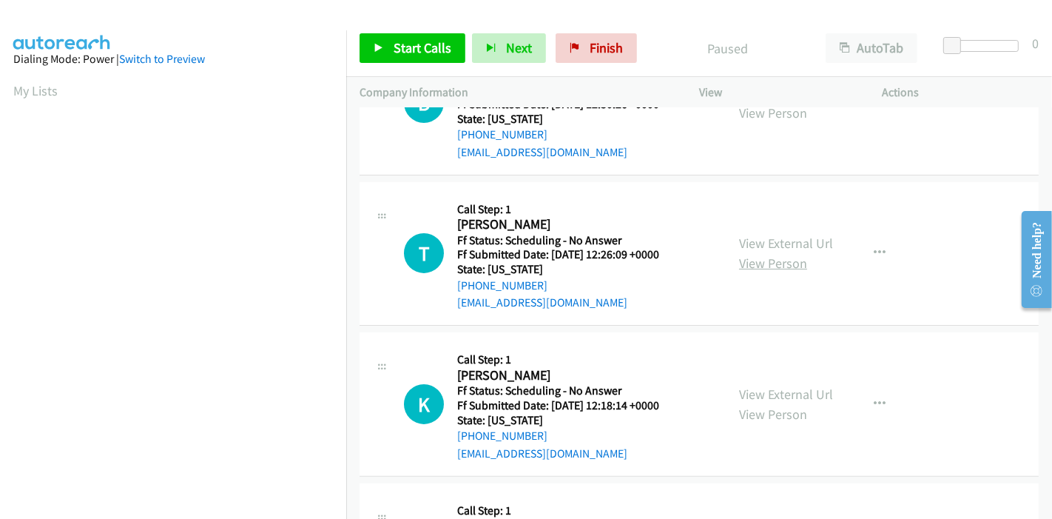
scroll to position [246, 0]
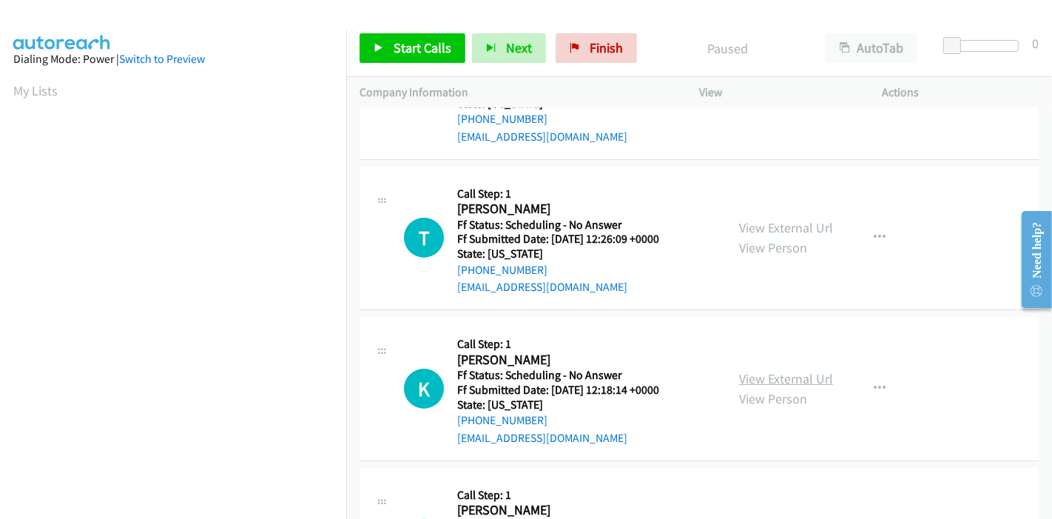
click at [760, 377] on link "View External Url" at bounding box center [786, 378] width 94 height 17
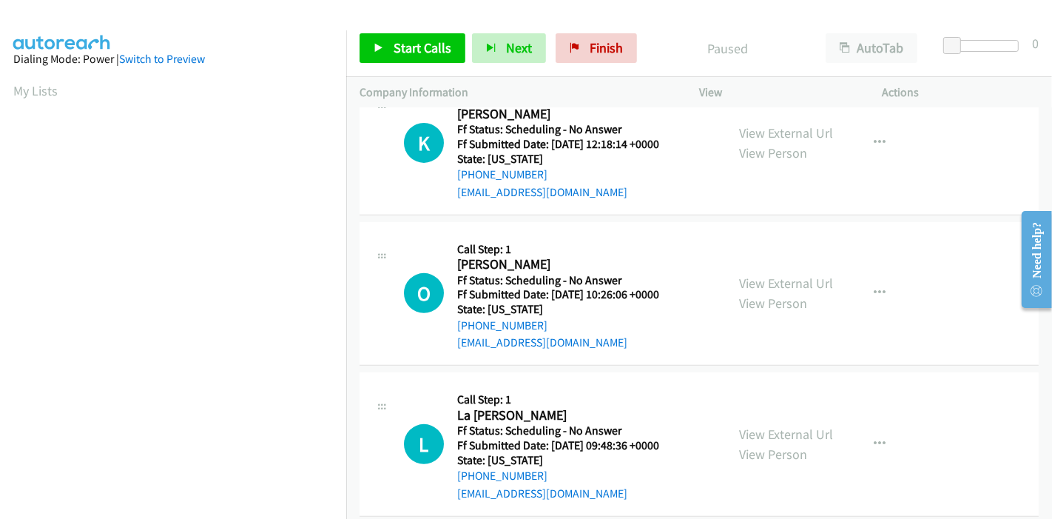
scroll to position [493, 0]
click at [768, 279] on link "View External Url" at bounding box center [786, 282] width 94 height 17
click at [394, 46] on span "Start Calls" at bounding box center [423, 47] width 58 height 17
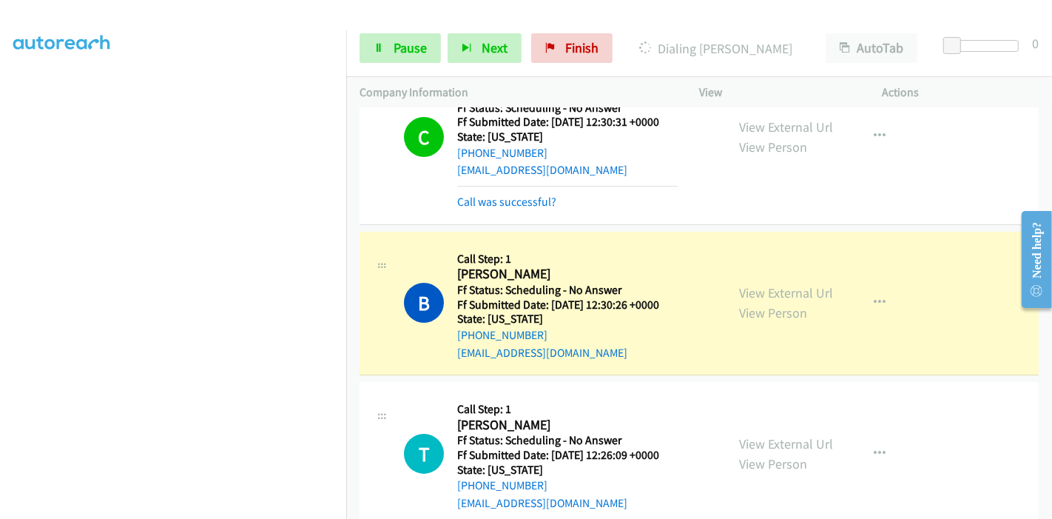
scroll to position [164, 0]
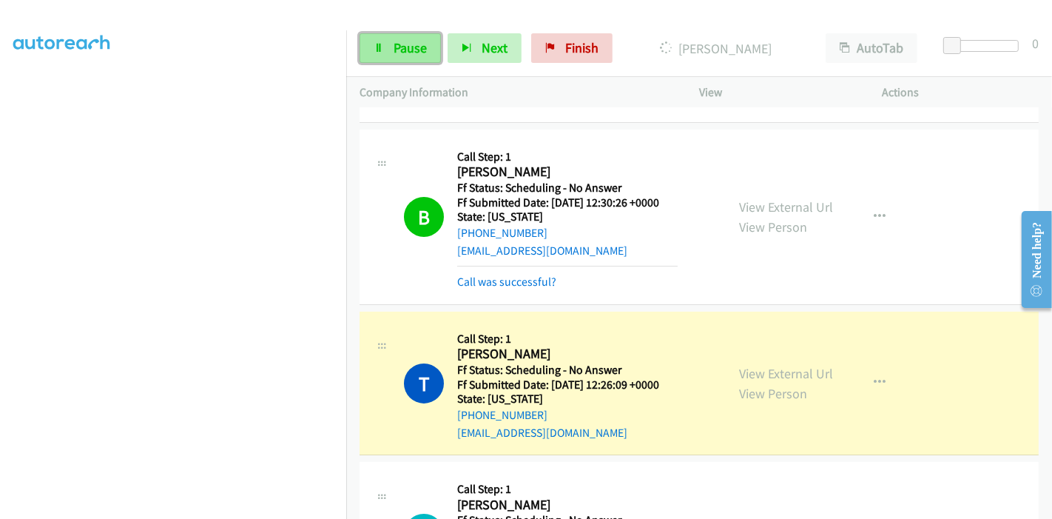
click at [384, 50] on link "Pause" at bounding box center [399, 48] width 81 height 30
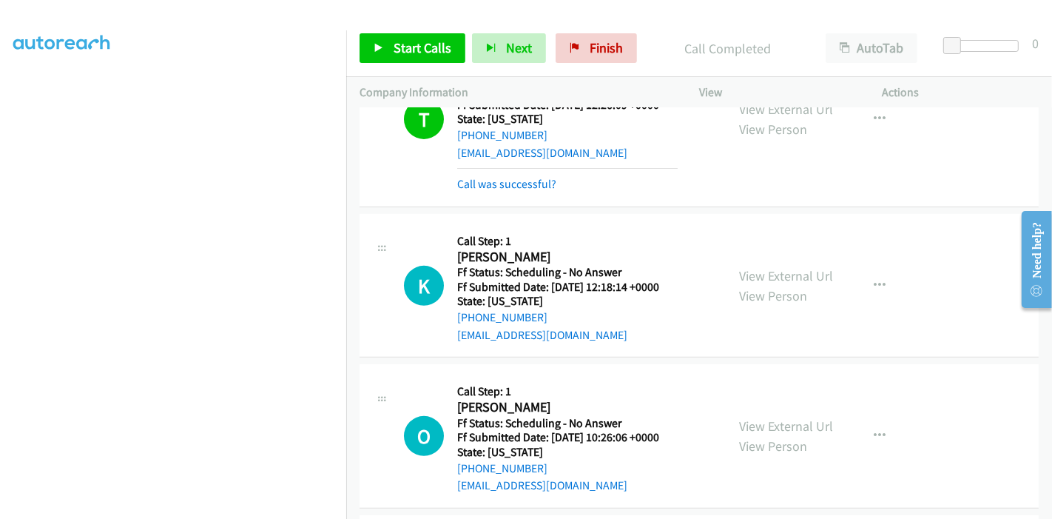
scroll to position [493, 0]
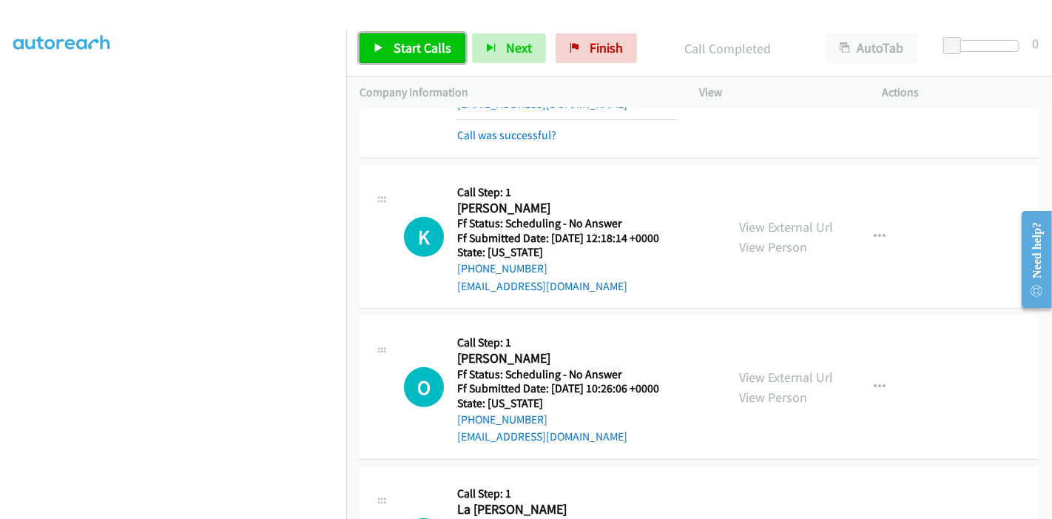
click at [405, 50] on span "Start Calls" at bounding box center [423, 47] width 58 height 17
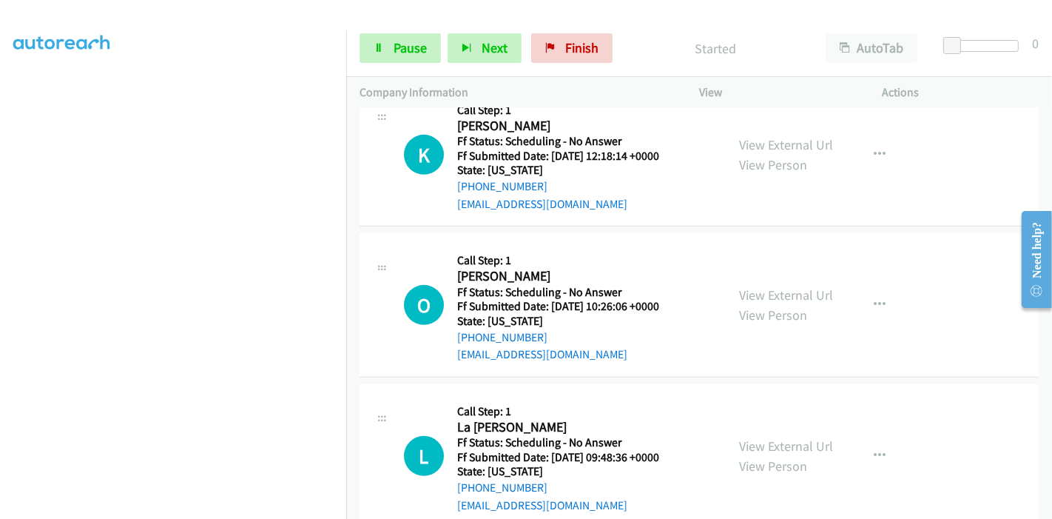
scroll to position [575, 0]
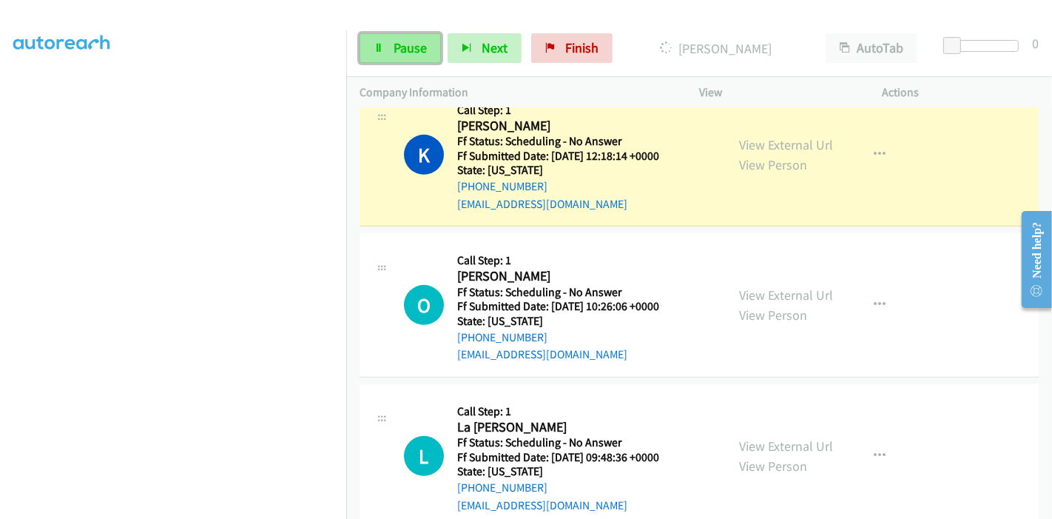
click at [408, 49] on span "Pause" at bounding box center [410, 47] width 33 height 17
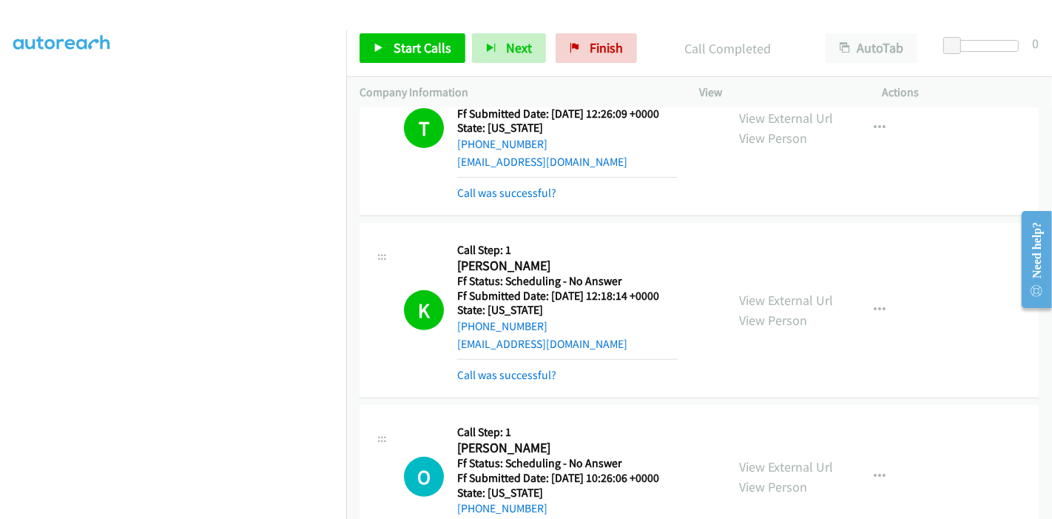
scroll to position [411, 0]
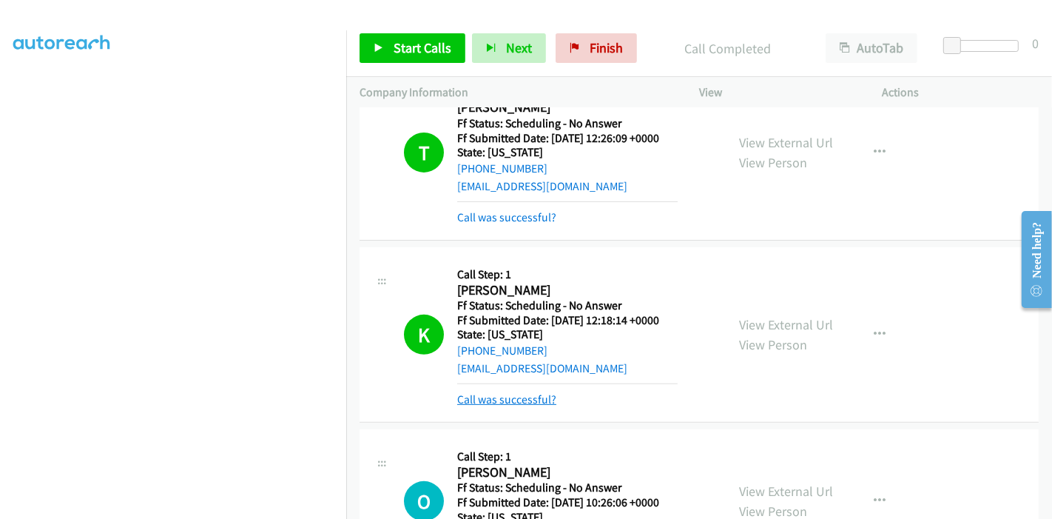
click at [536, 399] on link "Call was successful?" at bounding box center [506, 399] width 99 height 14
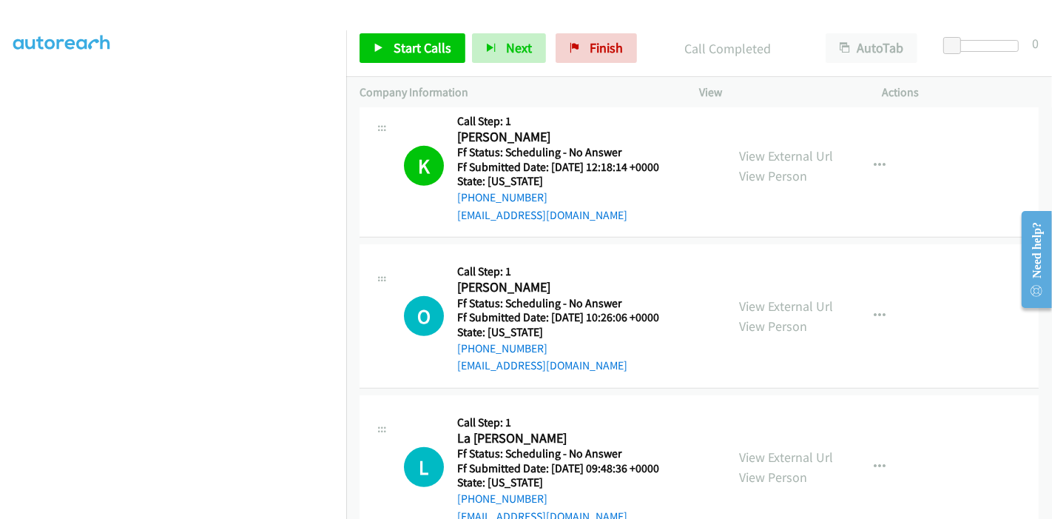
scroll to position [575, 0]
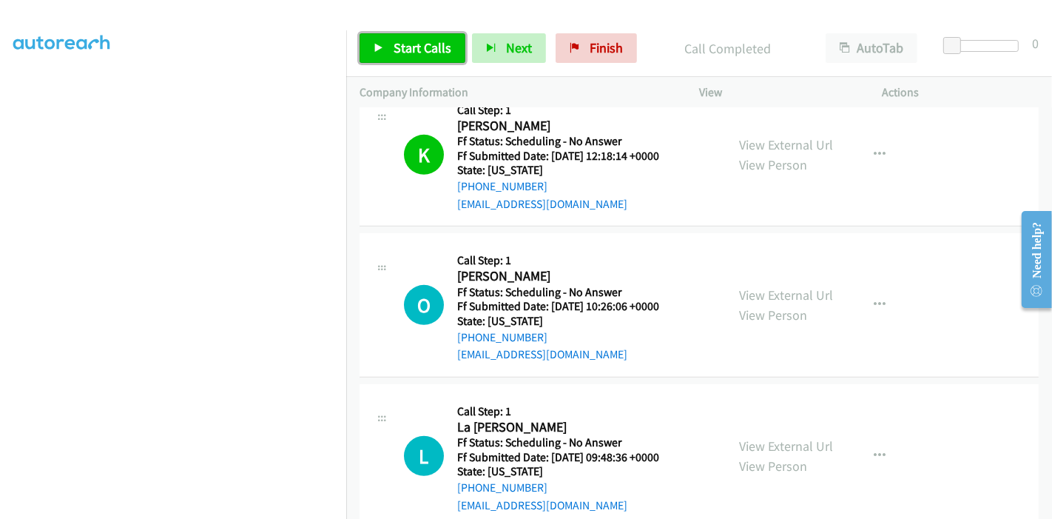
click at [402, 53] on span "Start Calls" at bounding box center [423, 47] width 58 height 17
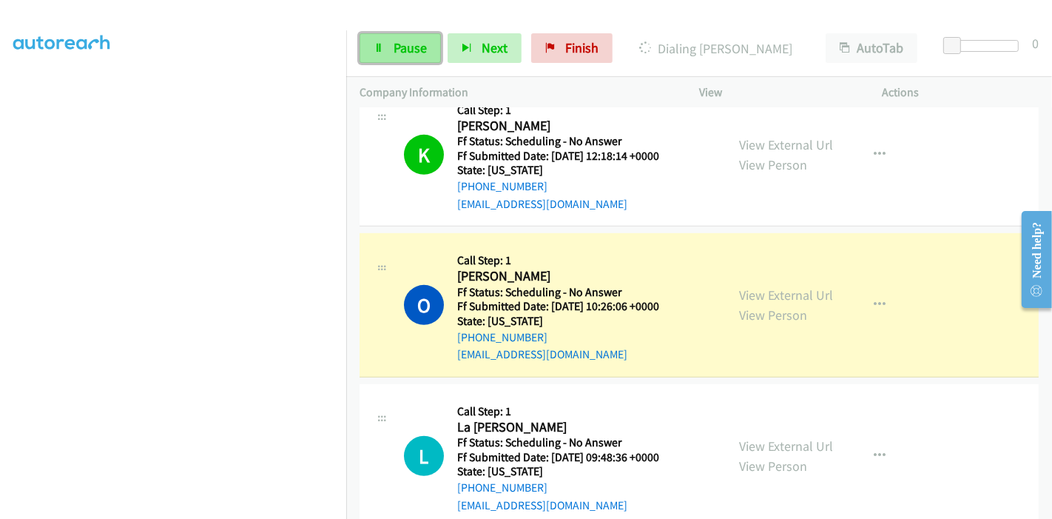
click at [394, 36] on link "Pause" at bounding box center [399, 48] width 81 height 30
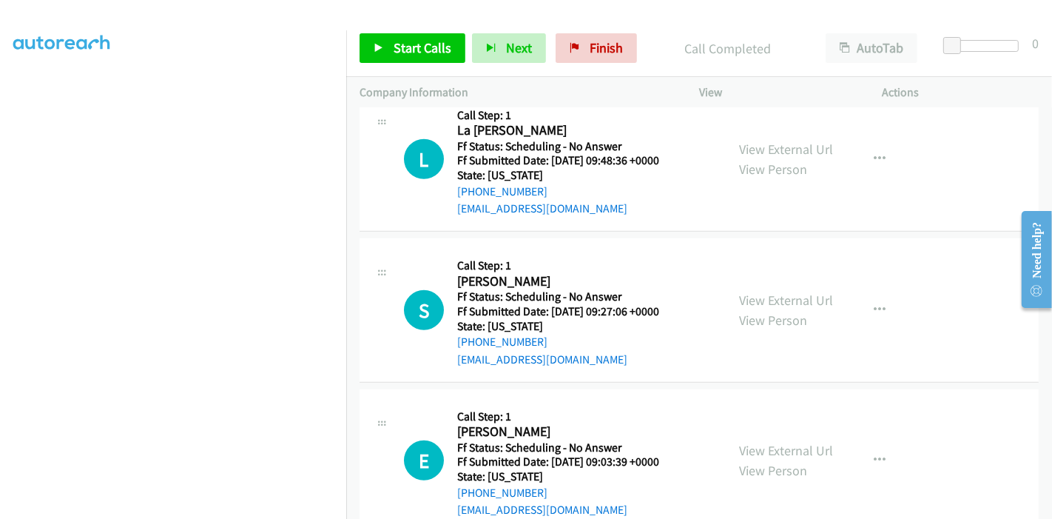
scroll to position [904, 0]
click at [783, 150] on link "View External Url" at bounding box center [786, 147] width 94 height 17
click at [786, 288] on div "View External Url View Person" at bounding box center [786, 308] width 94 height 40
click at [783, 301] on link "View External Url" at bounding box center [786, 298] width 94 height 17
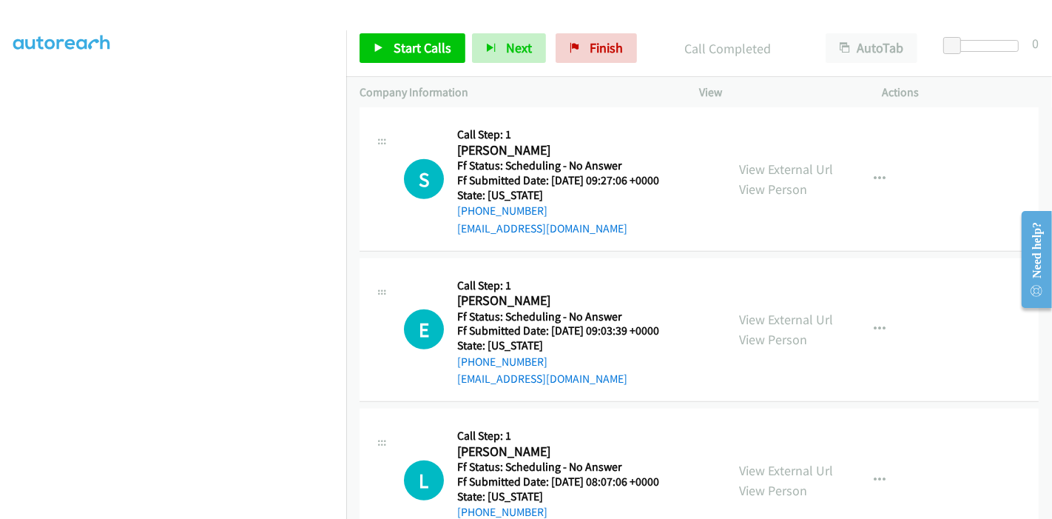
scroll to position [1068, 0]
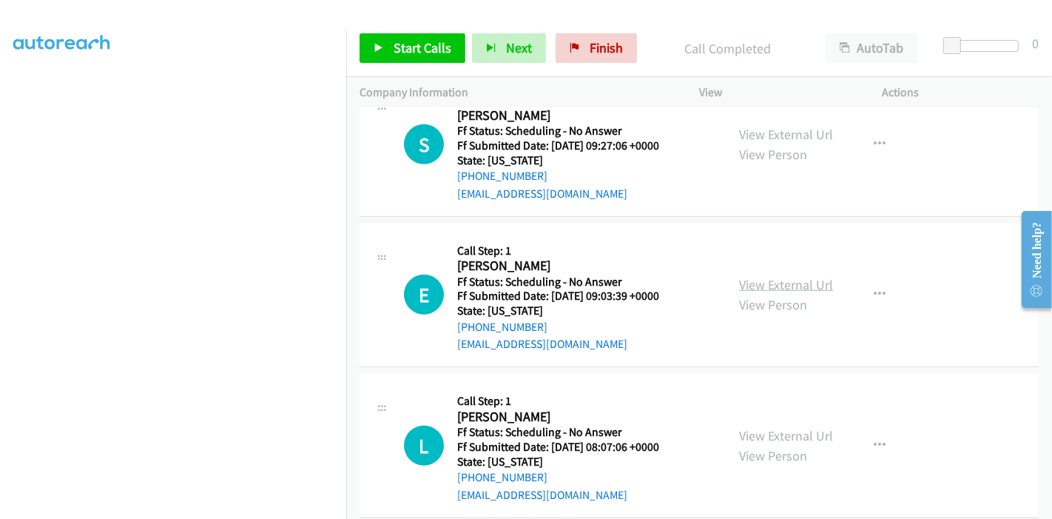
click at [750, 285] on link "View External Url" at bounding box center [786, 284] width 94 height 17
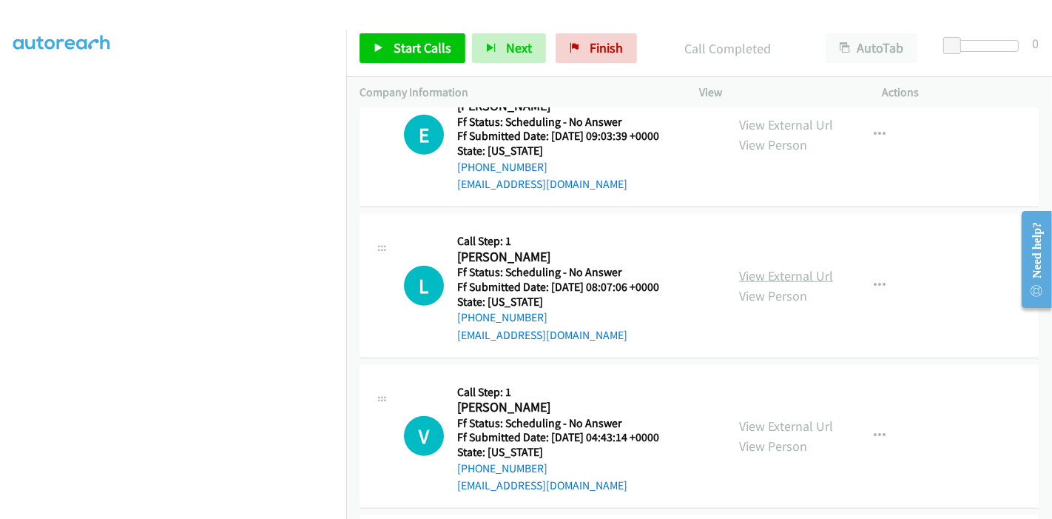
scroll to position [1232, 0]
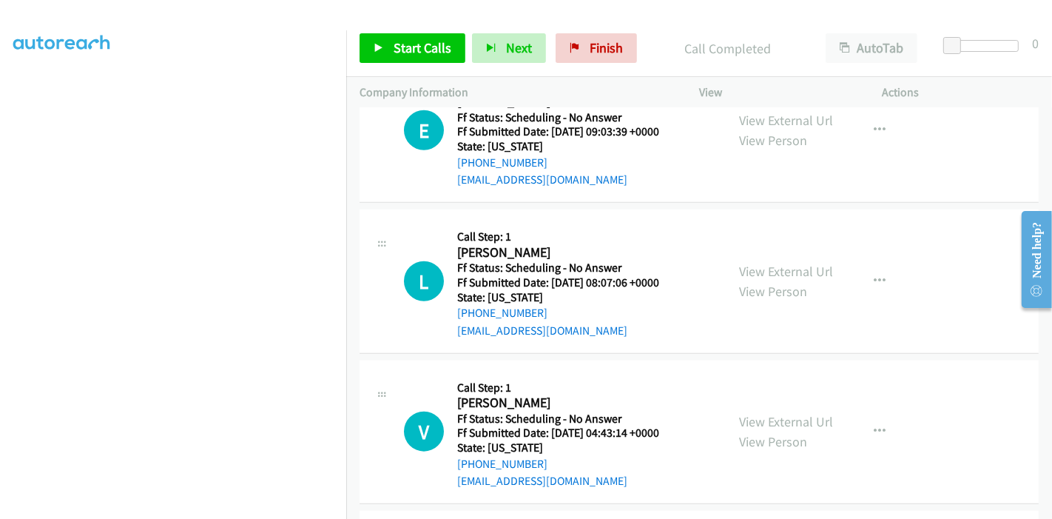
click at [792, 277] on div "View External Url View Person" at bounding box center [786, 281] width 94 height 40
click at [791, 275] on link "View External Url" at bounding box center [786, 271] width 94 height 17
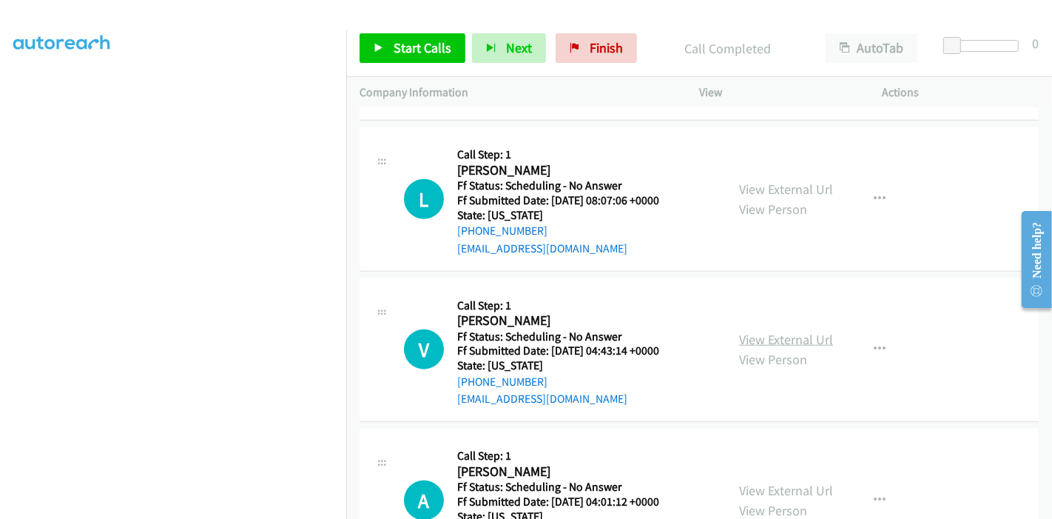
click at [754, 331] on link "View External Url" at bounding box center [786, 339] width 94 height 17
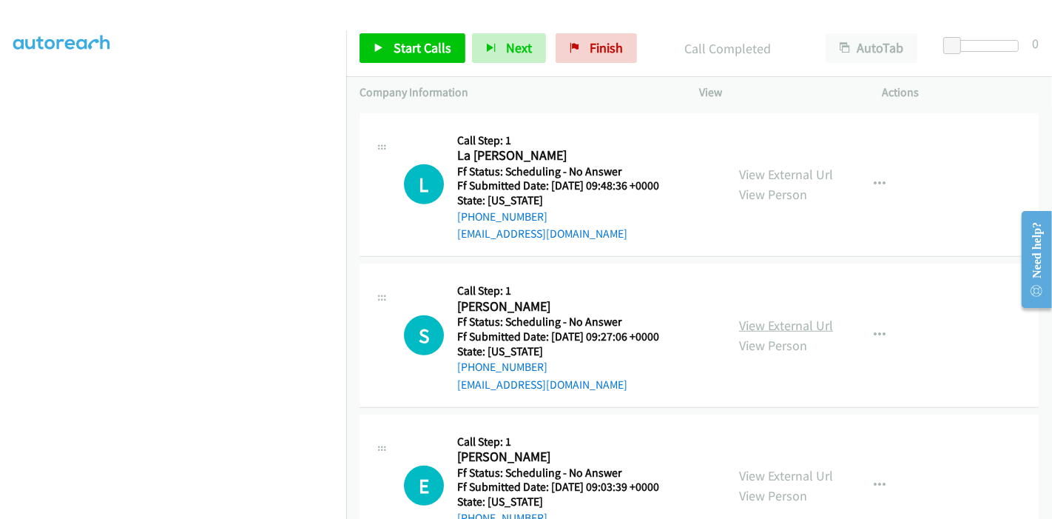
scroll to position [904, 0]
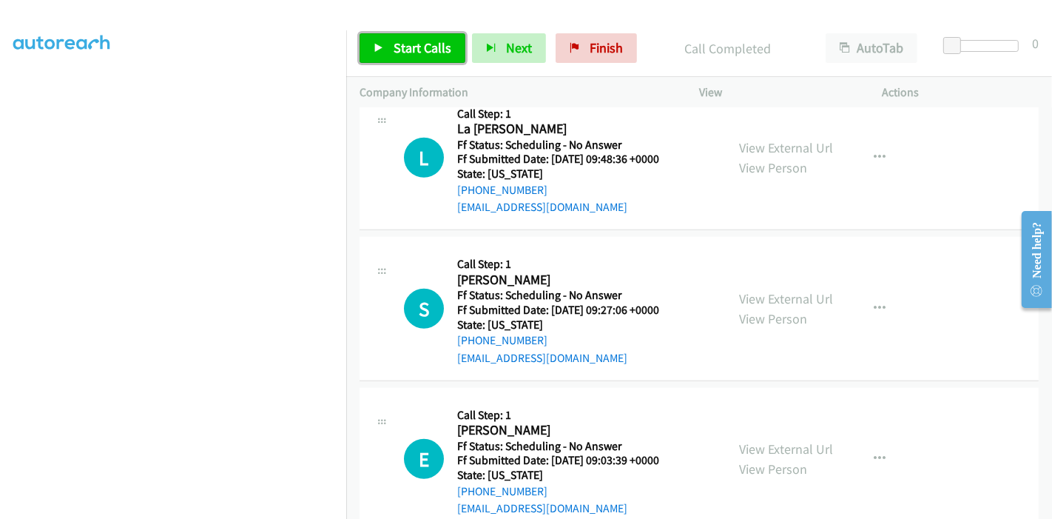
click at [394, 55] on span "Start Calls" at bounding box center [423, 47] width 58 height 17
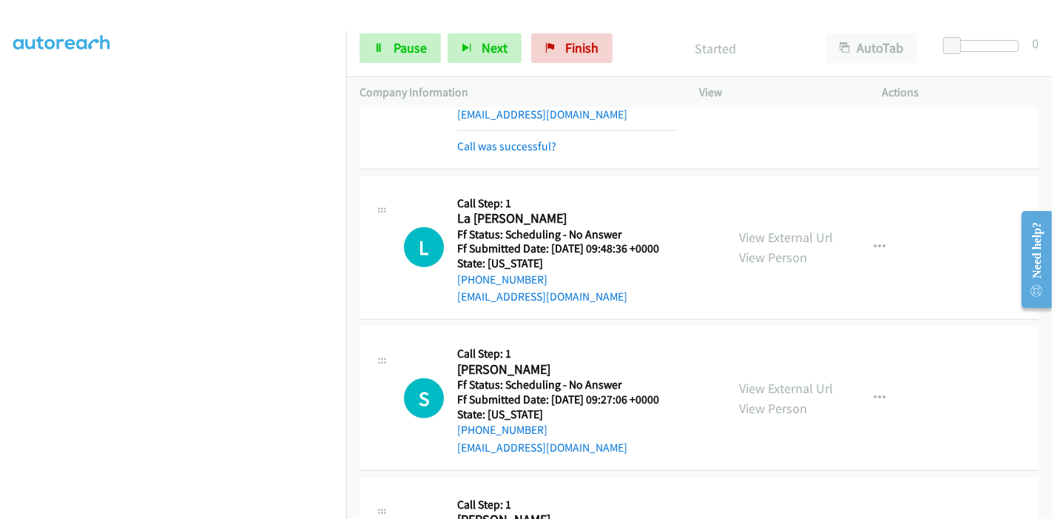
scroll to position [822, 0]
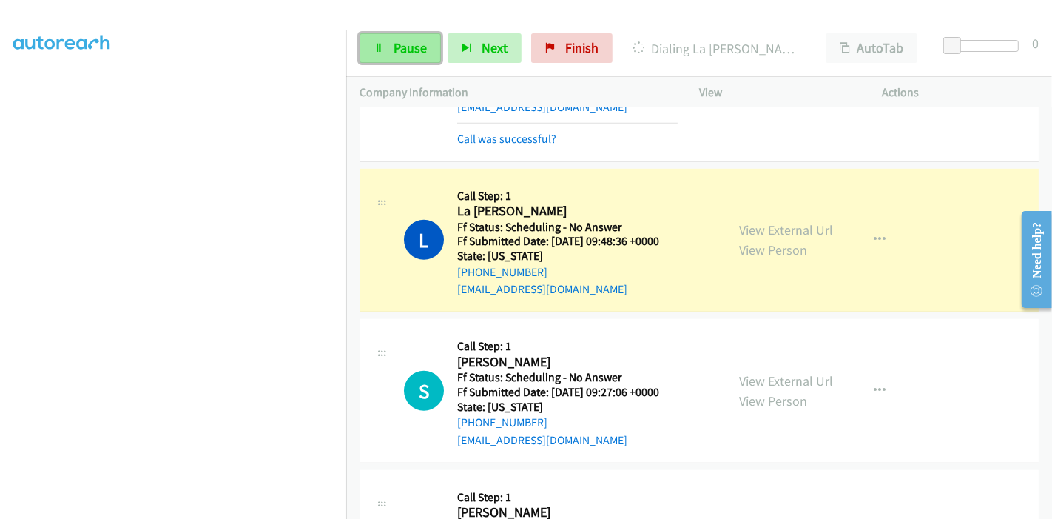
click at [371, 50] on link "Pause" at bounding box center [399, 48] width 81 height 30
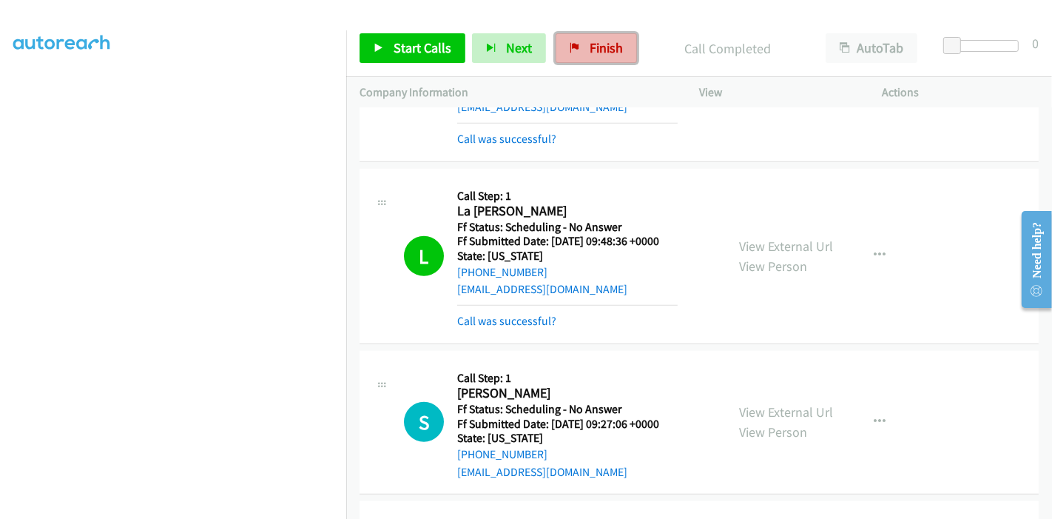
drag, startPoint x: 600, startPoint y: 59, endPoint x: 573, endPoint y: 62, distance: 26.8
click at [599, 59] on link "Finish" at bounding box center [596, 48] width 81 height 30
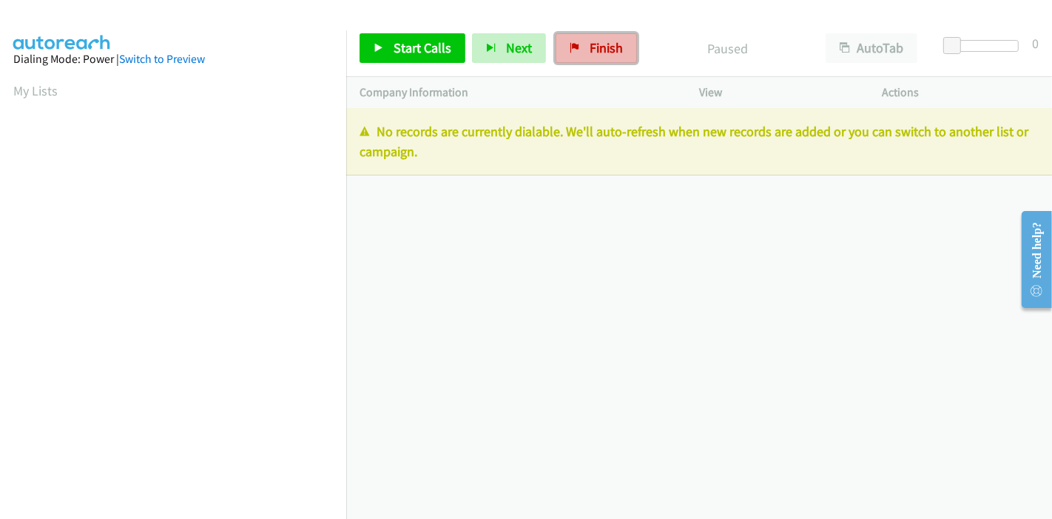
click at [574, 48] on icon at bounding box center [575, 49] width 10 height 10
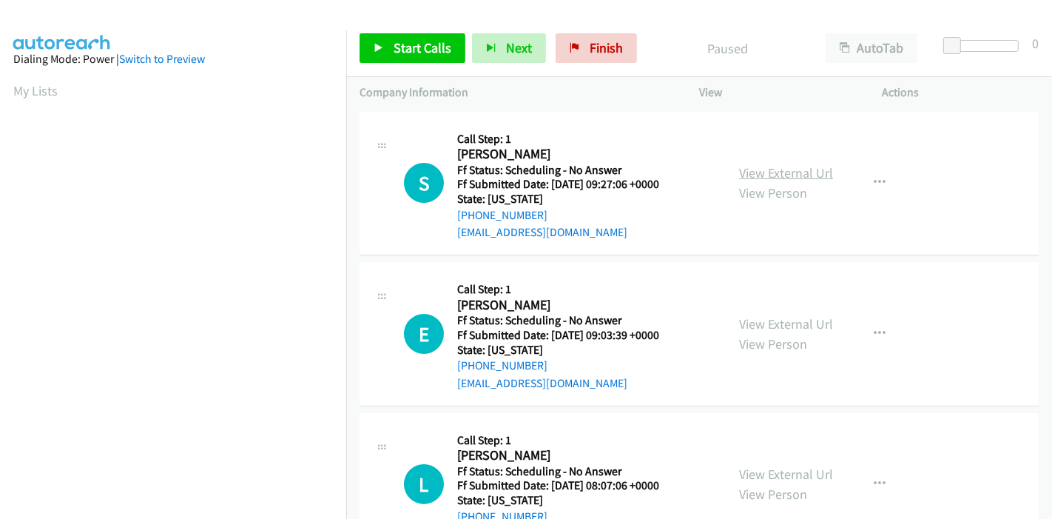
click at [794, 178] on link "View External Url" at bounding box center [786, 172] width 94 height 17
click at [780, 321] on link "View External Url" at bounding box center [786, 323] width 94 height 17
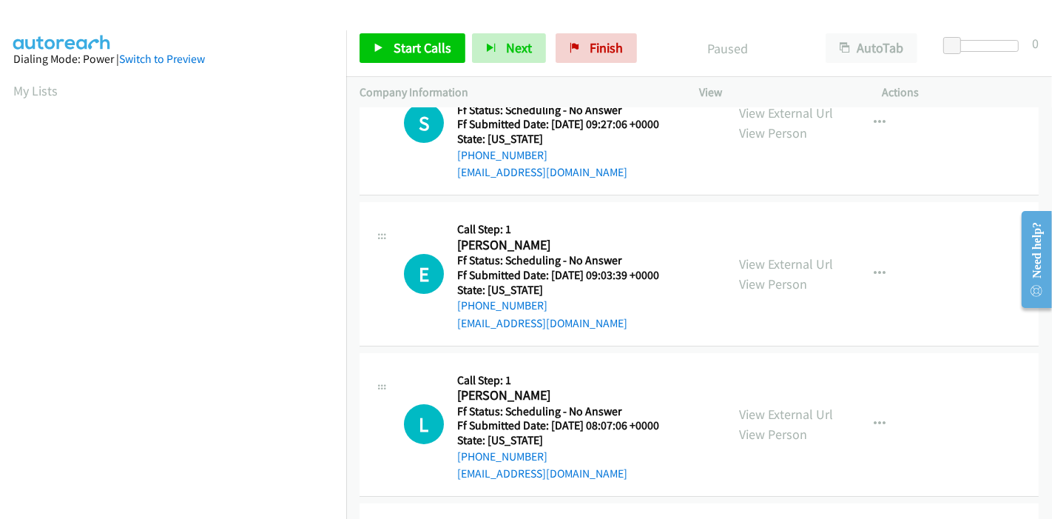
scroll to position [82, 0]
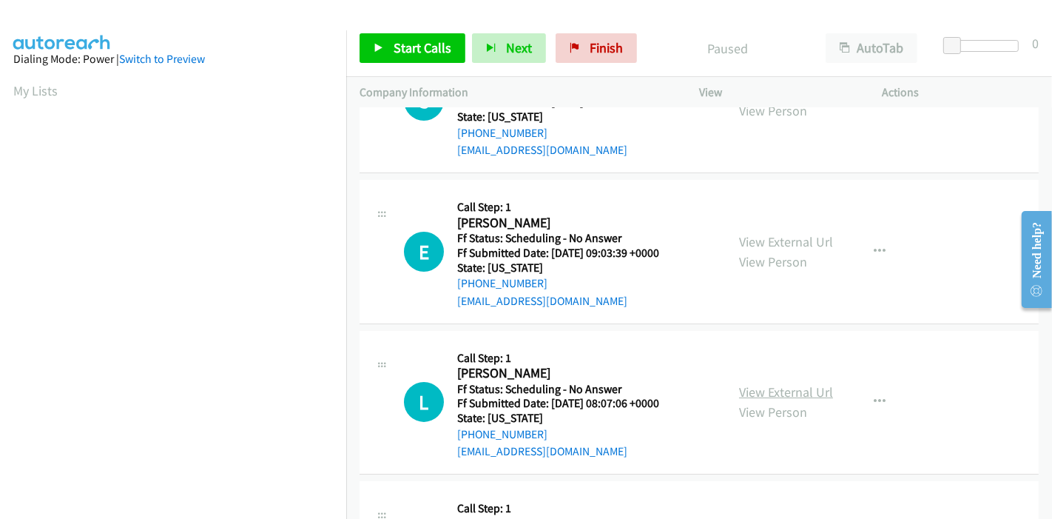
click at [791, 386] on link "View External Url" at bounding box center [786, 391] width 94 height 17
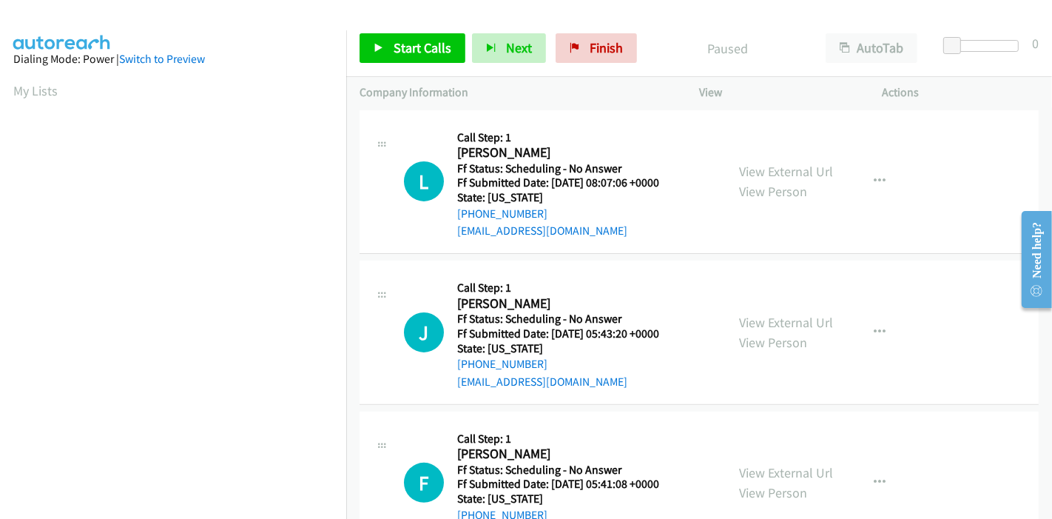
scroll to position [328, 0]
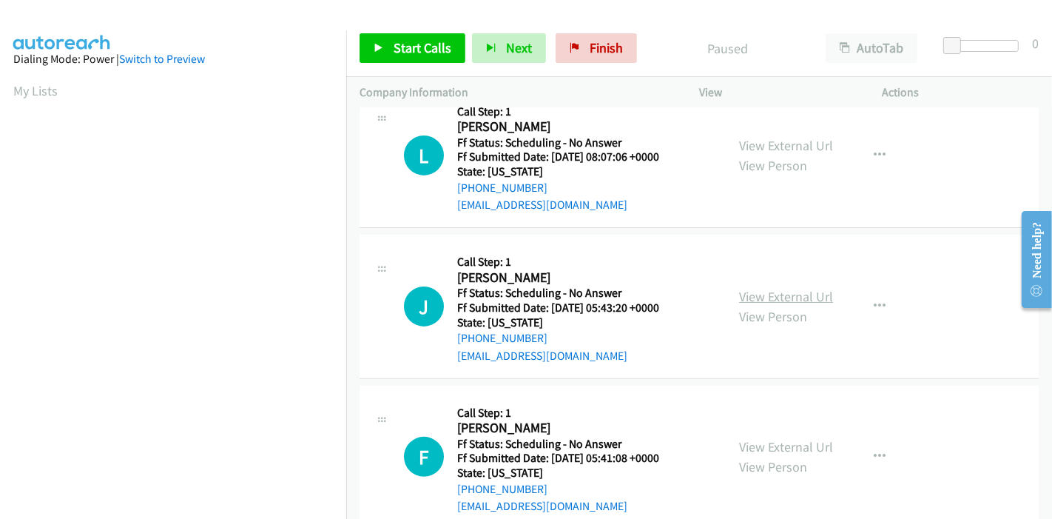
click at [760, 299] on link "View External Url" at bounding box center [786, 296] width 94 height 17
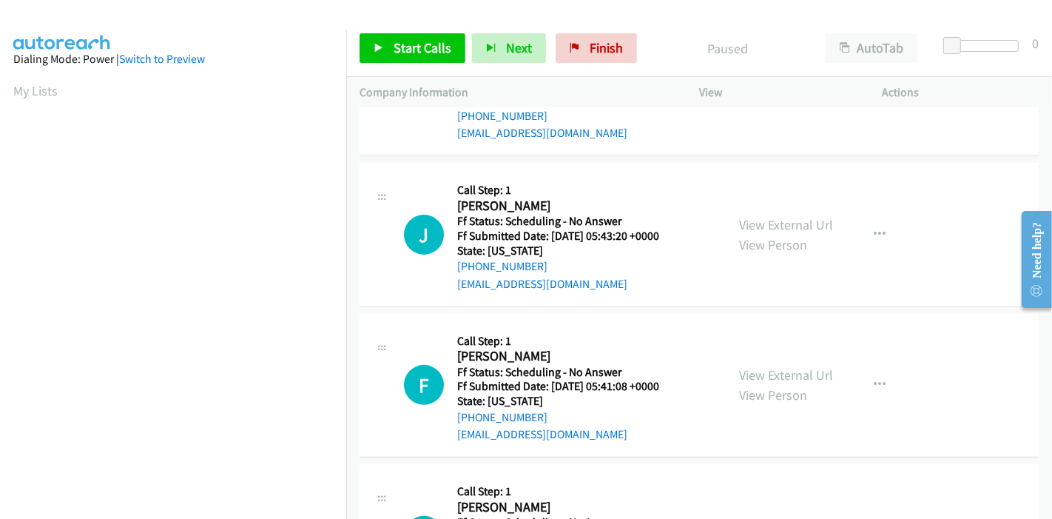
scroll to position [493, 0]
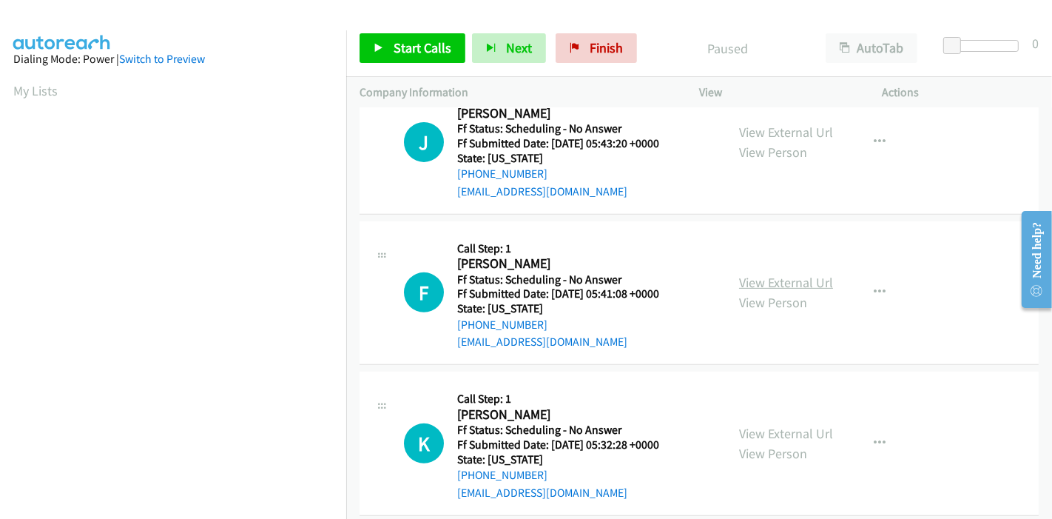
click at [773, 284] on link "View External Url" at bounding box center [786, 282] width 94 height 17
click at [415, 50] on span "Start Calls" at bounding box center [423, 47] width 58 height 17
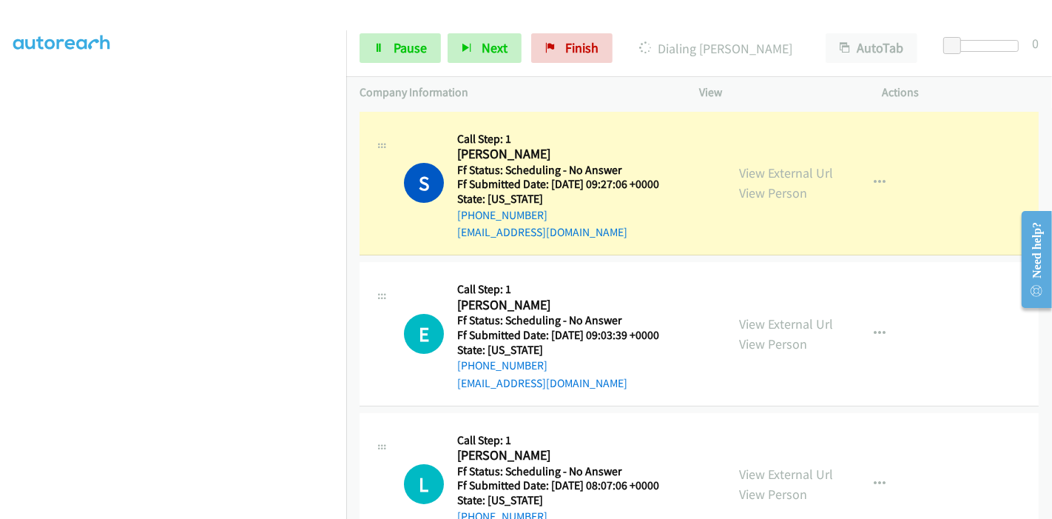
scroll to position [312, 0]
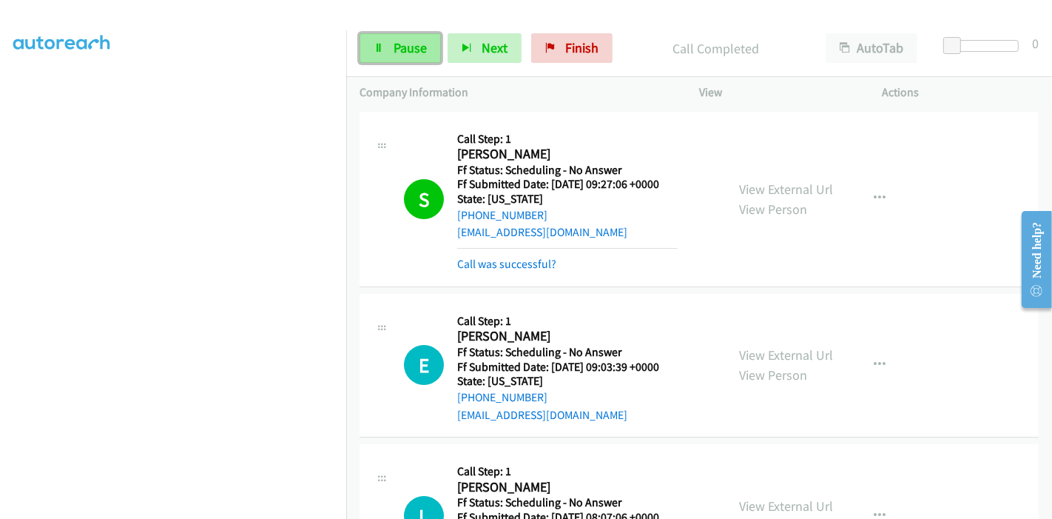
click at [398, 55] on span "Pause" at bounding box center [410, 47] width 33 height 17
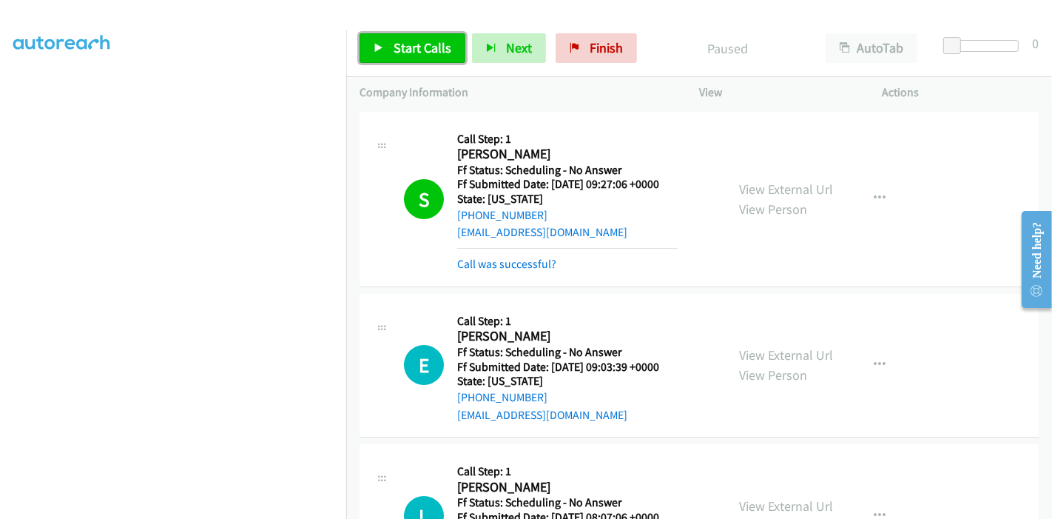
click at [391, 55] on link "Start Calls" at bounding box center [412, 48] width 106 height 30
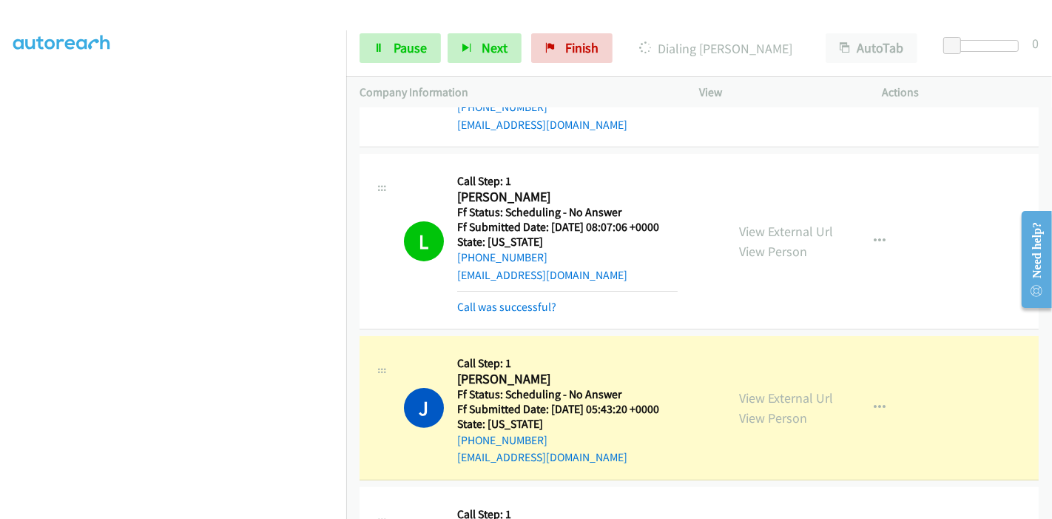
scroll to position [328, 0]
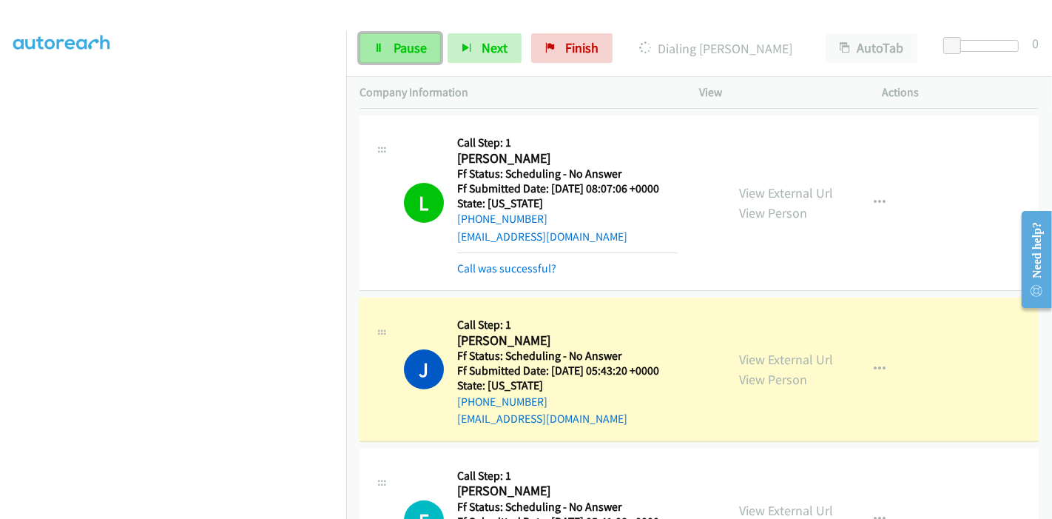
click at [373, 55] on link "Pause" at bounding box center [399, 48] width 81 height 30
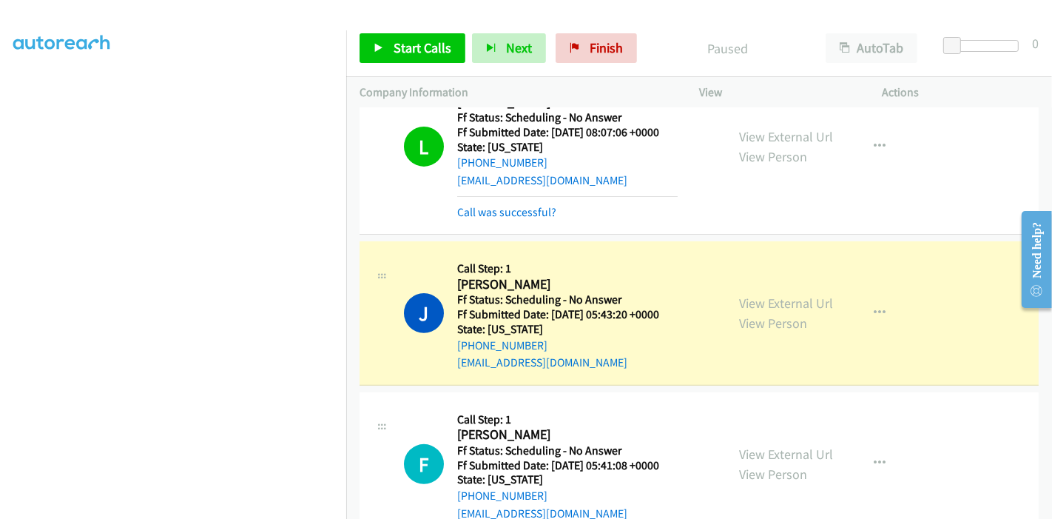
scroll to position [411, 0]
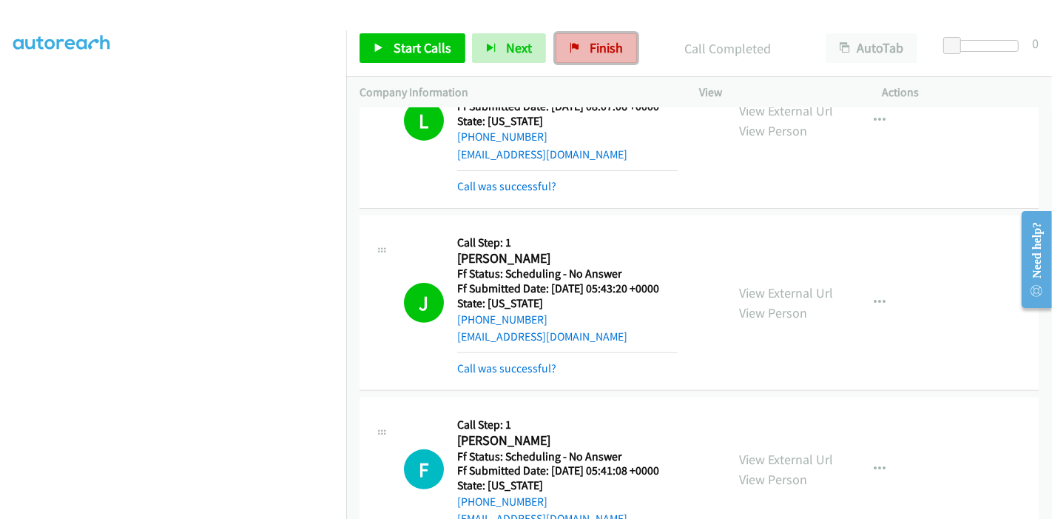
click at [610, 50] on span "Finish" at bounding box center [606, 47] width 33 height 17
